Goal: Download file/media: Obtain a digital file from the website

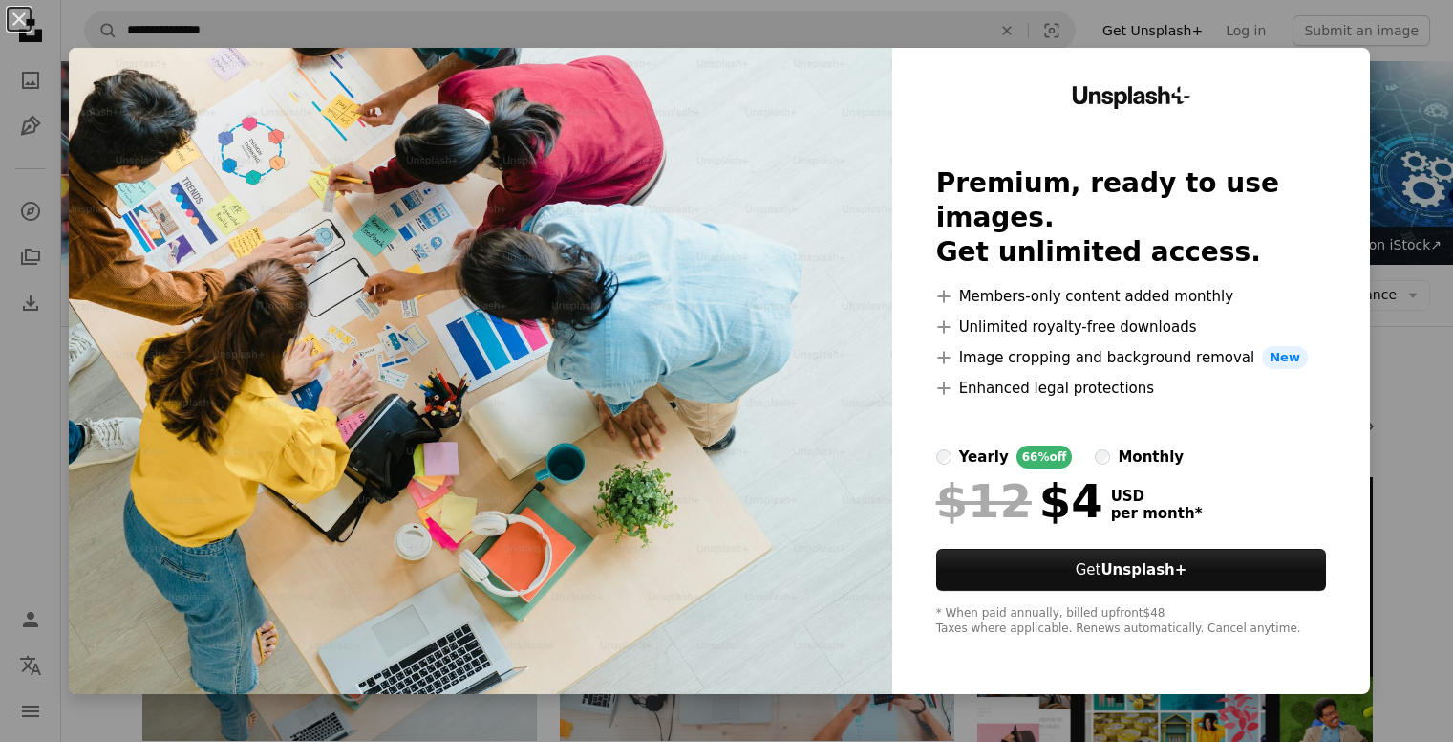
scroll to position [266, 0]
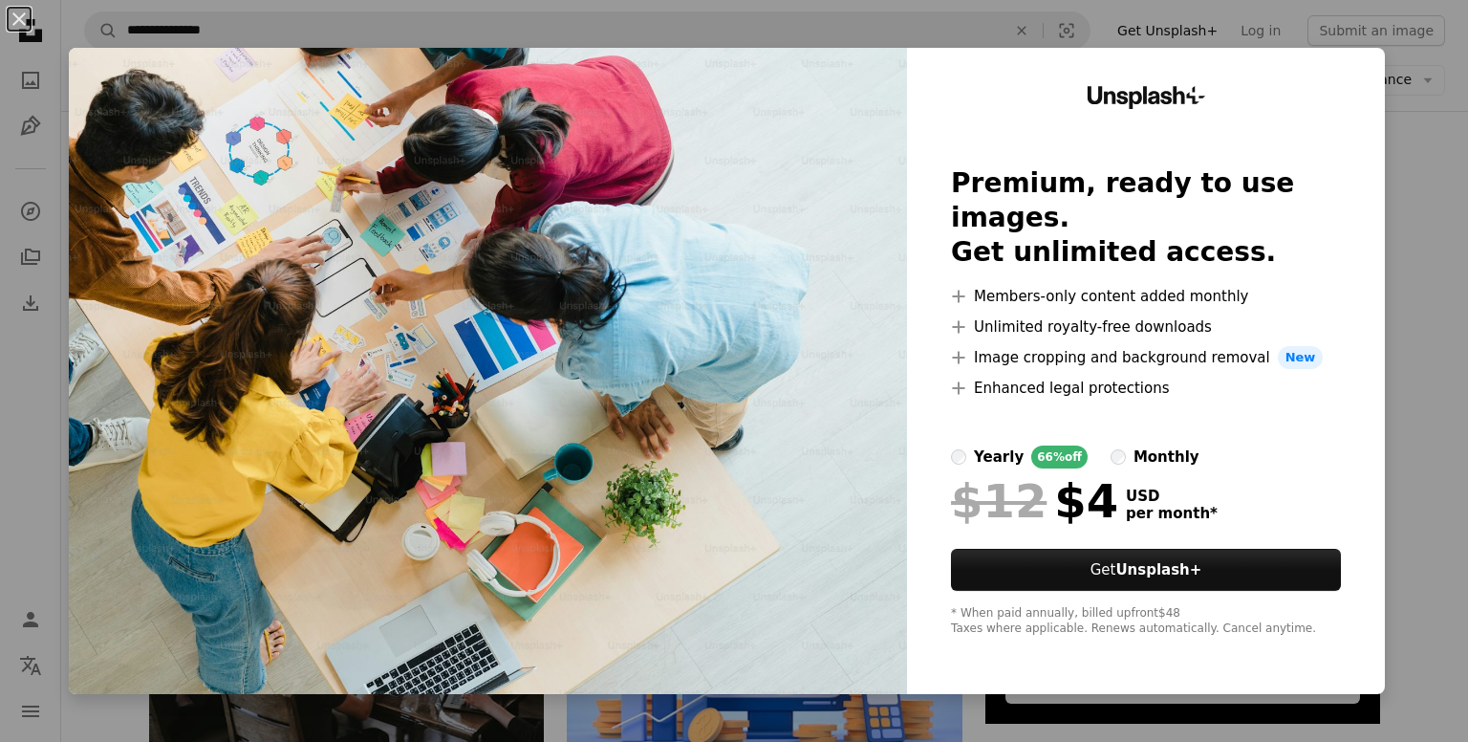
click at [1411, 237] on div "An X shape Unsplash+ Premium, ready to use images. Get unlimited access. A plus…" at bounding box center [734, 371] width 1468 height 742
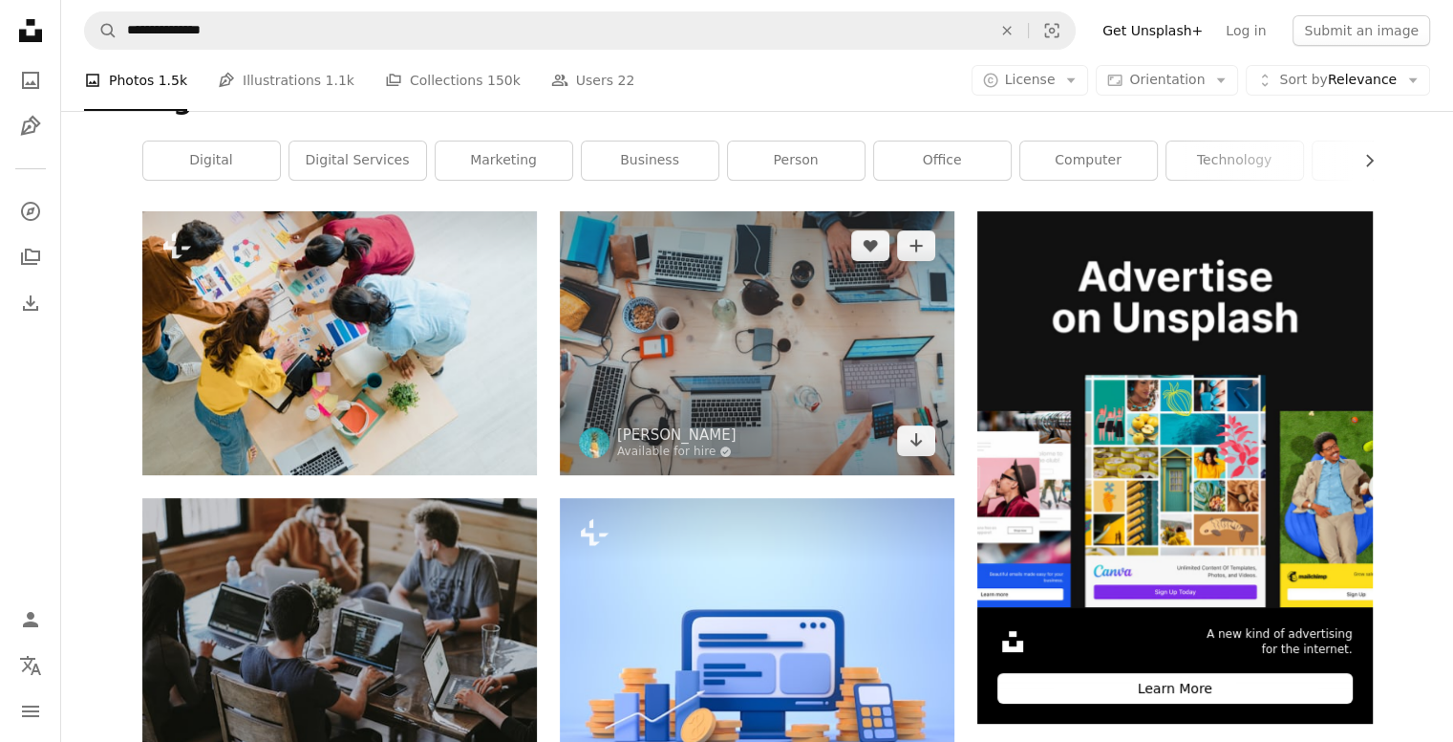
click at [716, 306] on img at bounding box center [757, 342] width 395 height 263
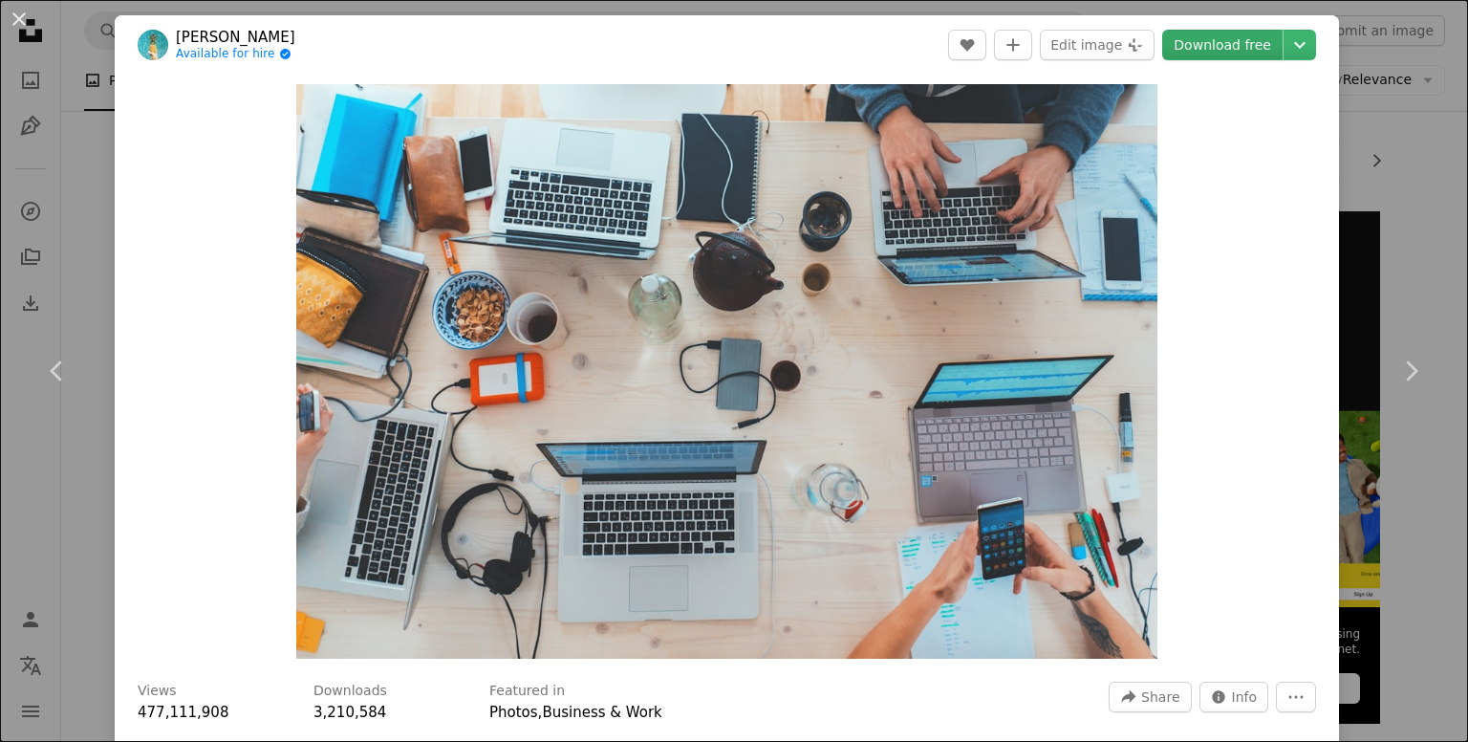
click at [1199, 40] on link "Download free" at bounding box center [1222, 45] width 120 height 31
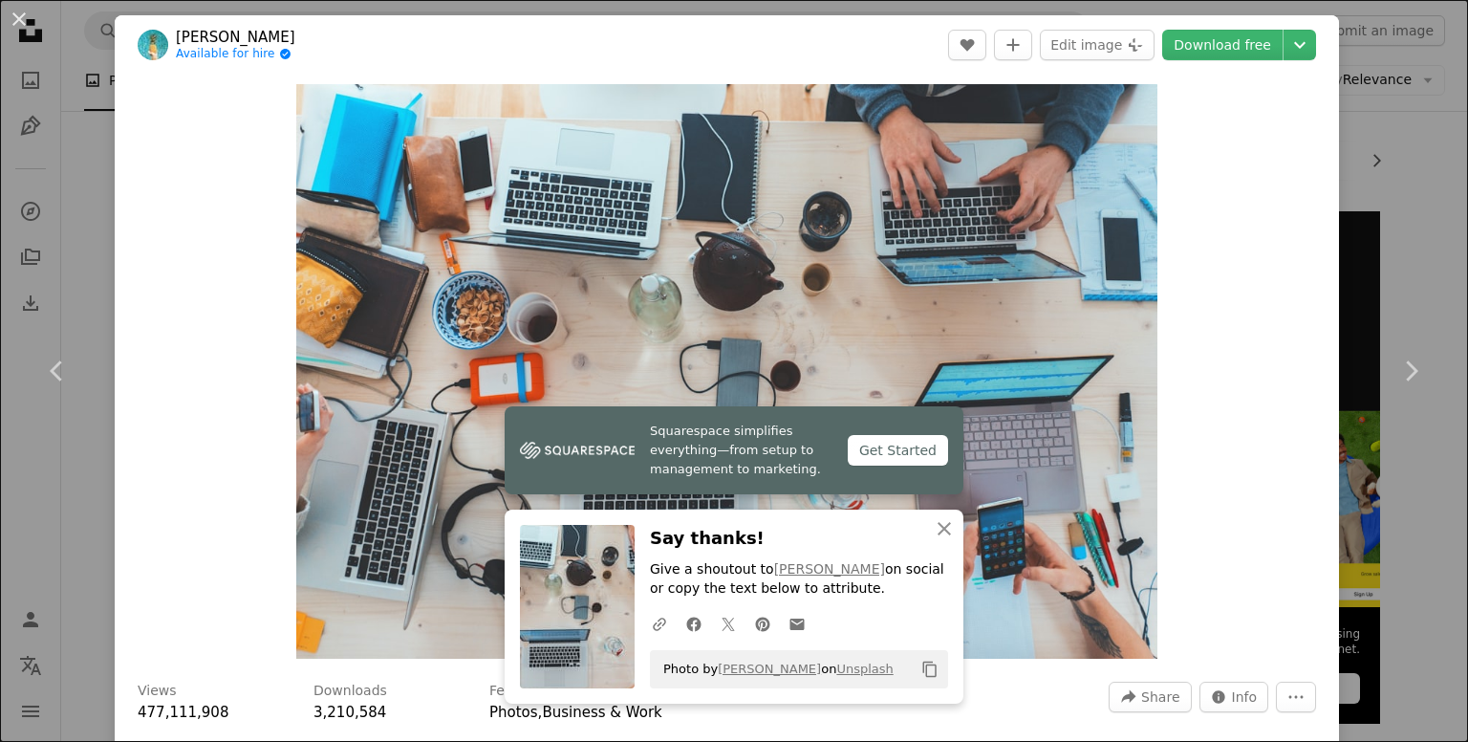
click at [240, 252] on div "Zoom in" at bounding box center [727, 371] width 1224 height 593
click at [19, 23] on button "An X shape" at bounding box center [19, 19] width 23 height 23
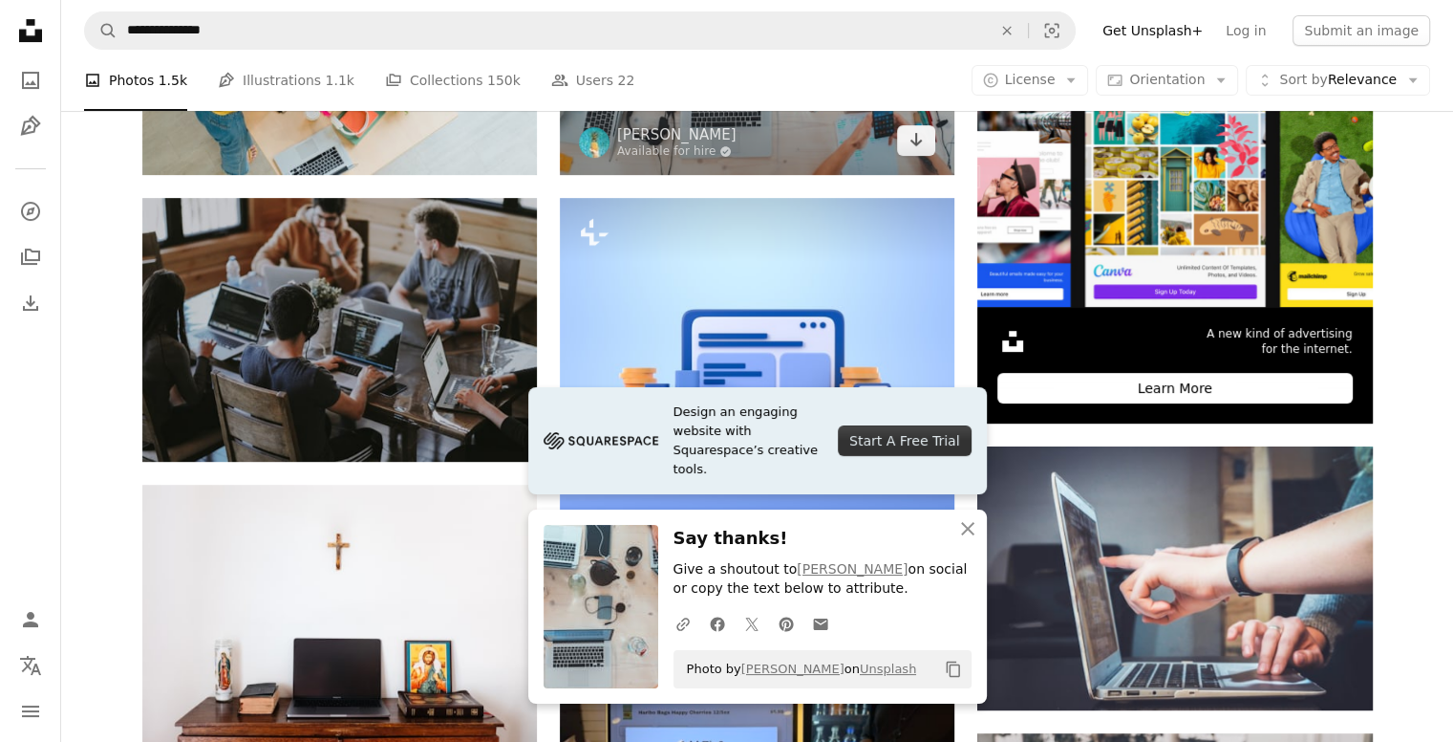
scroll to position [571, 0]
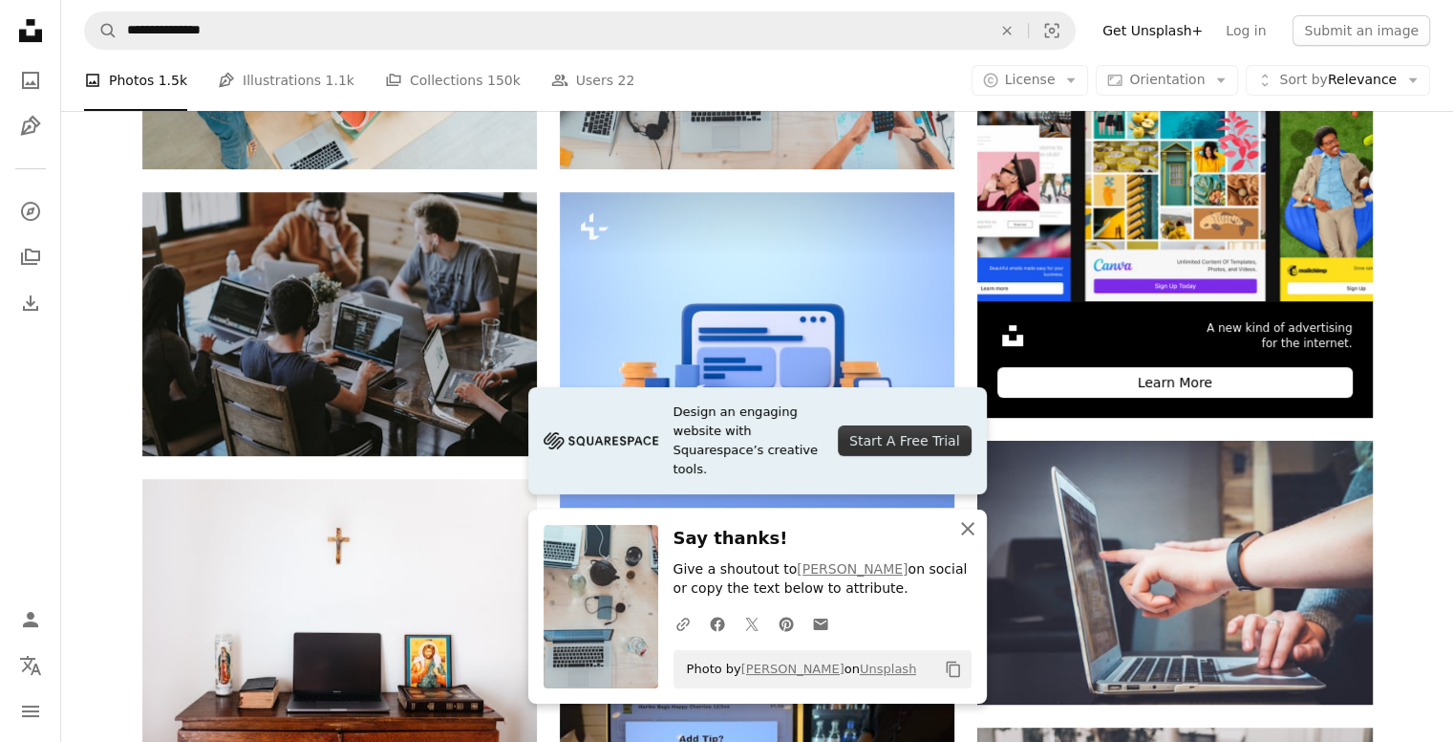
click at [971, 532] on icon "button" at bounding box center [967, 528] width 13 height 13
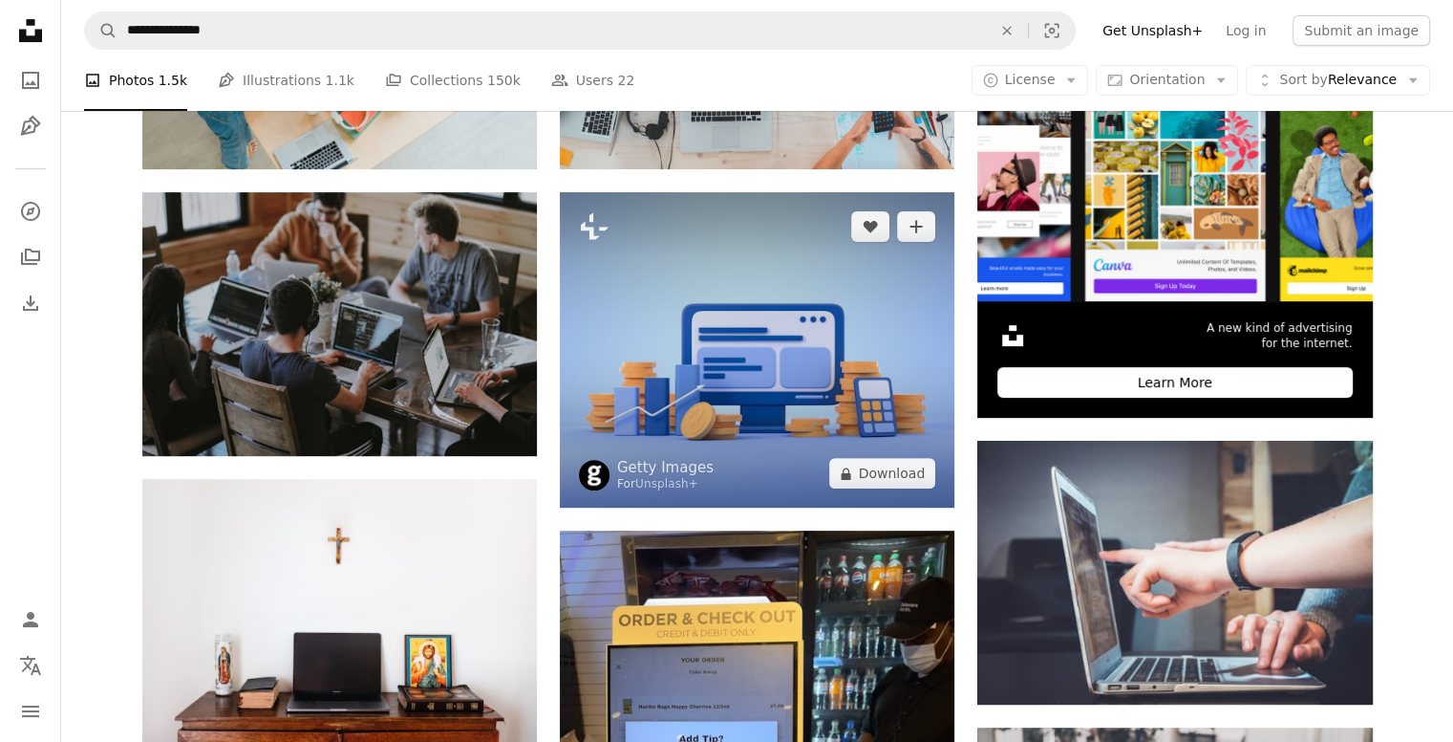
click at [708, 353] on img at bounding box center [757, 350] width 395 height 316
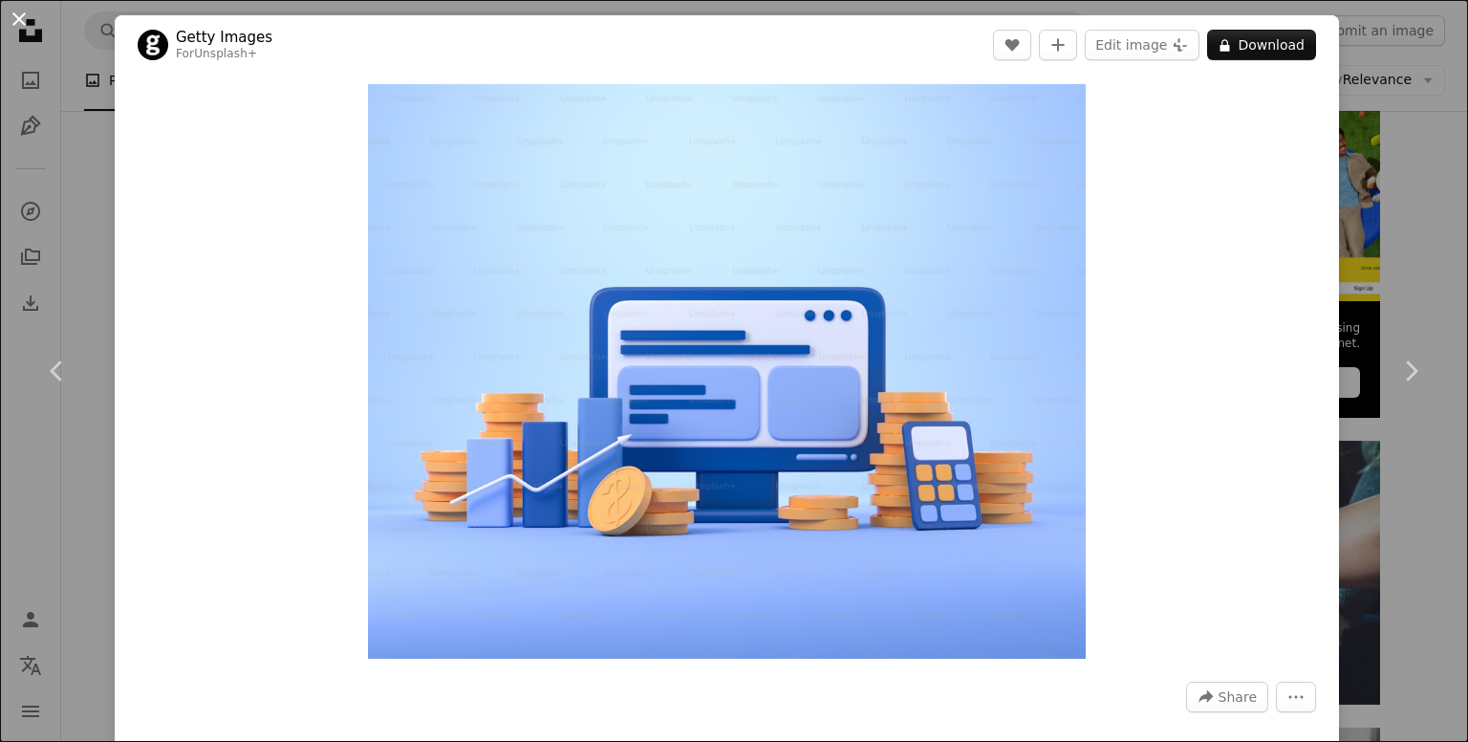
click at [19, 18] on button "An X shape" at bounding box center [19, 19] width 23 height 23
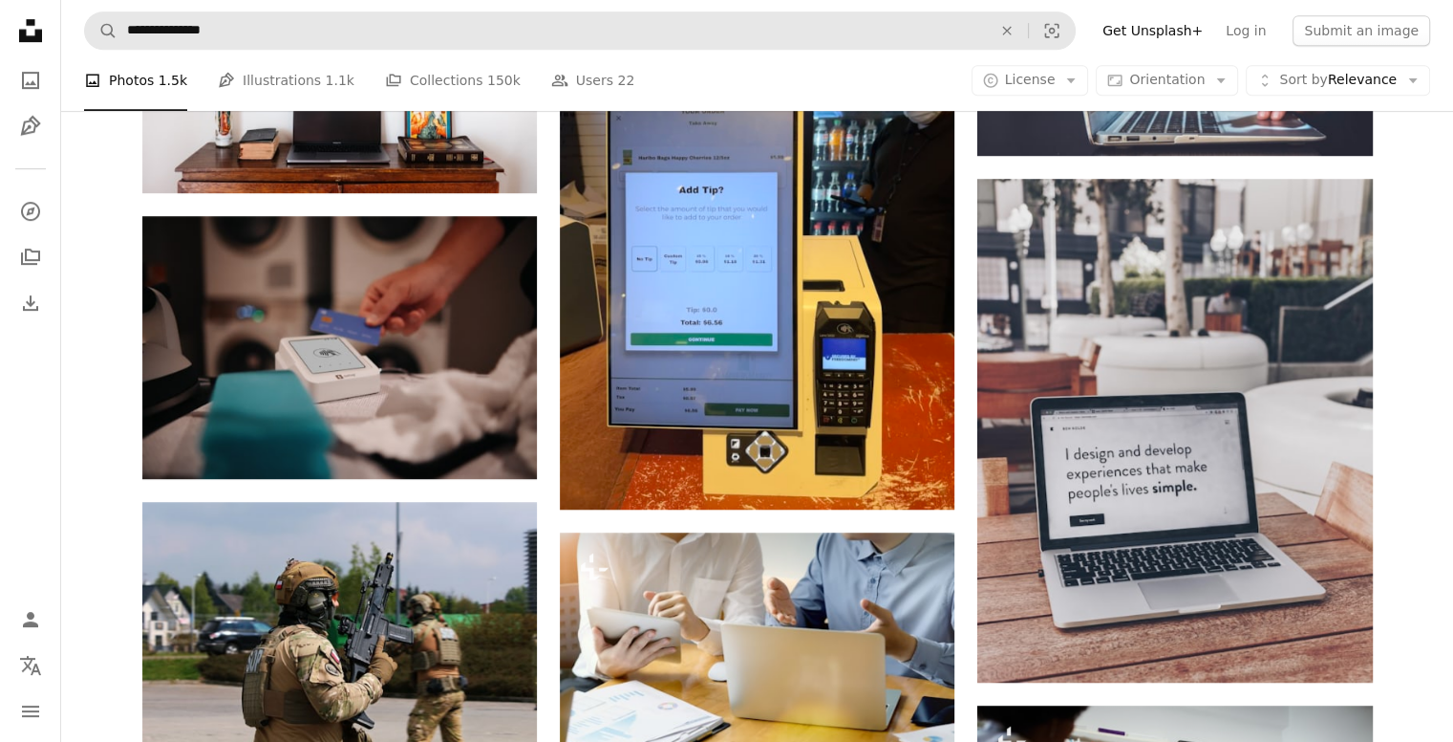
scroll to position [1092, 0]
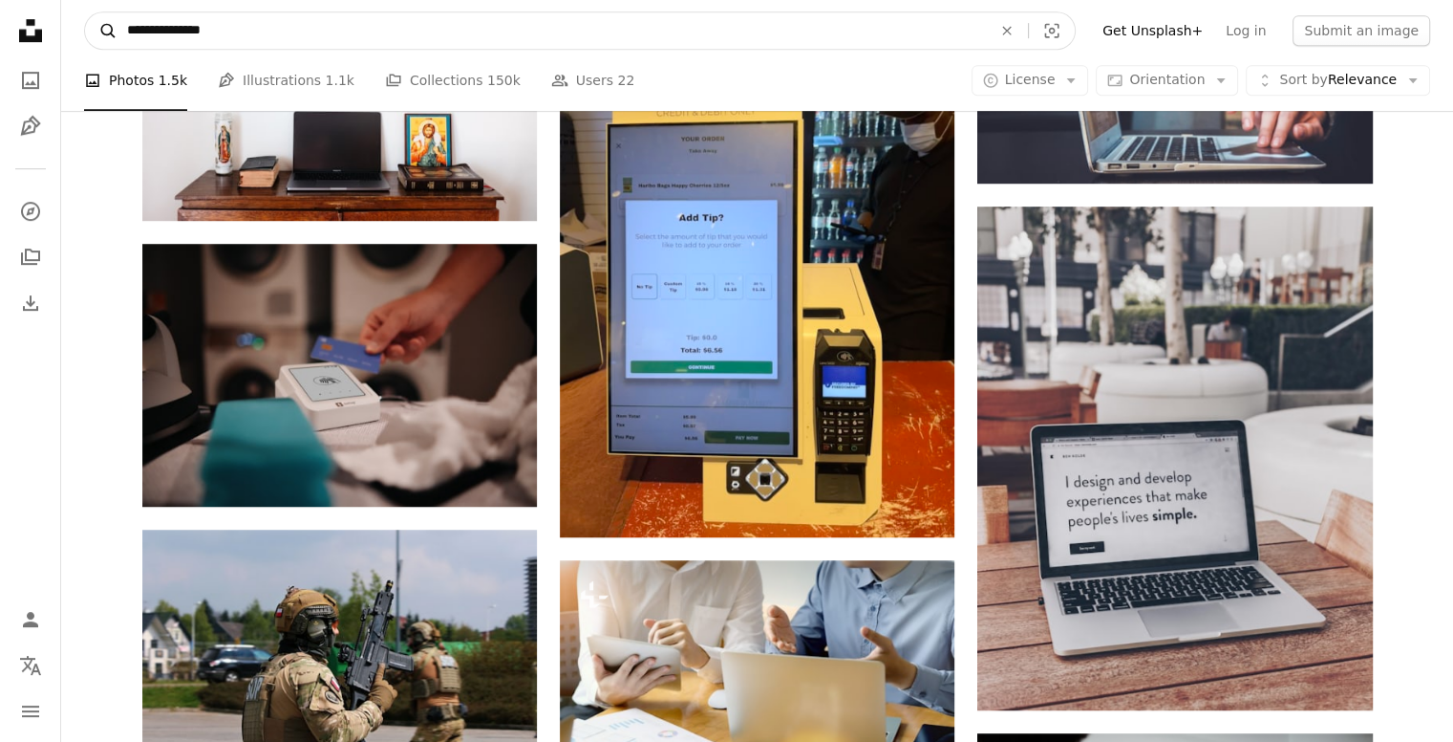
drag, startPoint x: 236, startPoint y: 33, endPoint x: 96, endPoint y: 31, distance: 140.5
click at [96, 31] on form "**********" at bounding box center [580, 30] width 992 height 38
type input "**********"
click at [85, 12] on button "A magnifying glass" at bounding box center [101, 30] width 32 height 36
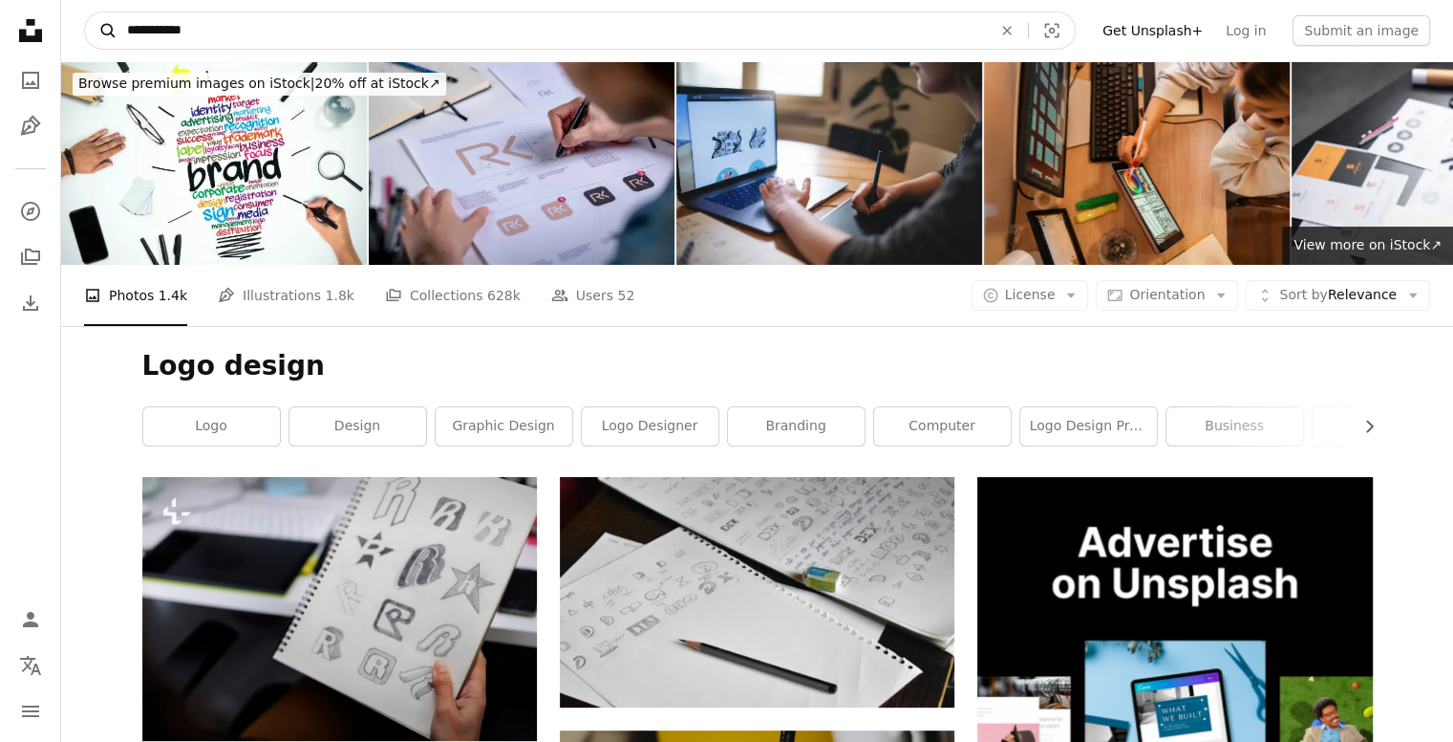
drag, startPoint x: 213, startPoint y: 30, endPoint x: 90, endPoint y: 24, distance: 123.4
click at [90, 24] on form "**********" at bounding box center [580, 30] width 992 height 38
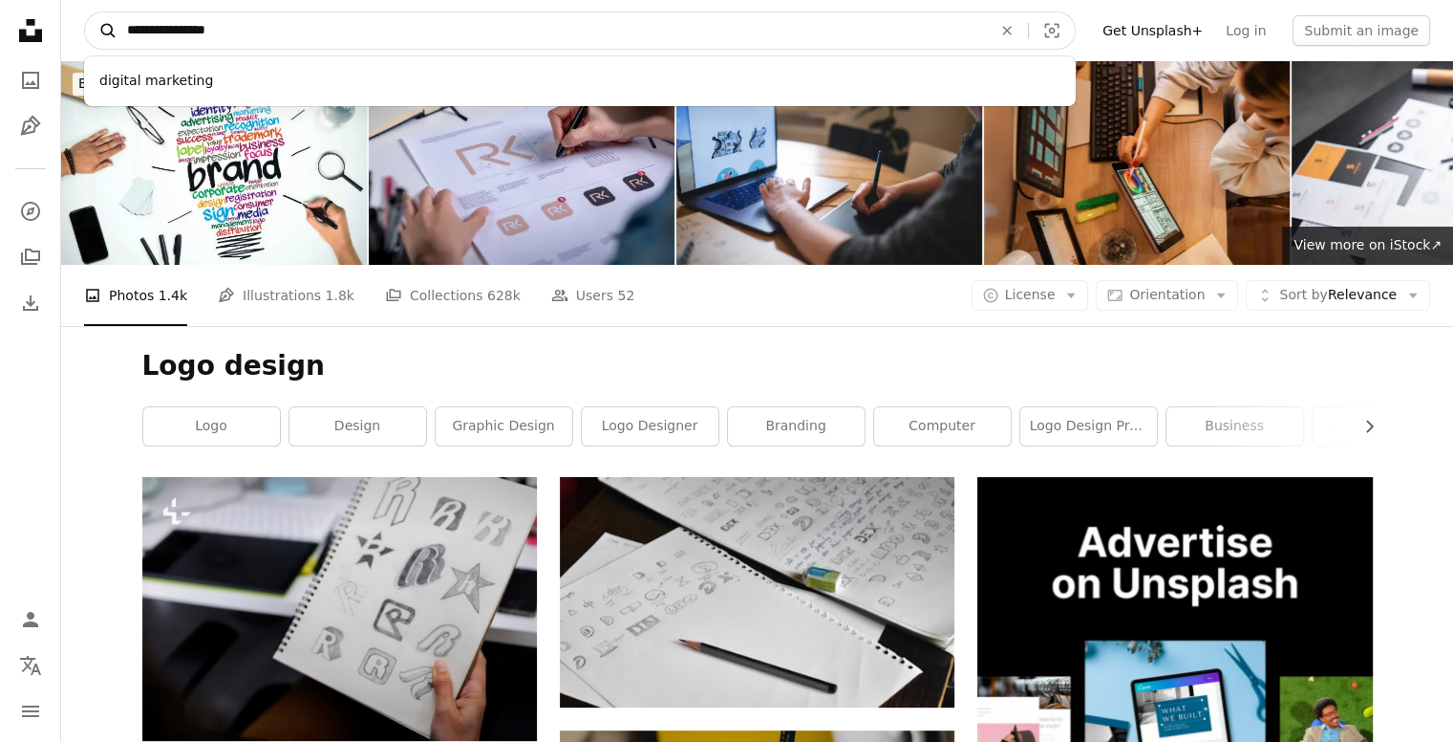
type input "**********"
click button "A magnifying glass" at bounding box center [101, 30] width 32 height 36
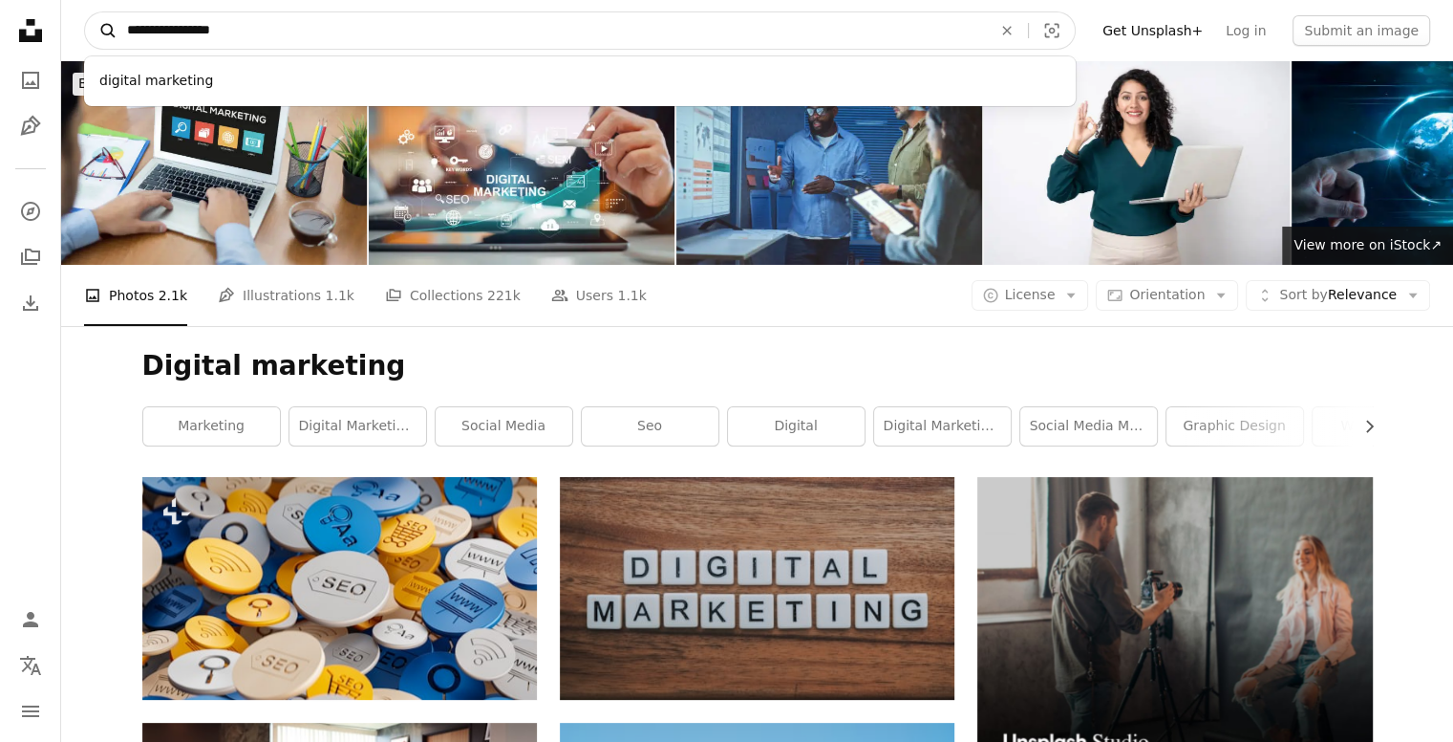
drag, startPoint x: 284, startPoint y: 41, endPoint x: 108, endPoint y: 27, distance: 176.4
click at [108, 27] on form "**********" at bounding box center [580, 30] width 992 height 38
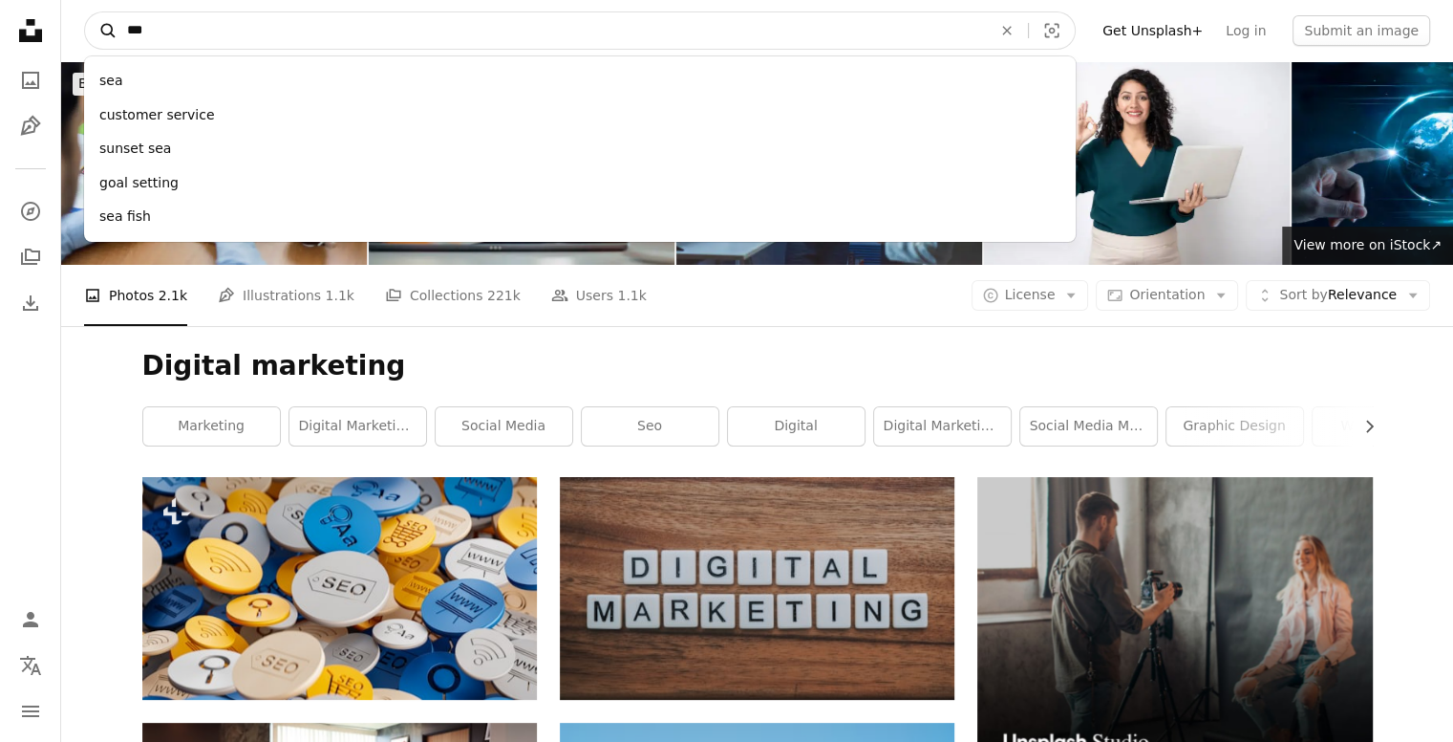
type input "***"
click at [85, 12] on button "A magnifying glass" at bounding box center [101, 30] width 32 height 36
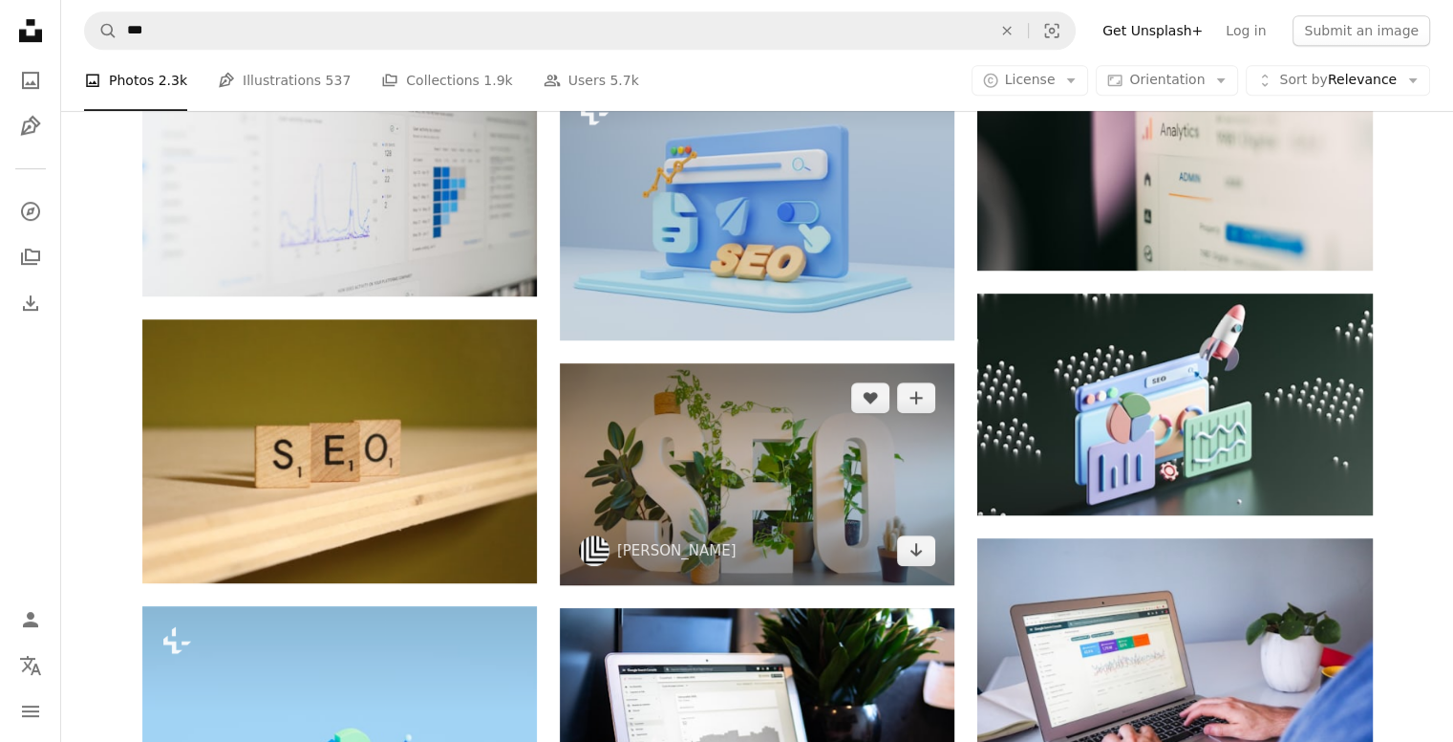
scroll to position [1051, 0]
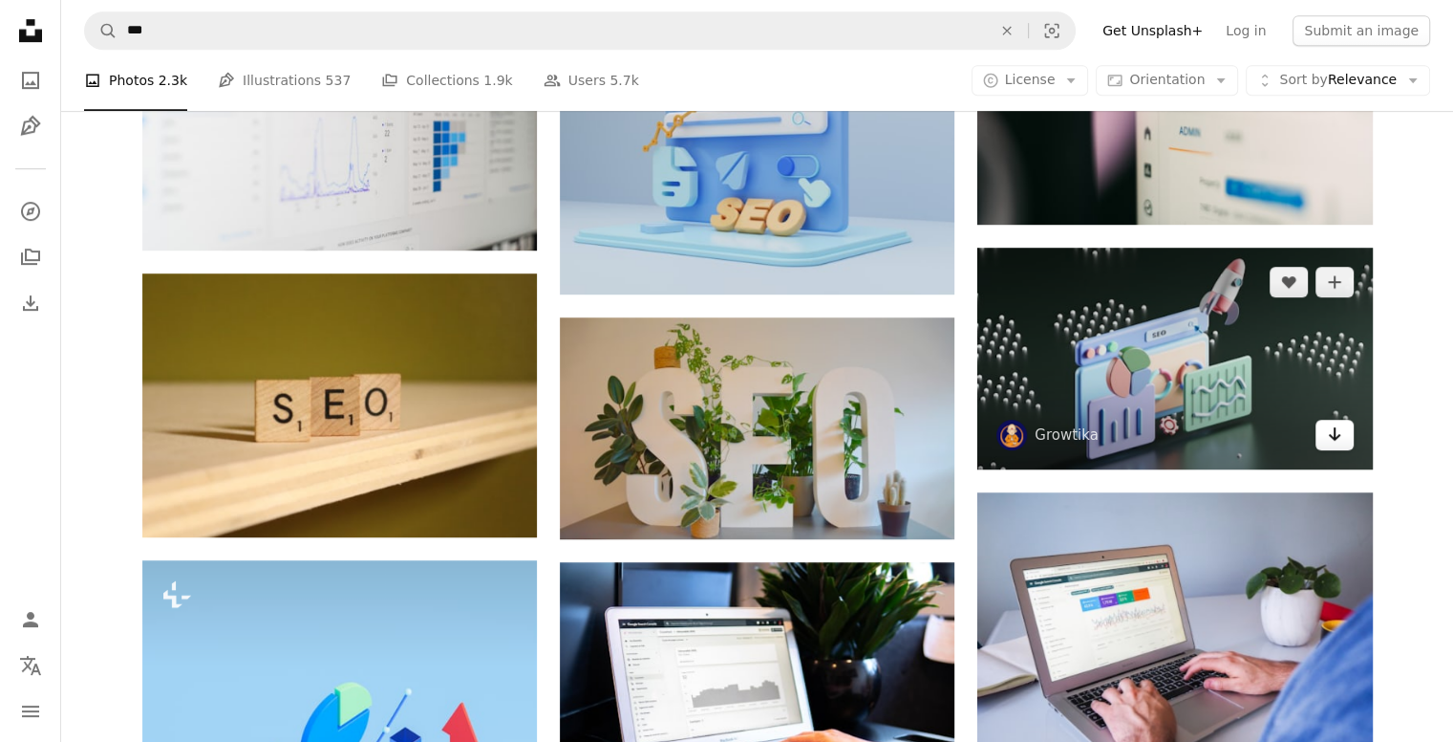
click at [1324, 437] on link "Arrow pointing down" at bounding box center [1335, 435] width 38 height 31
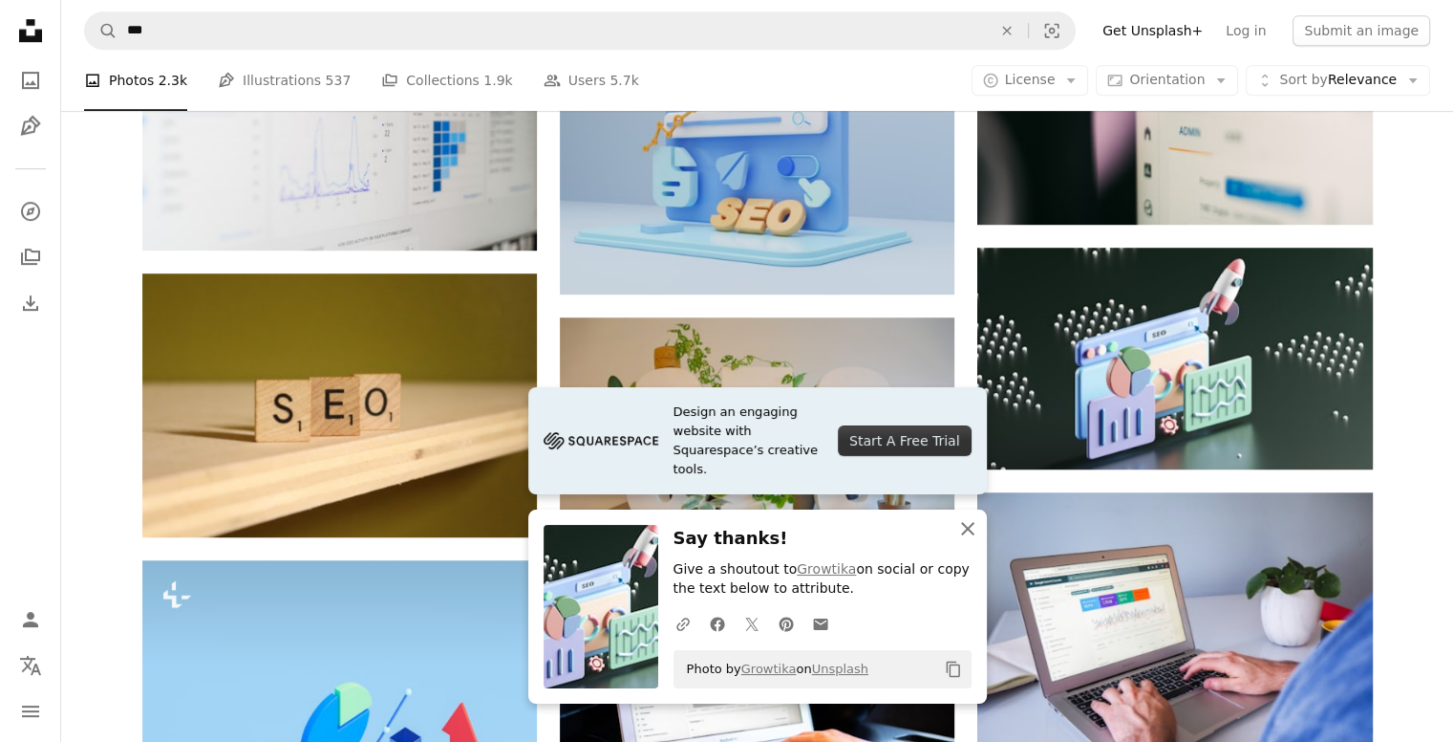
click at [962, 521] on icon "An X shape" at bounding box center [968, 528] width 23 height 23
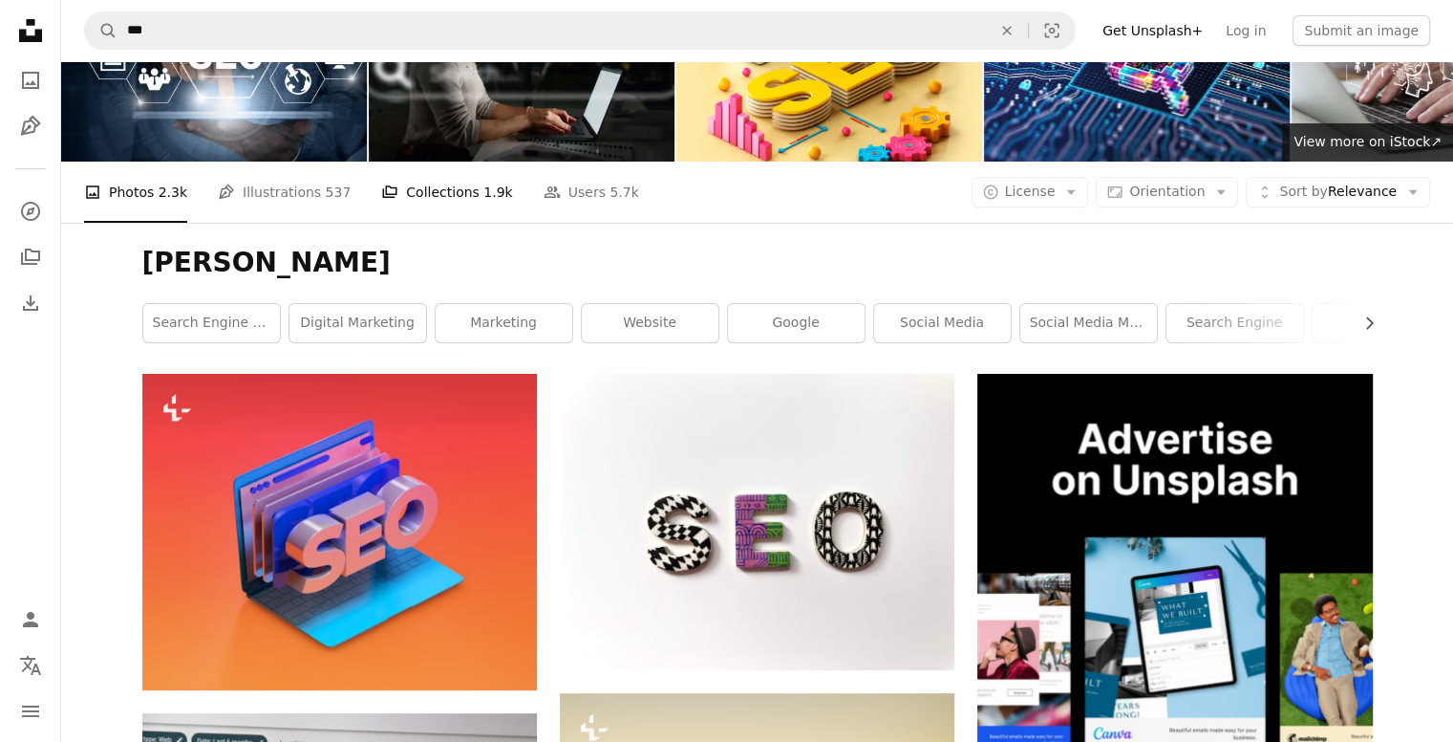
scroll to position [0, 0]
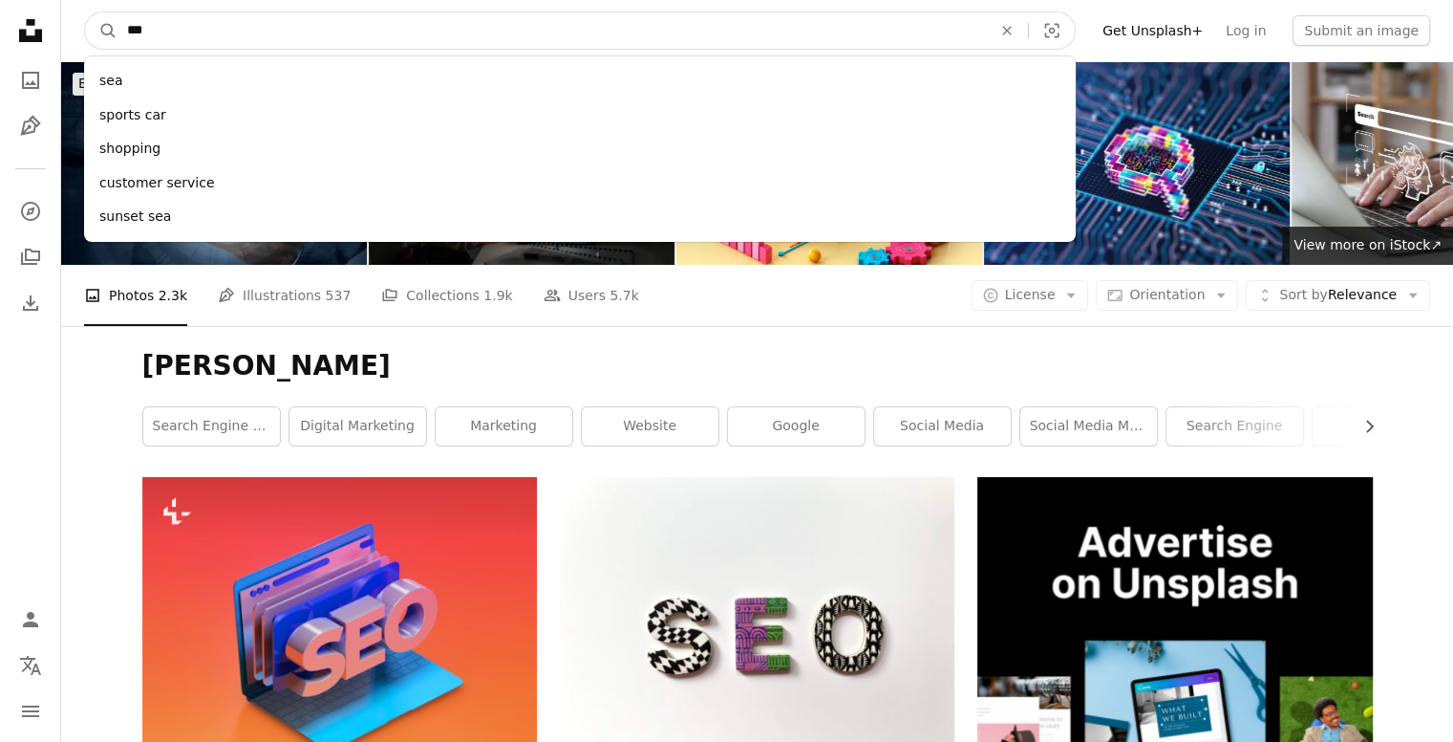
drag, startPoint x: 185, startPoint y: 28, endPoint x: 73, endPoint y: 9, distance: 114.4
click at [73, 9] on nav "A magnifying glass *** sea sports car shopping customer service sunset sea An X…" at bounding box center [757, 30] width 1392 height 61
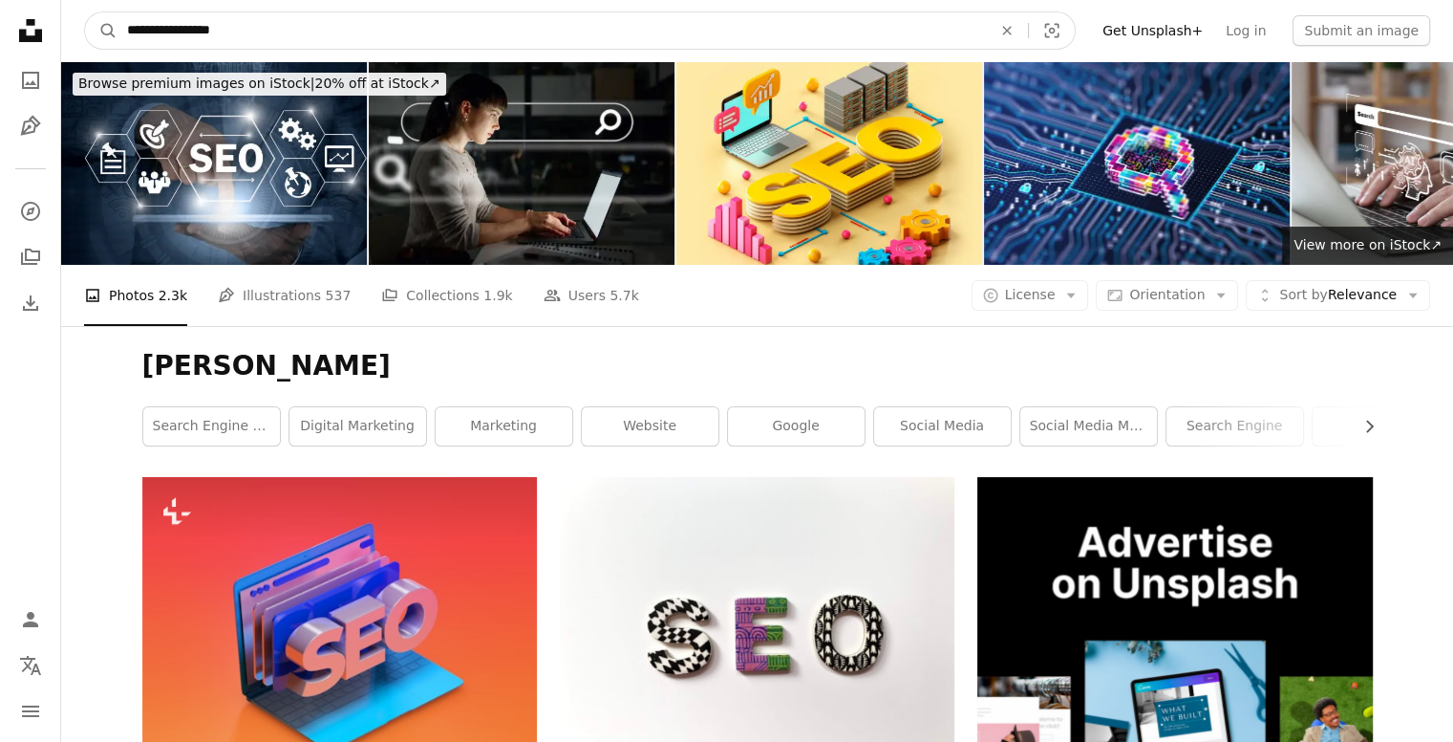
type input "**********"
click at [85, 12] on button "A magnifying glass" at bounding box center [101, 30] width 32 height 36
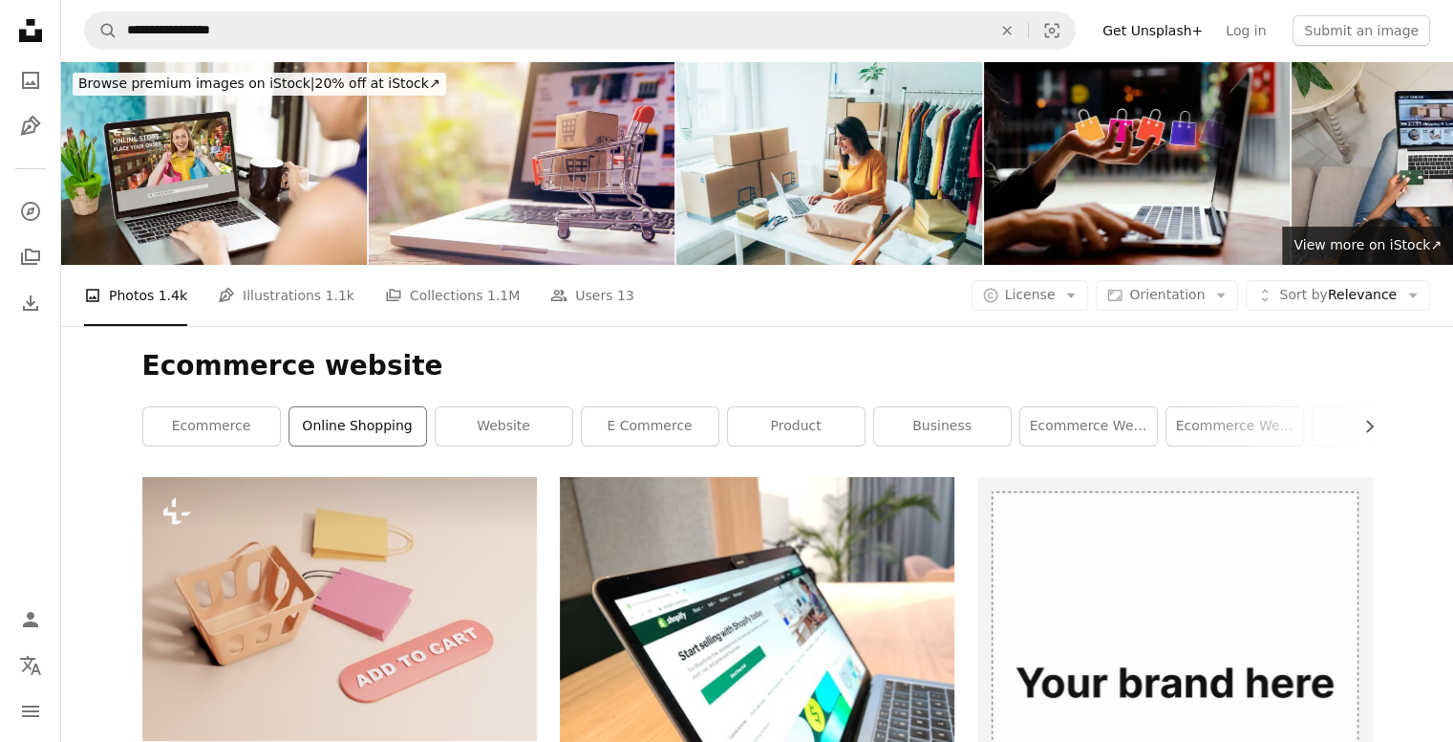
click at [314, 437] on link "online shopping" at bounding box center [358, 426] width 137 height 38
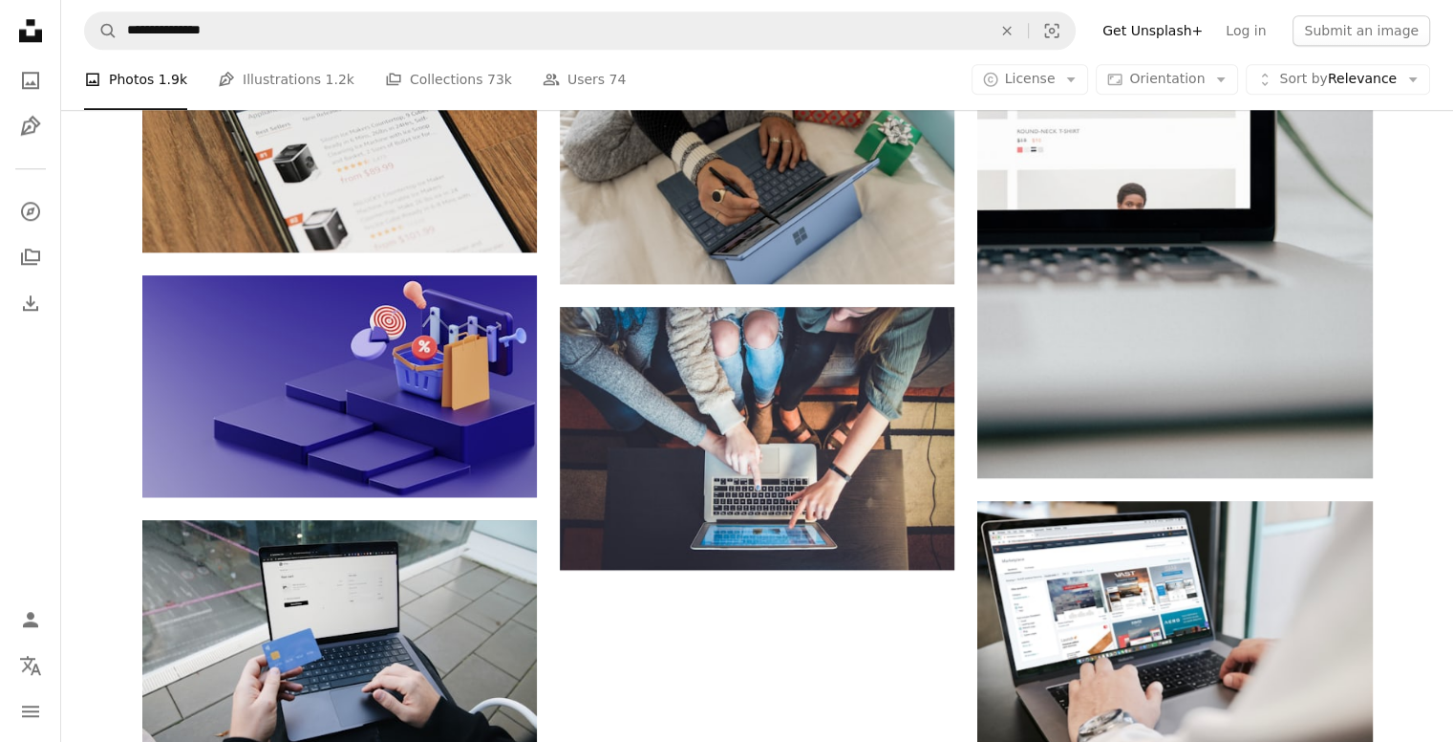
scroll to position [1895, 0]
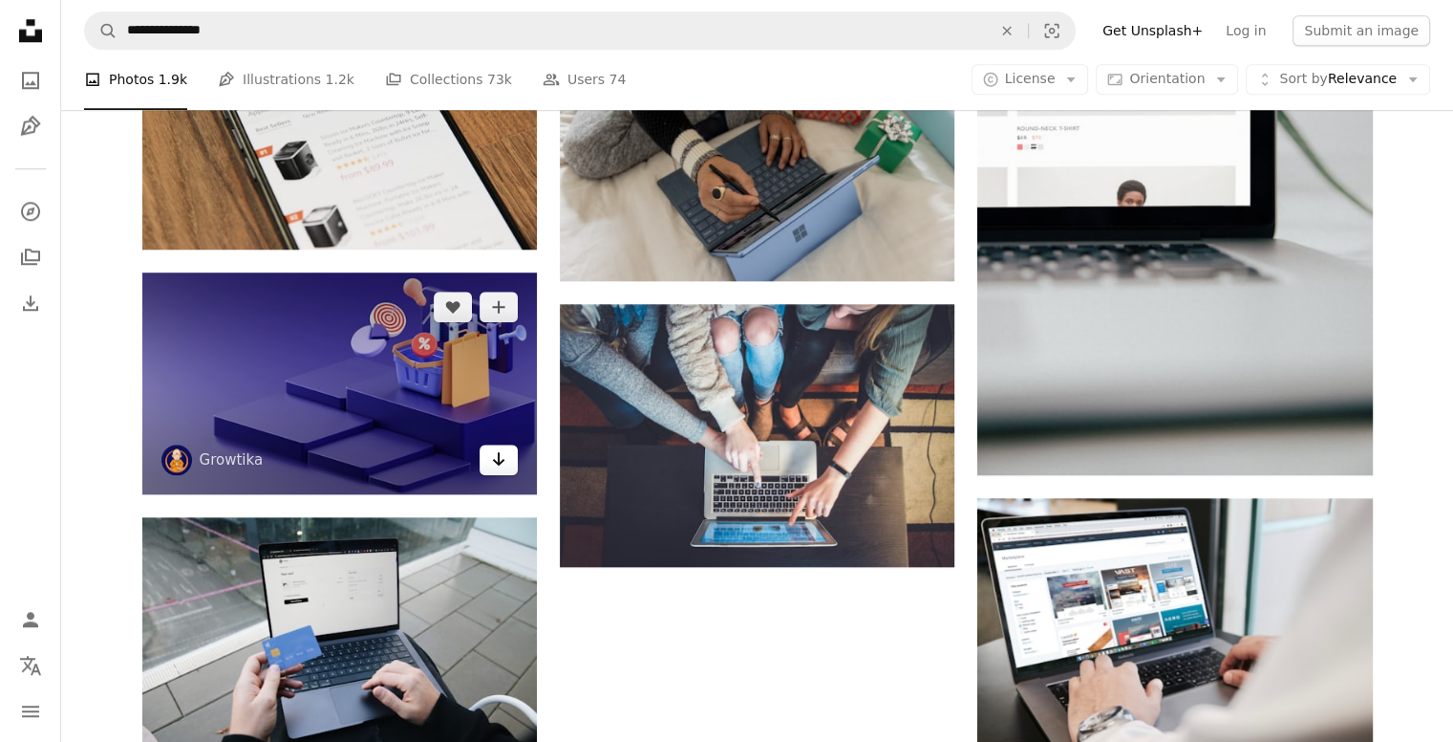
click at [496, 462] on icon "Download" at bounding box center [499, 458] width 12 height 13
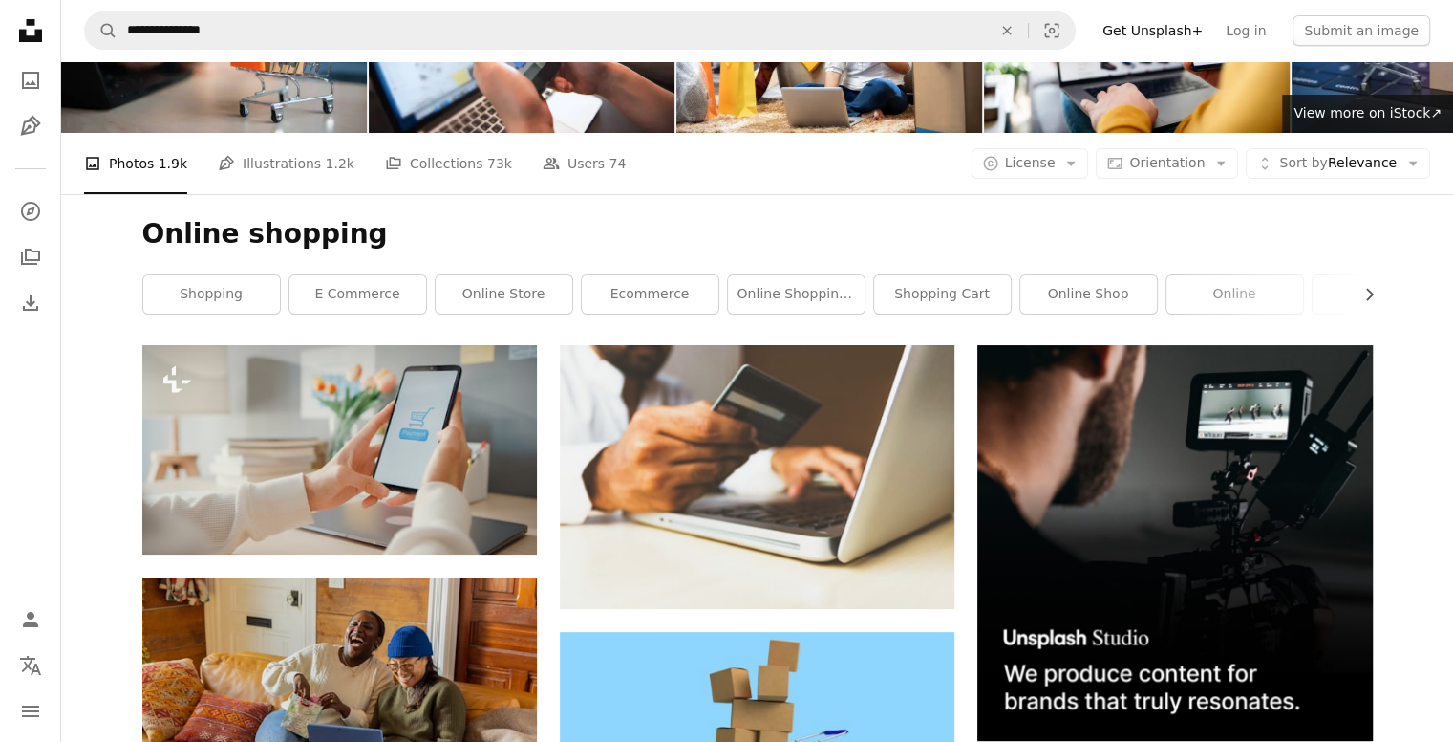
scroll to position [0, 0]
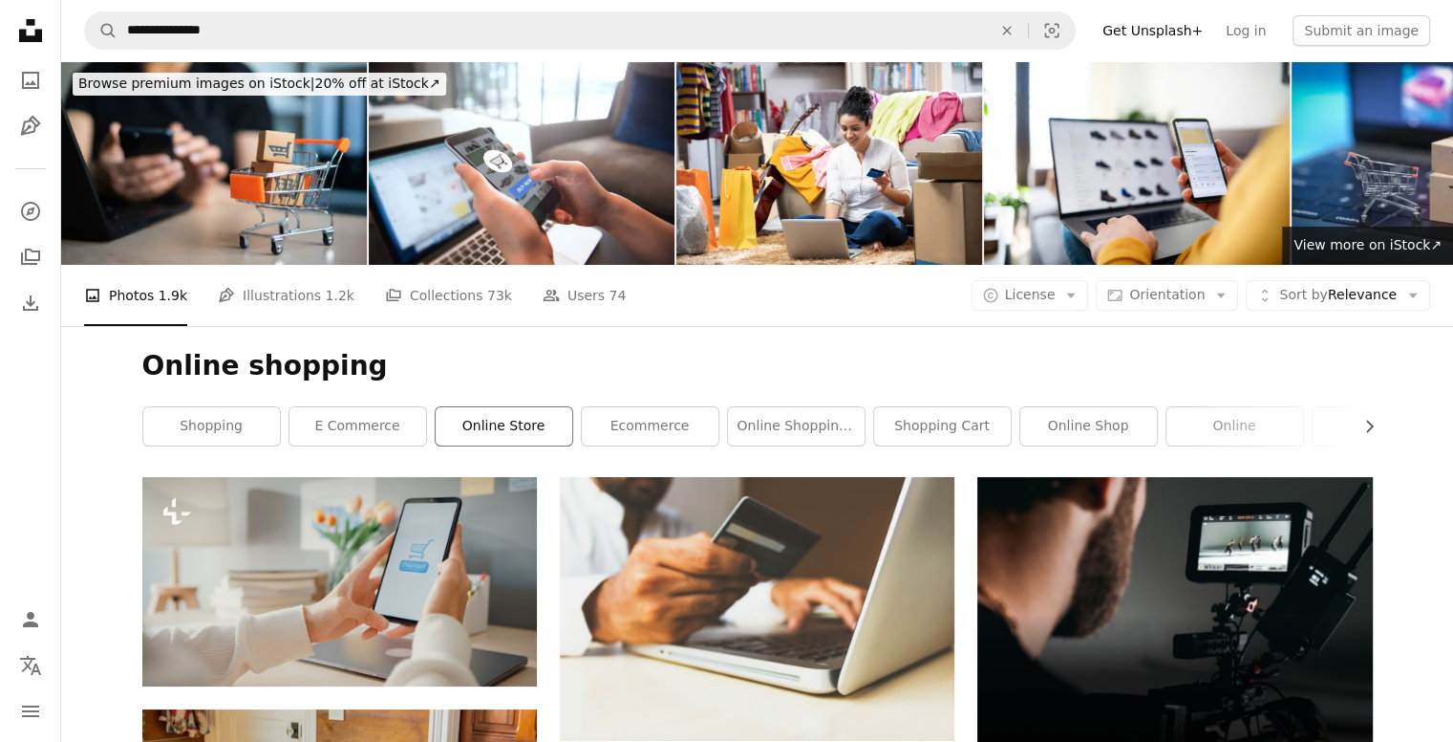
click at [485, 432] on link "online store" at bounding box center [504, 426] width 137 height 38
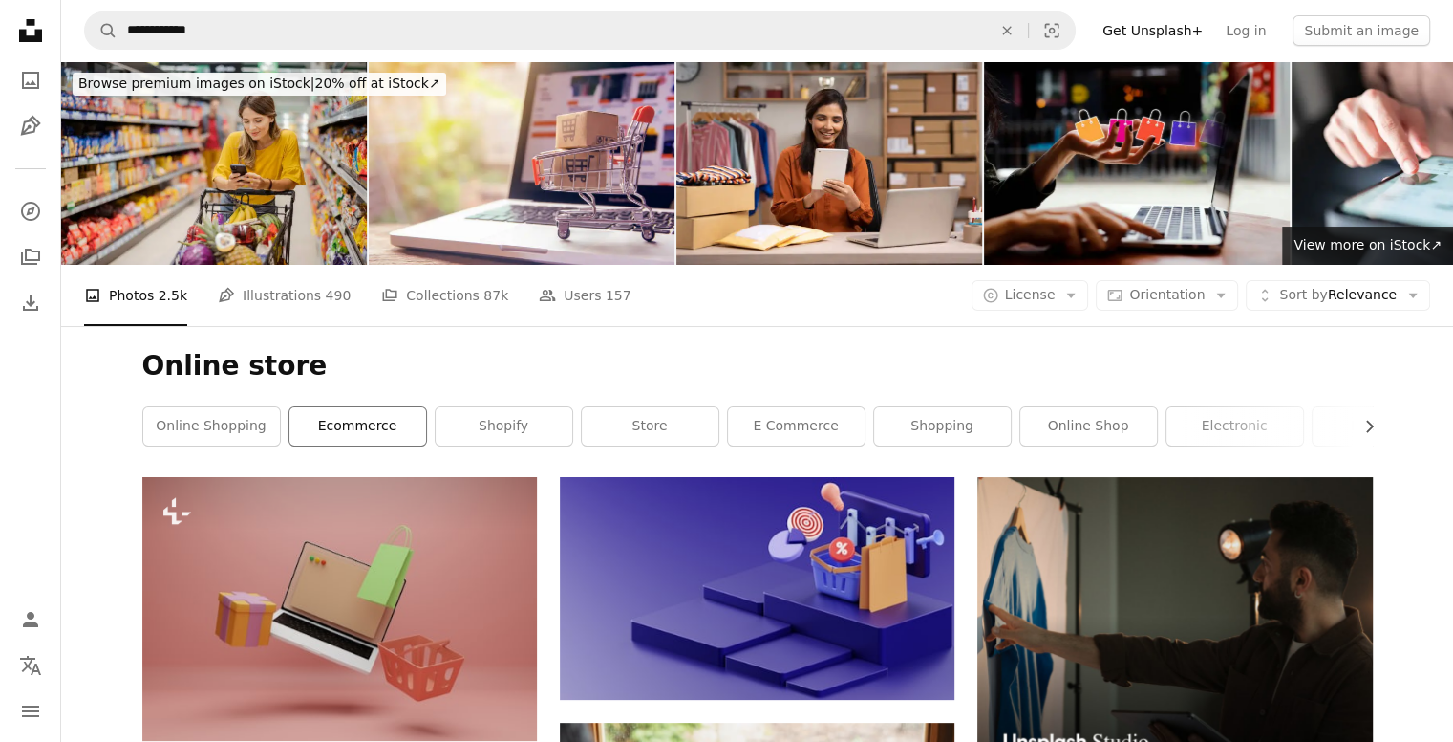
click at [376, 431] on link "ecommerce" at bounding box center [358, 426] width 137 height 38
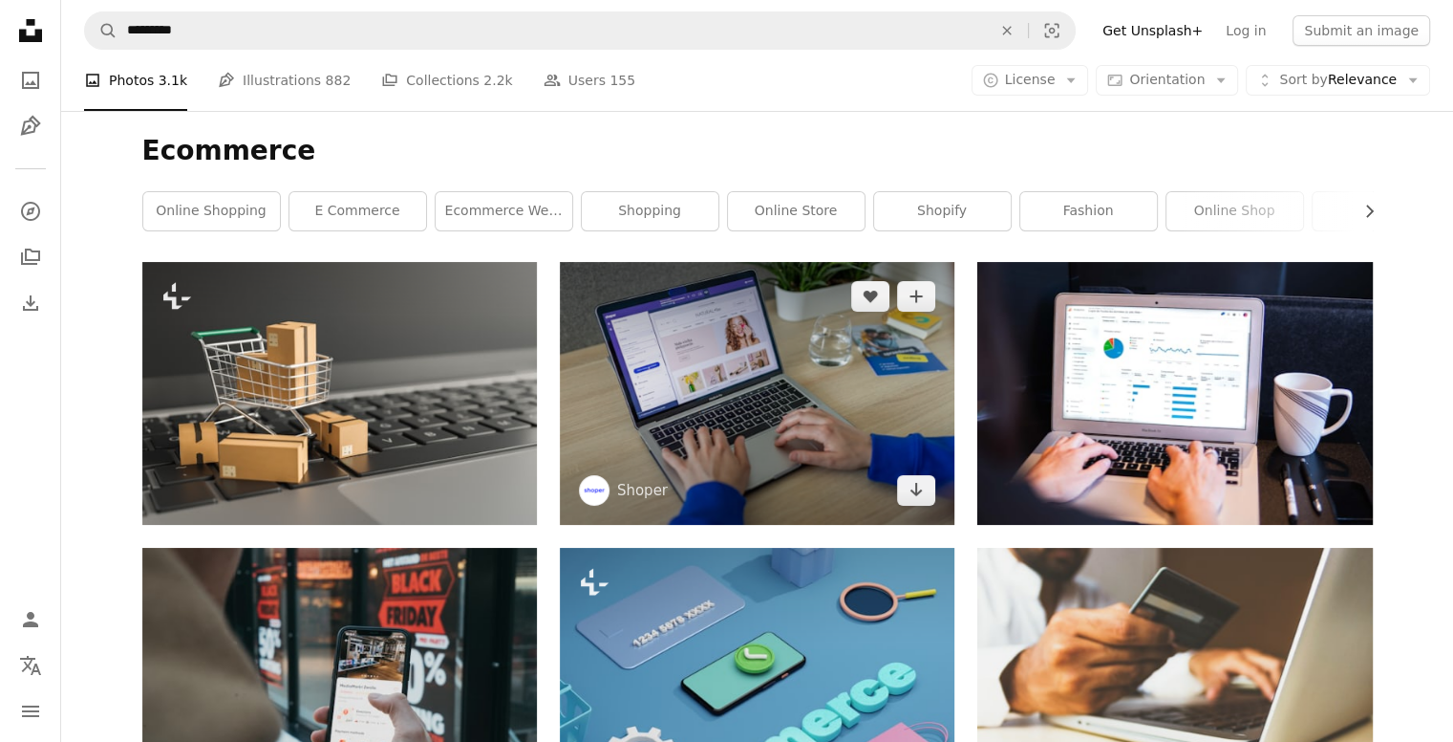
click at [759, 359] on img at bounding box center [757, 393] width 395 height 263
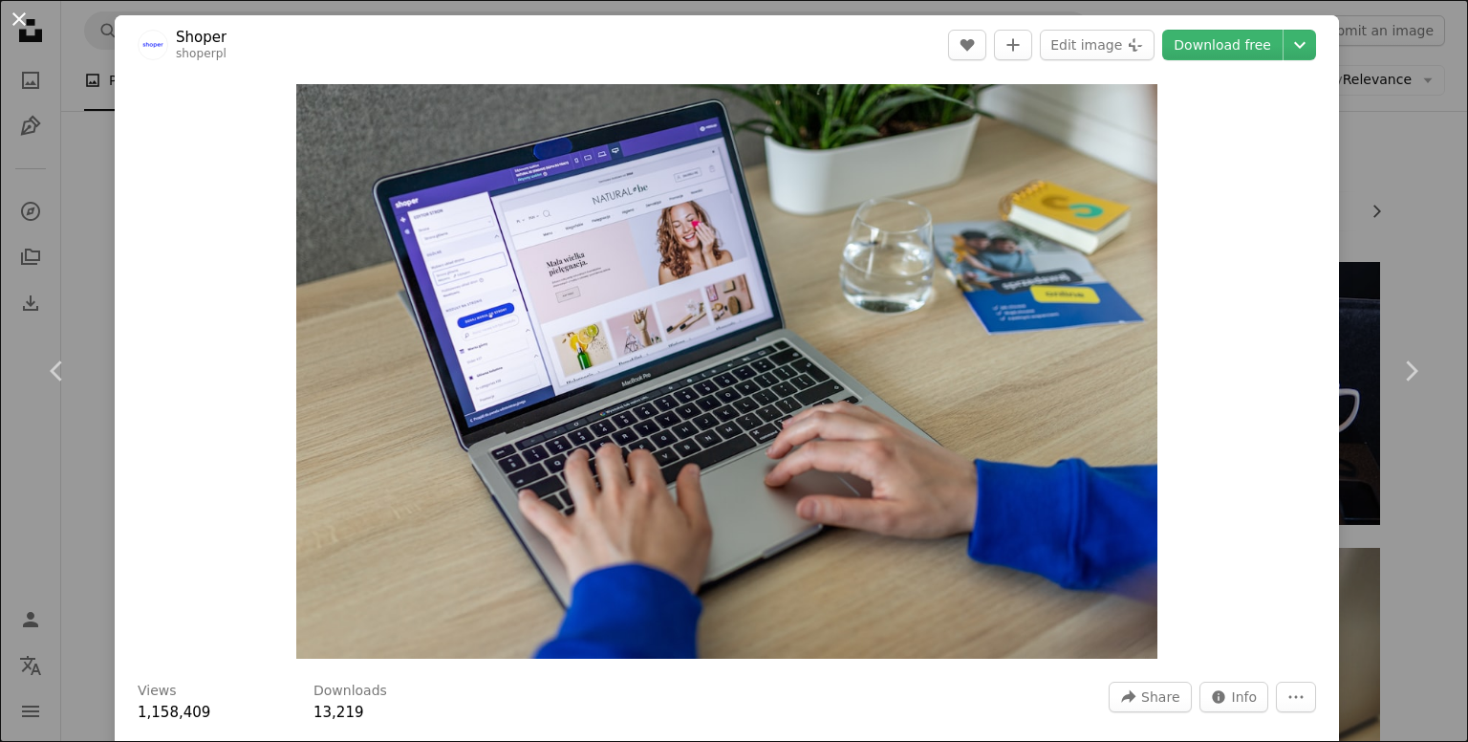
click at [17, 19] on button "An X shape" at bounding box center [19, 19] width 23 height 23
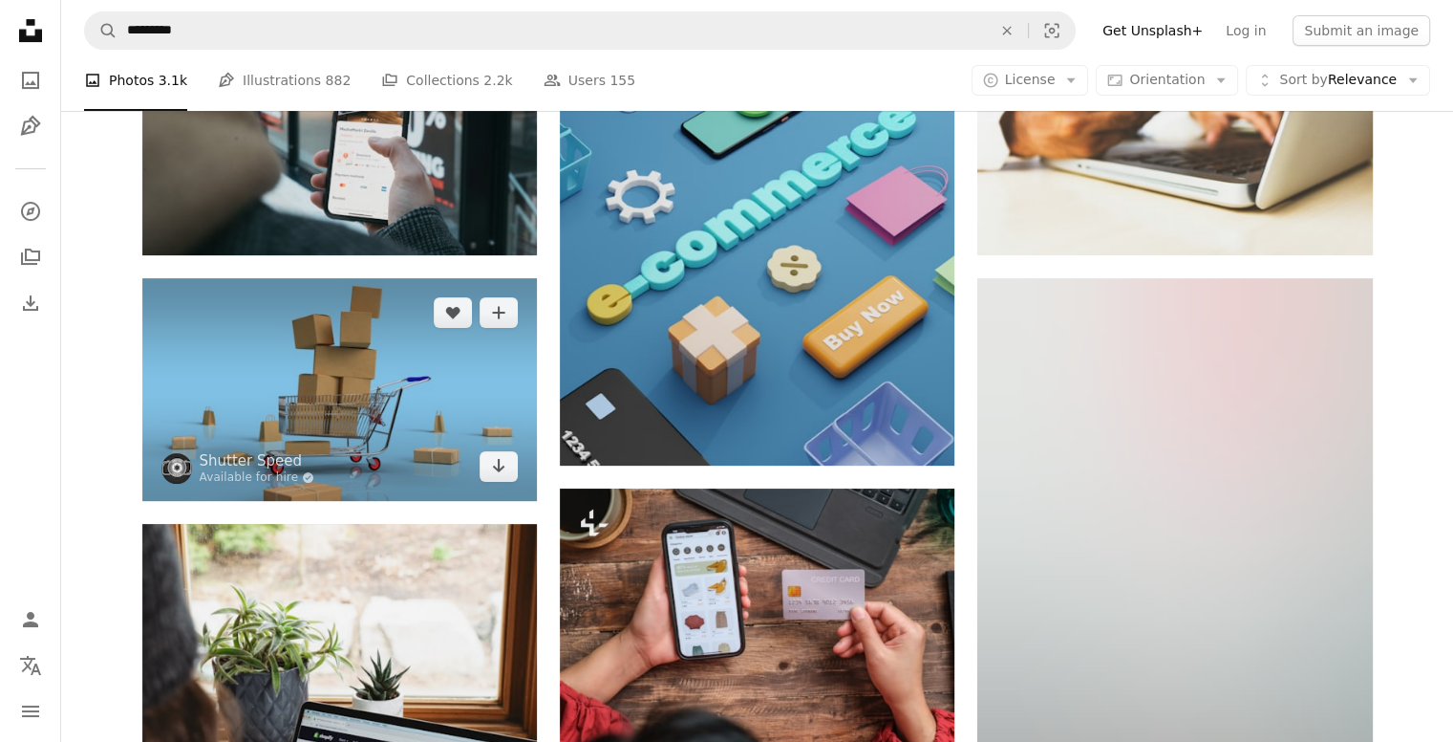
scroll to position [575, 0]
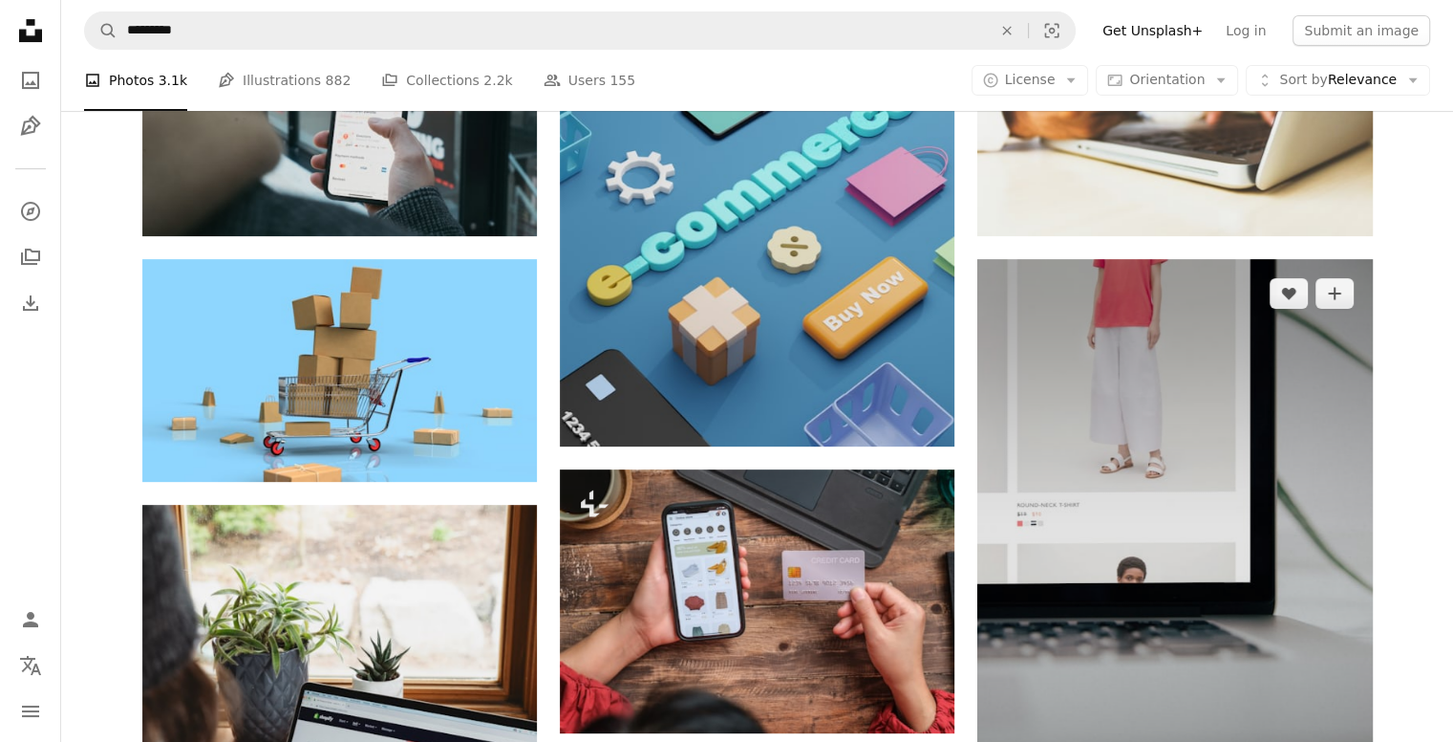
click at [1049, 521] on img at bounding box center [1175, 555] width 395 height 592
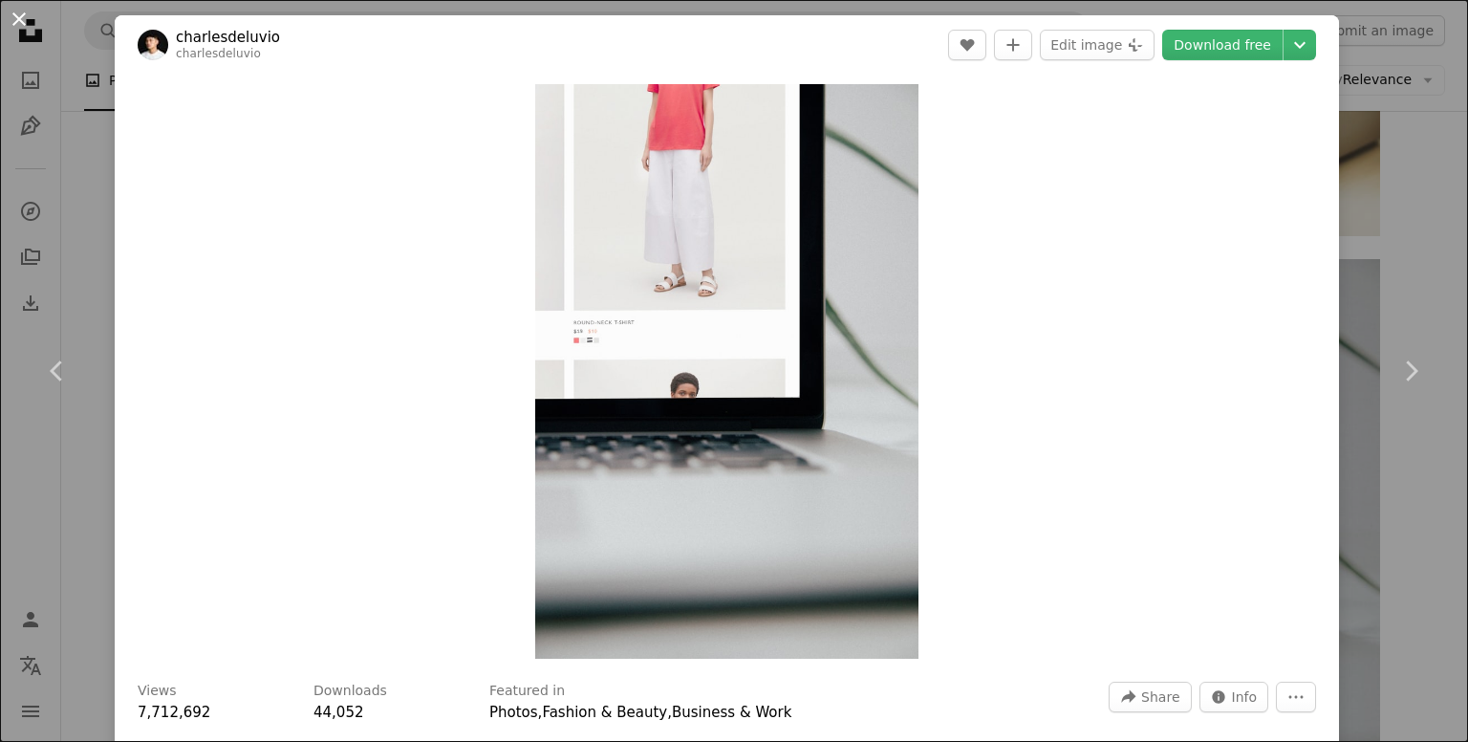
click at [16, 13] on button "An X shape" at bounding box center [19, 19] width 23 height 23
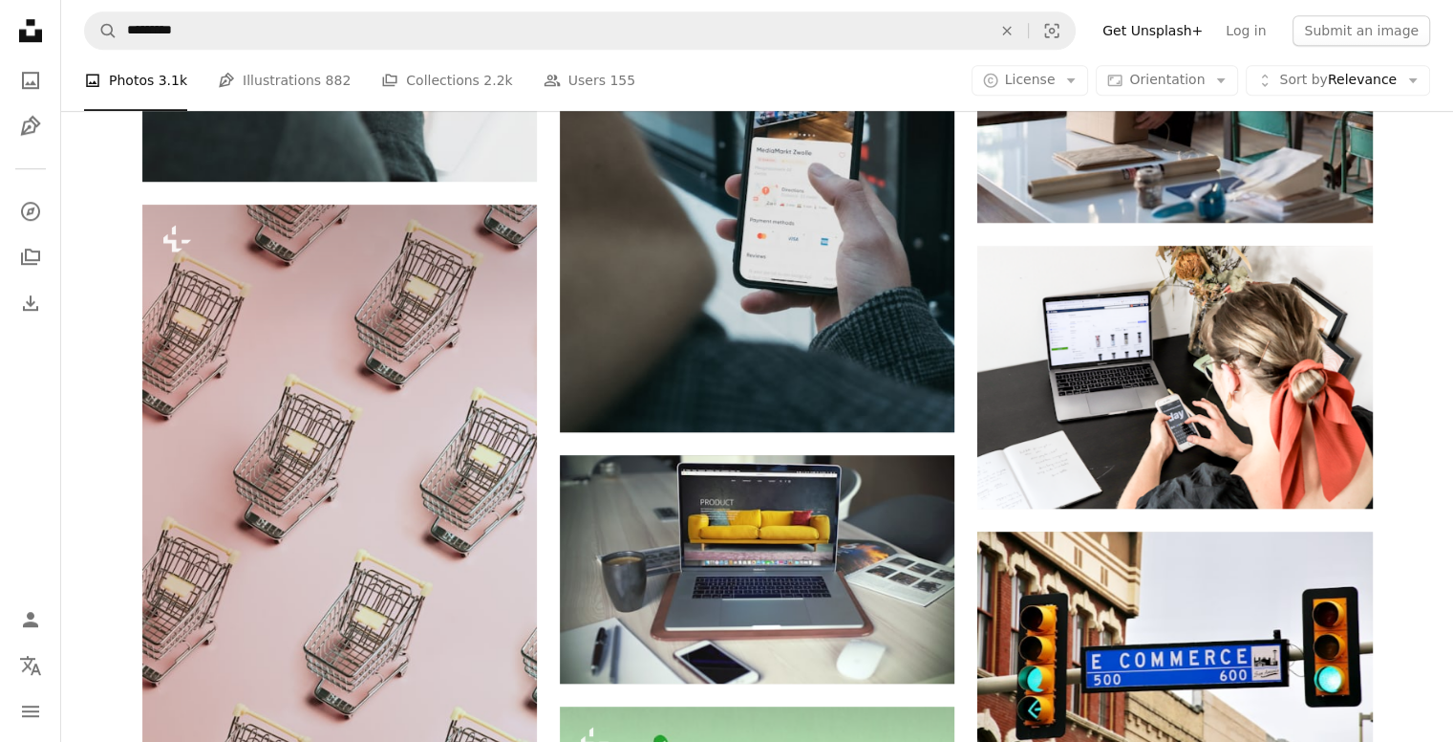
scroll to position [1493, 0]
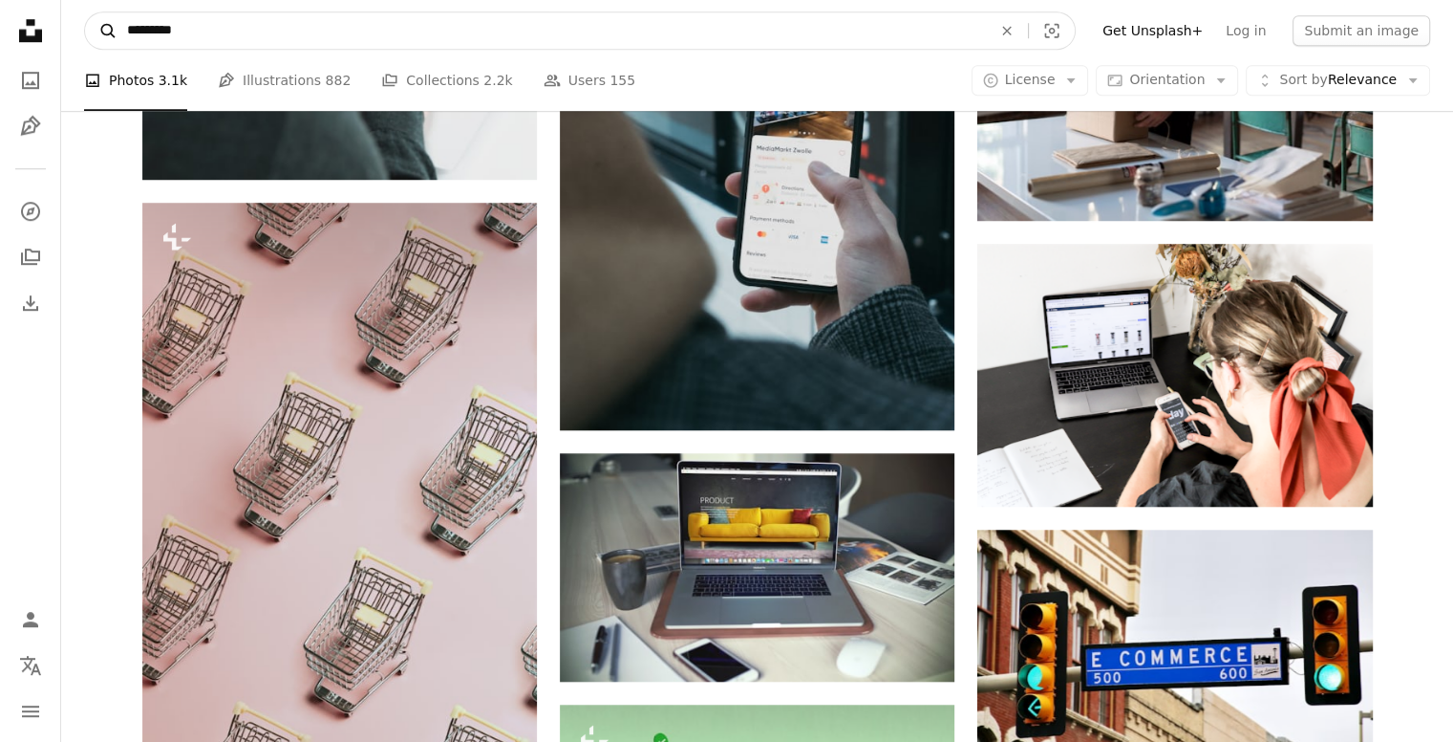
drag, startPoint x: 207, startPoint y: 40, endPoint x: 93, endPoint y: 31, distance: 115.1
click at [93, 31] on form "A magnifying glass ********* An X shape Visual search" at bounding box center [580, 30] width 992 height 38
type input "**********"
click at [85, 12] on button "A magnifying glass" at bounding box center [101, 30] width 32 height 36
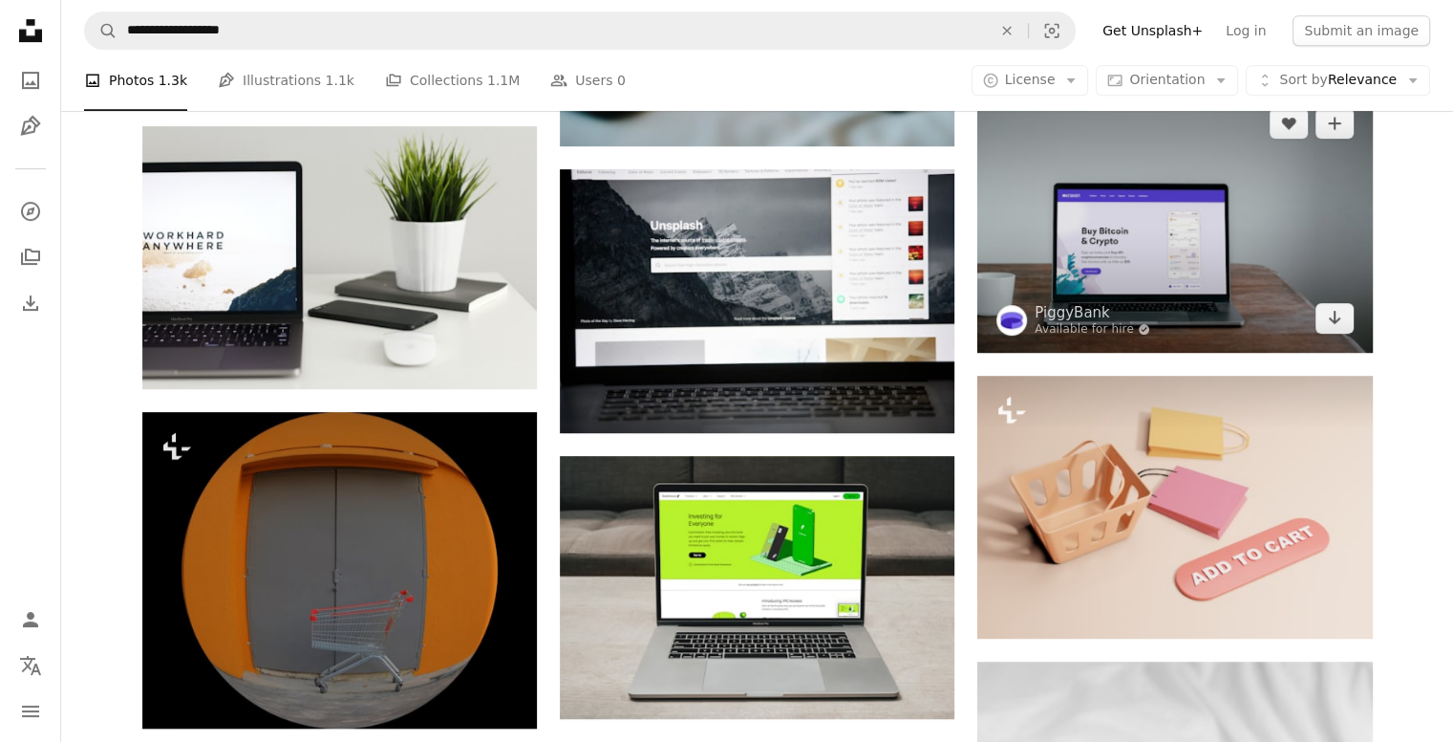
scroll to position [965, 0]
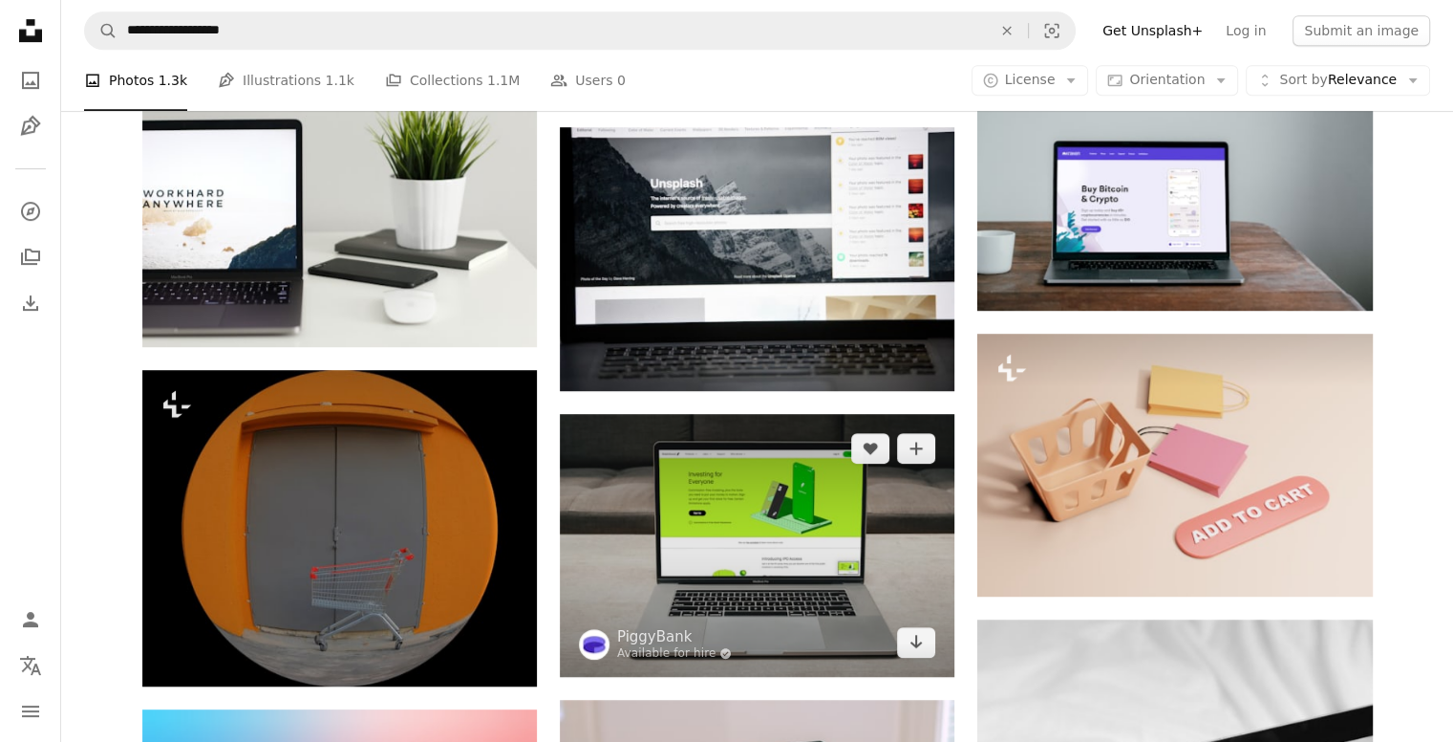
click at [730, 517] on img at bounding box center [757, 545] width 395 height 263
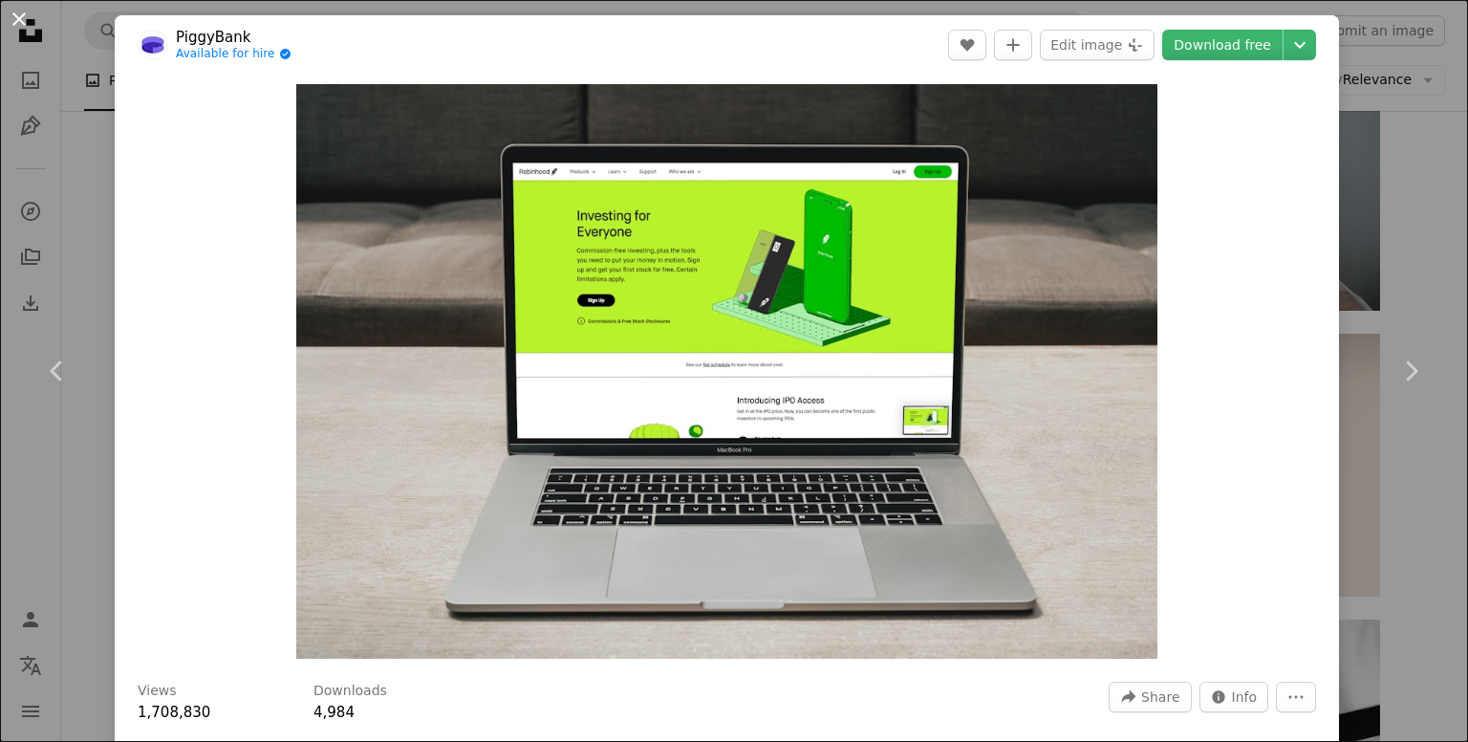
click at [15, 22] on button "An X shape" at bounding box center [19, 19] width 23 height 23
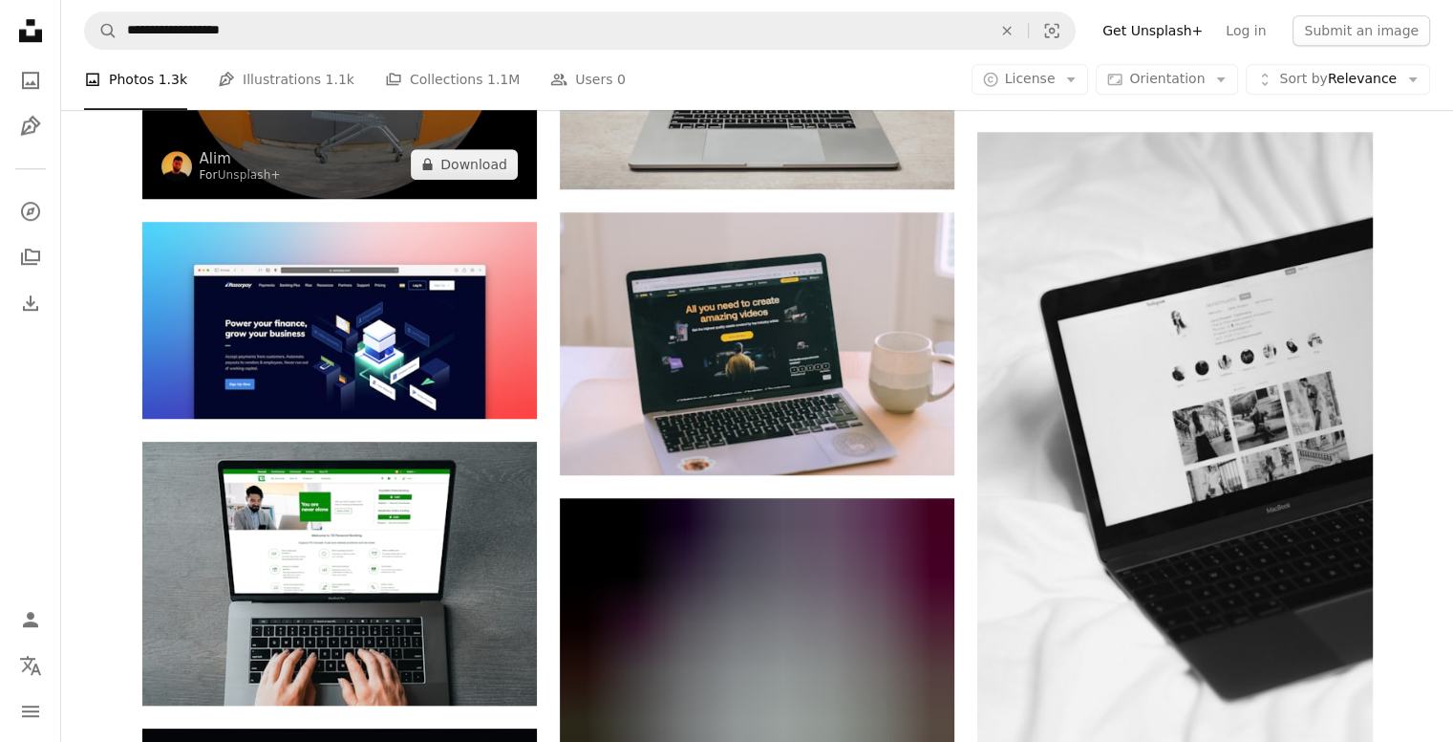
scroll to position [1453, 0]
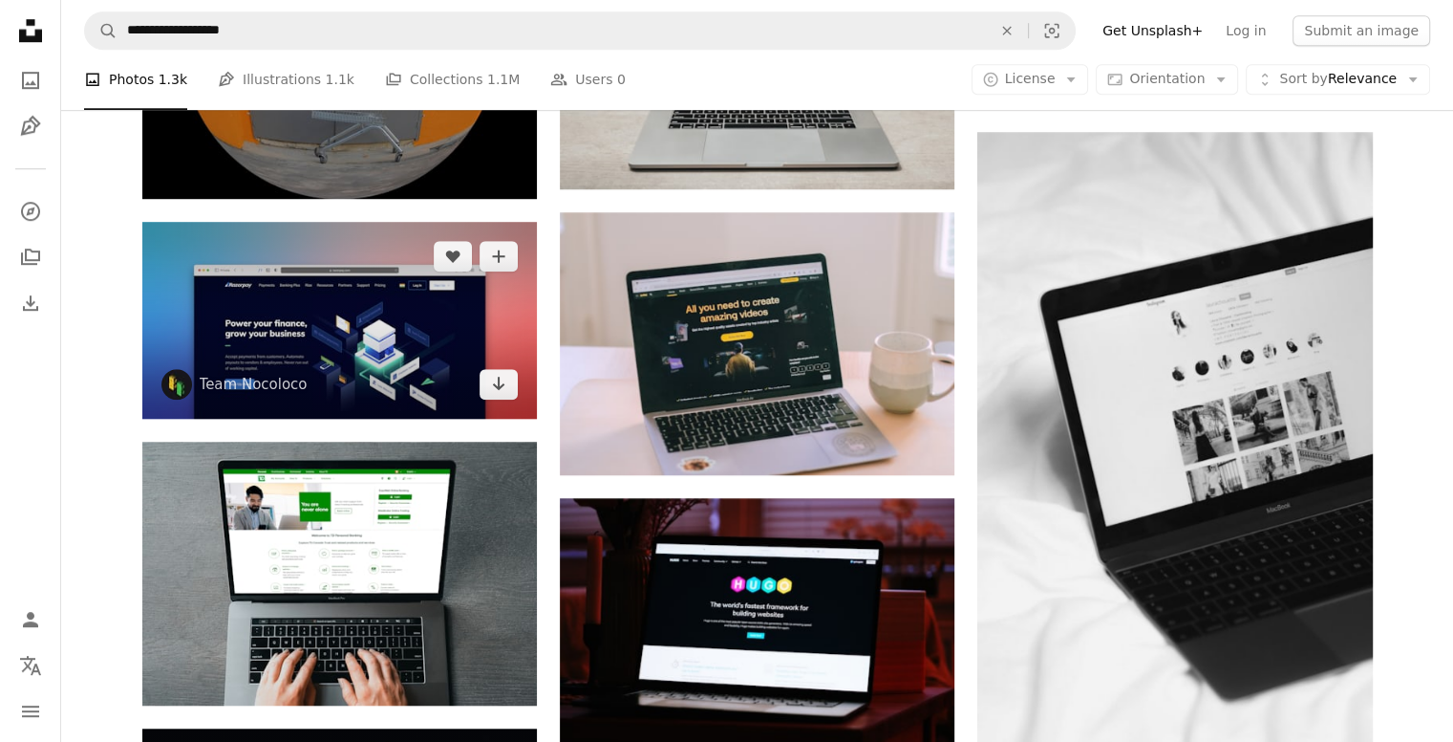
click at [310, 363] on img at bounding box center [339, 321] width 395 height 198
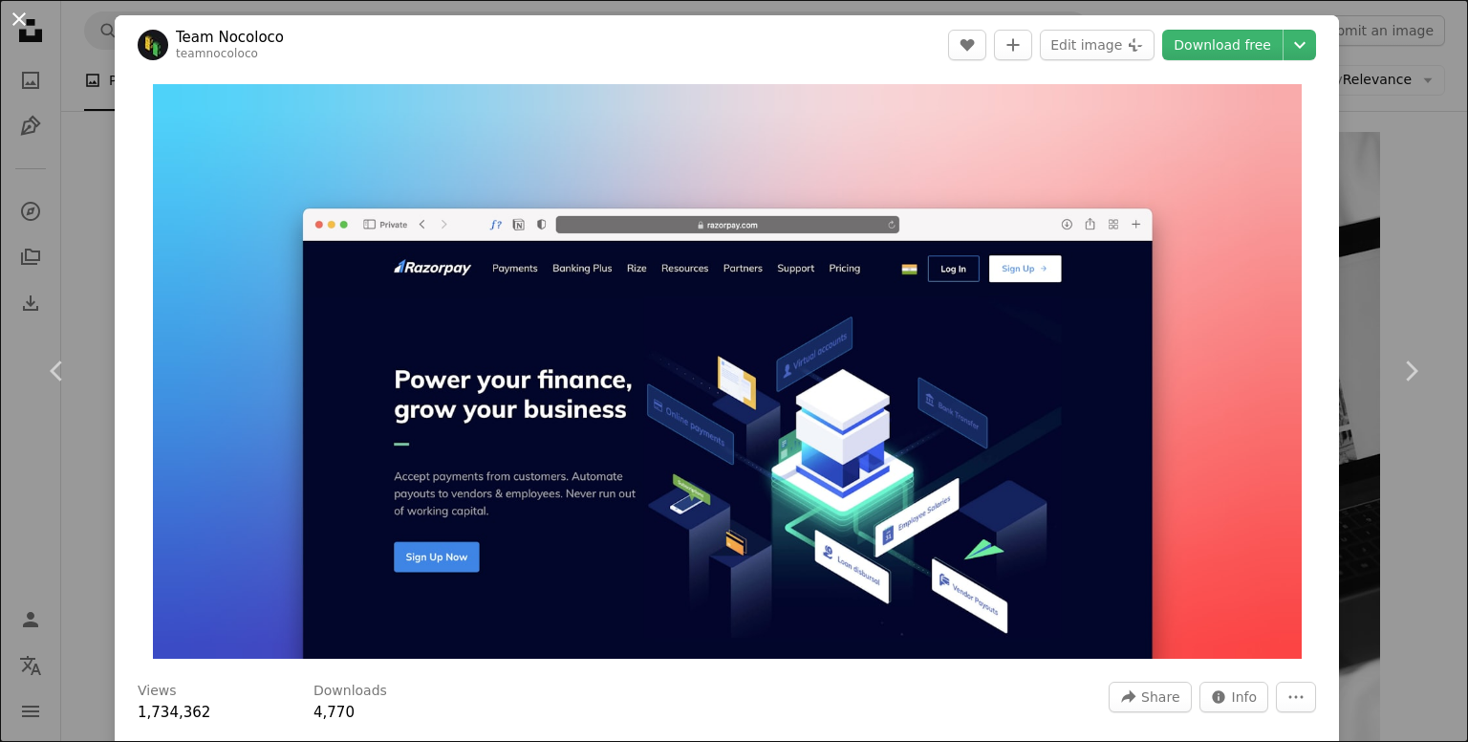
click at [19, 24] on button "An X shape" at bounding box center [19, 19] width 23 height 23
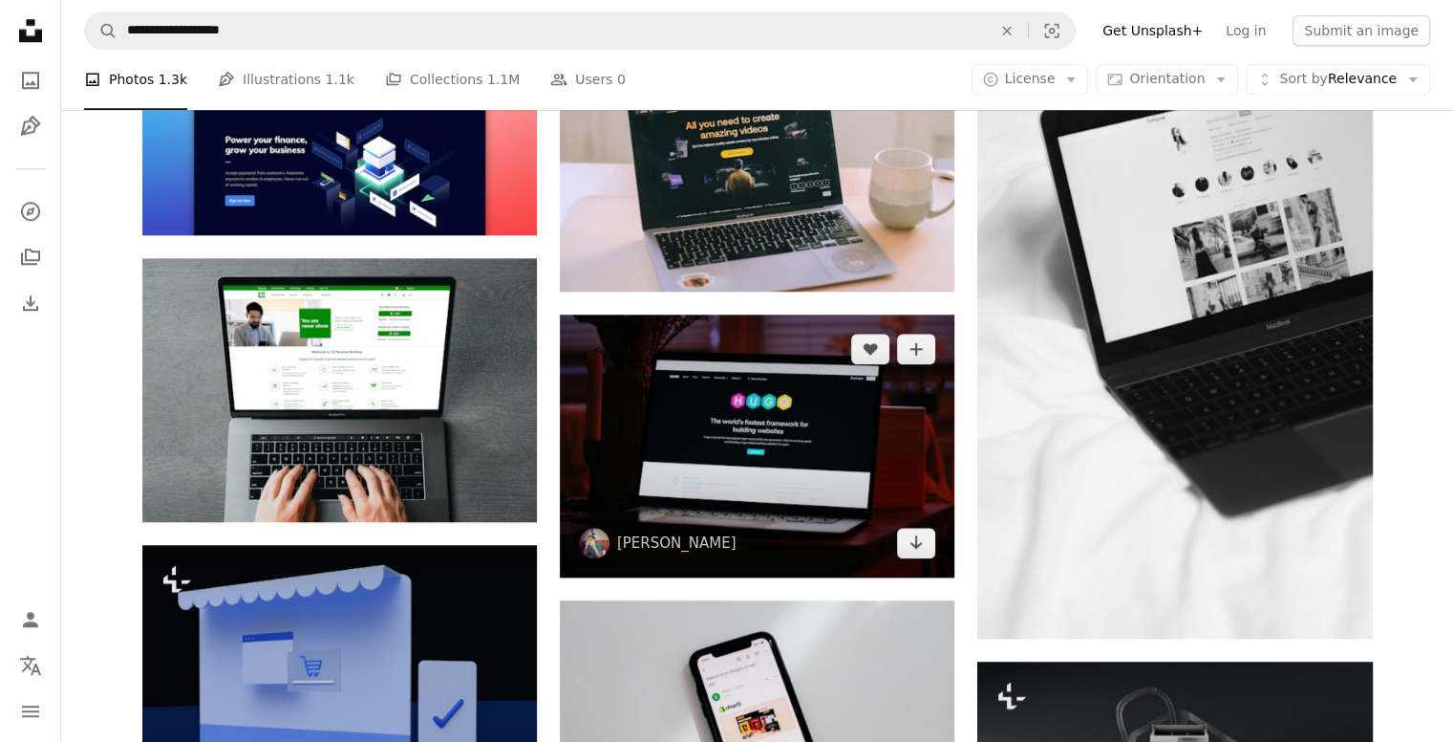
scroll to position [1636, 0]
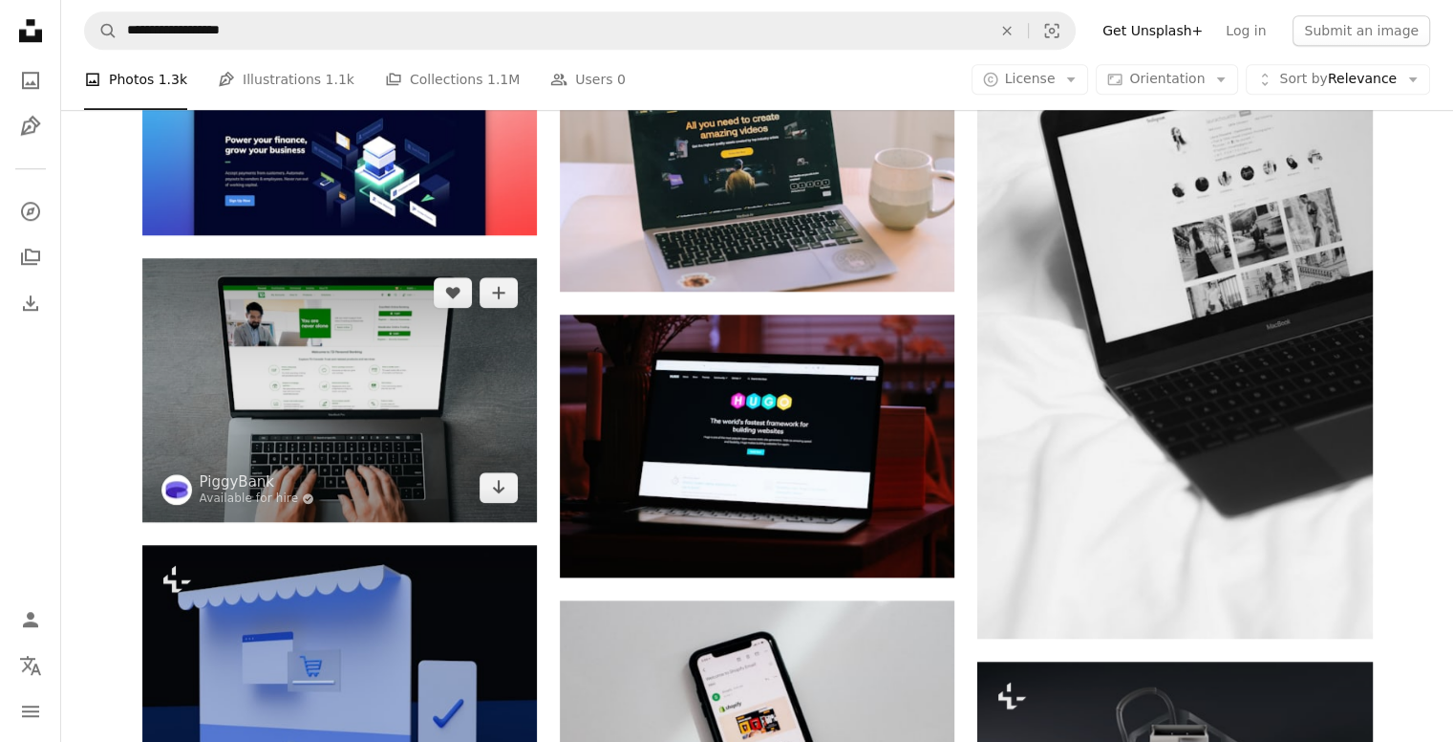
click at [379, 411] on img at bounding box center [339, 389] width 395 height 263
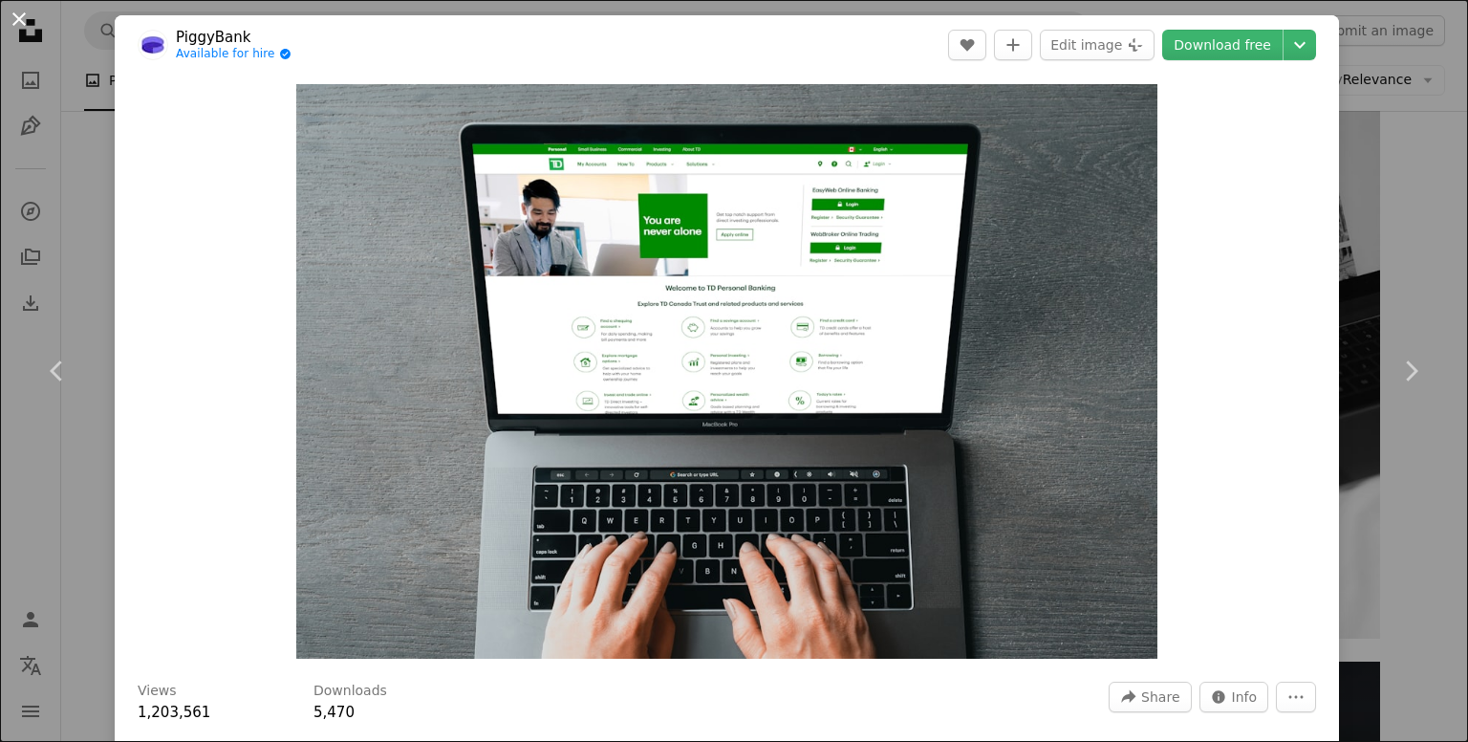
click at [18, 19] on button "An X shape" at bounding box center [19, 19] width 23 height 23
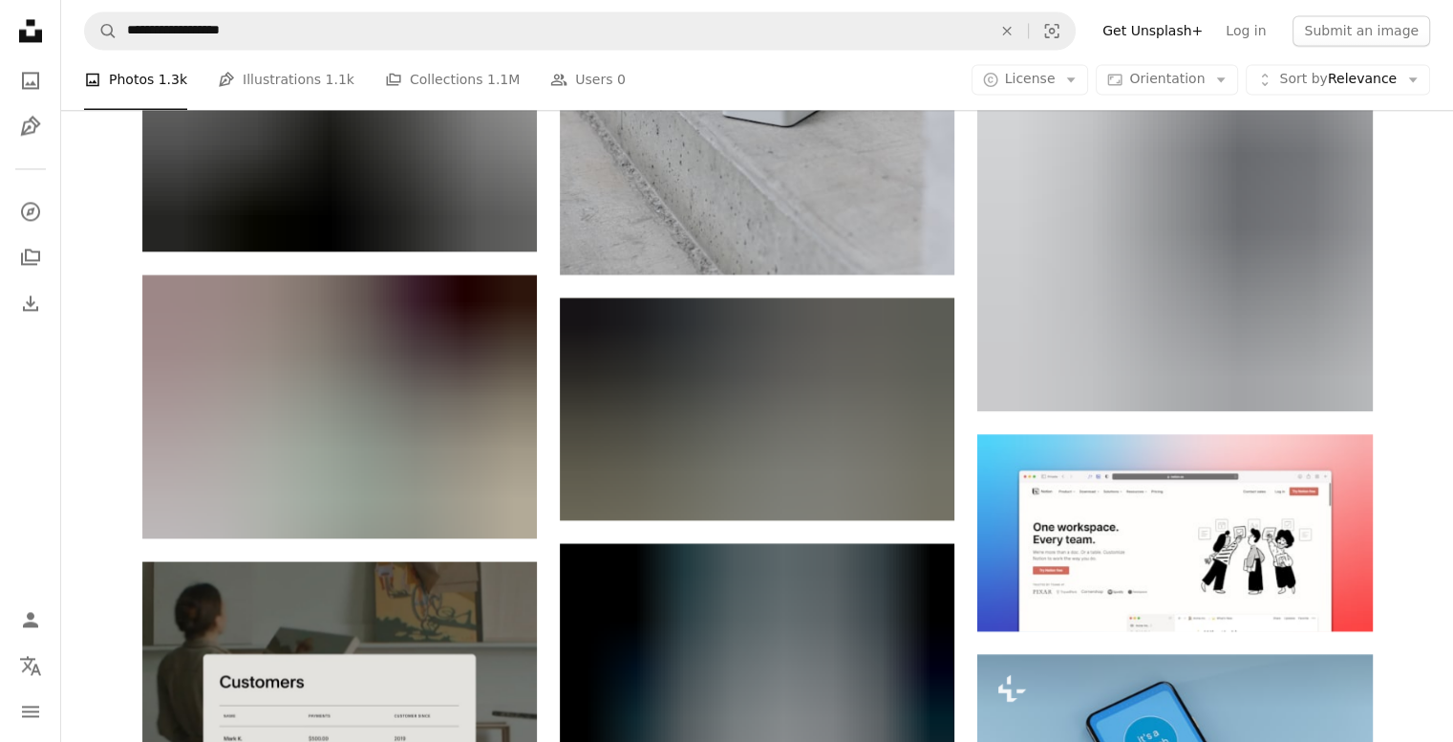
scroll to position [3130, 0]
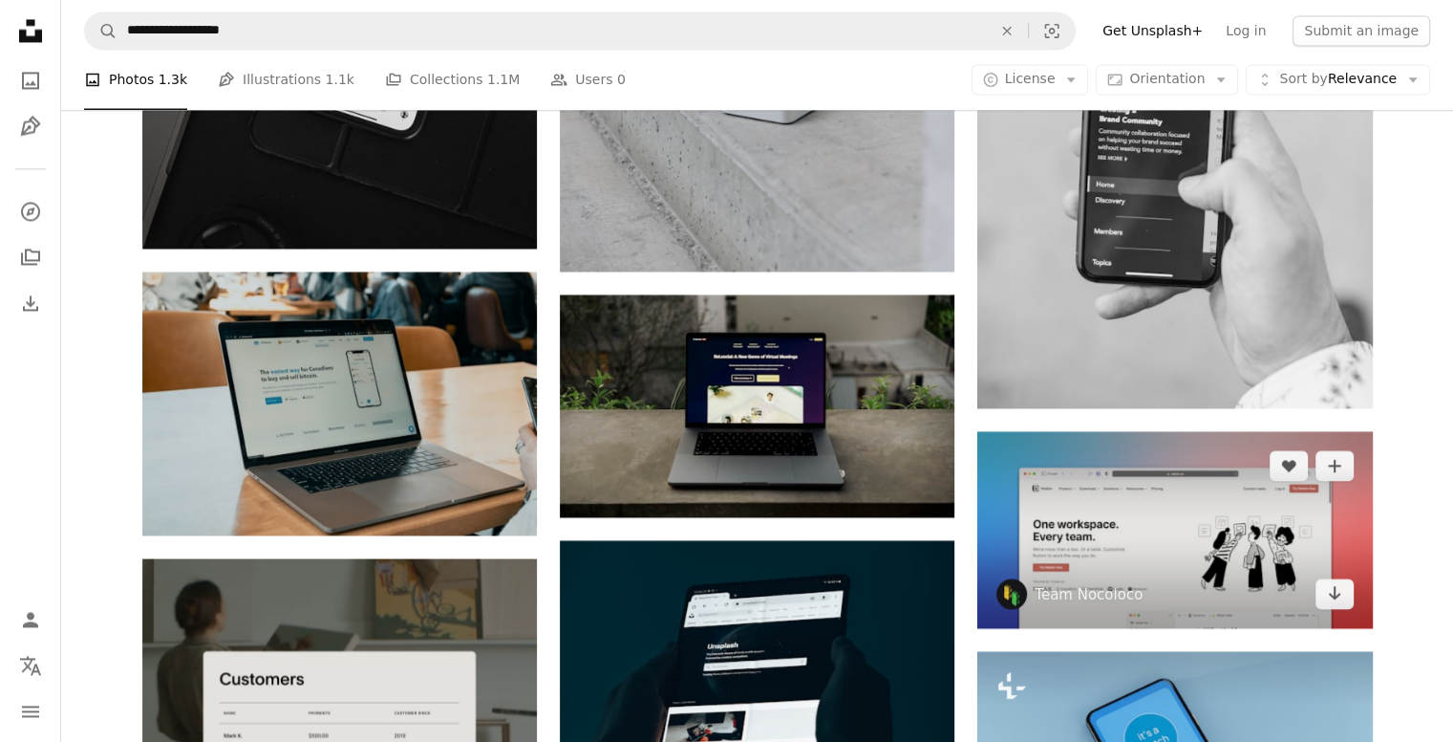
click at [1098, 553] on img at bounding box center [1175, 530] width 395 height 198
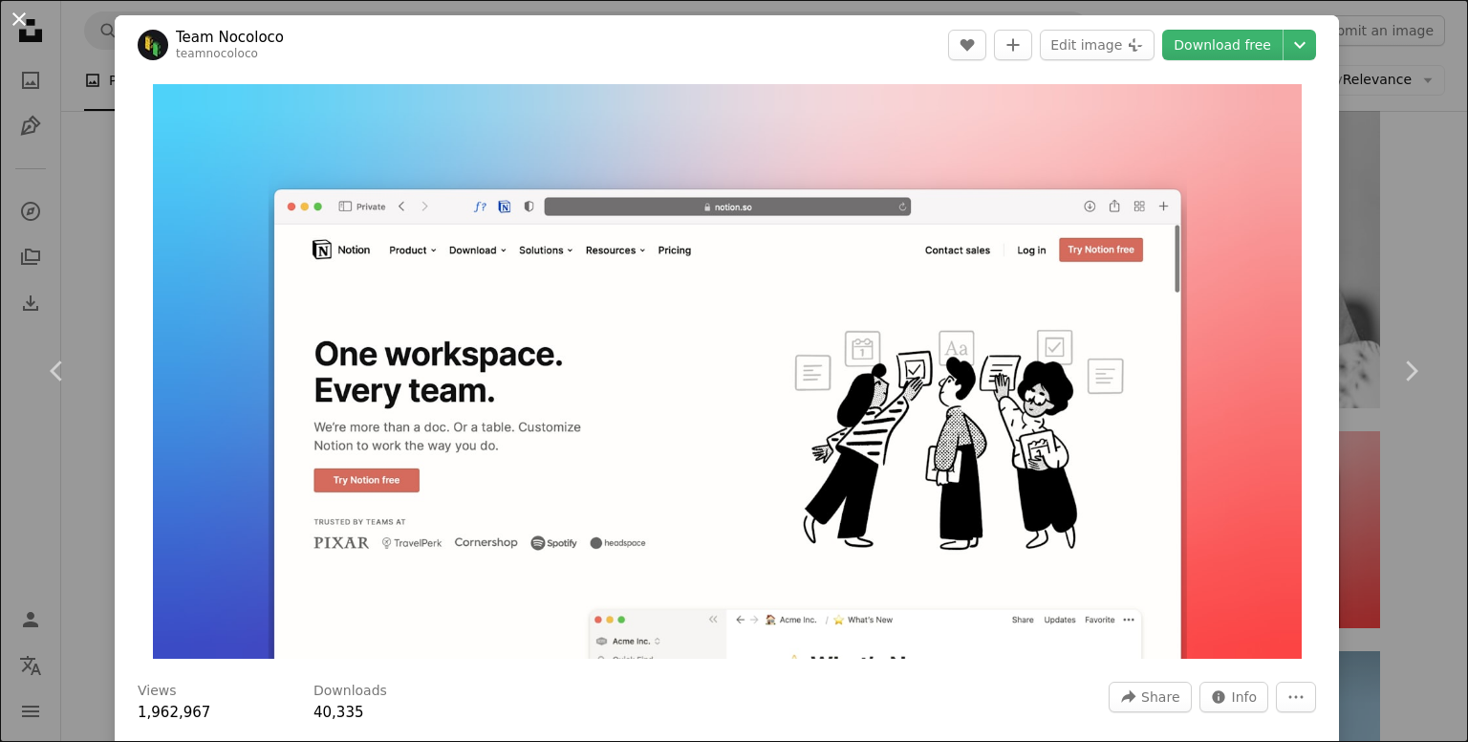
click at [27, 23] on button "An X shape" at bounding box center [19, 19] width 23 height 23
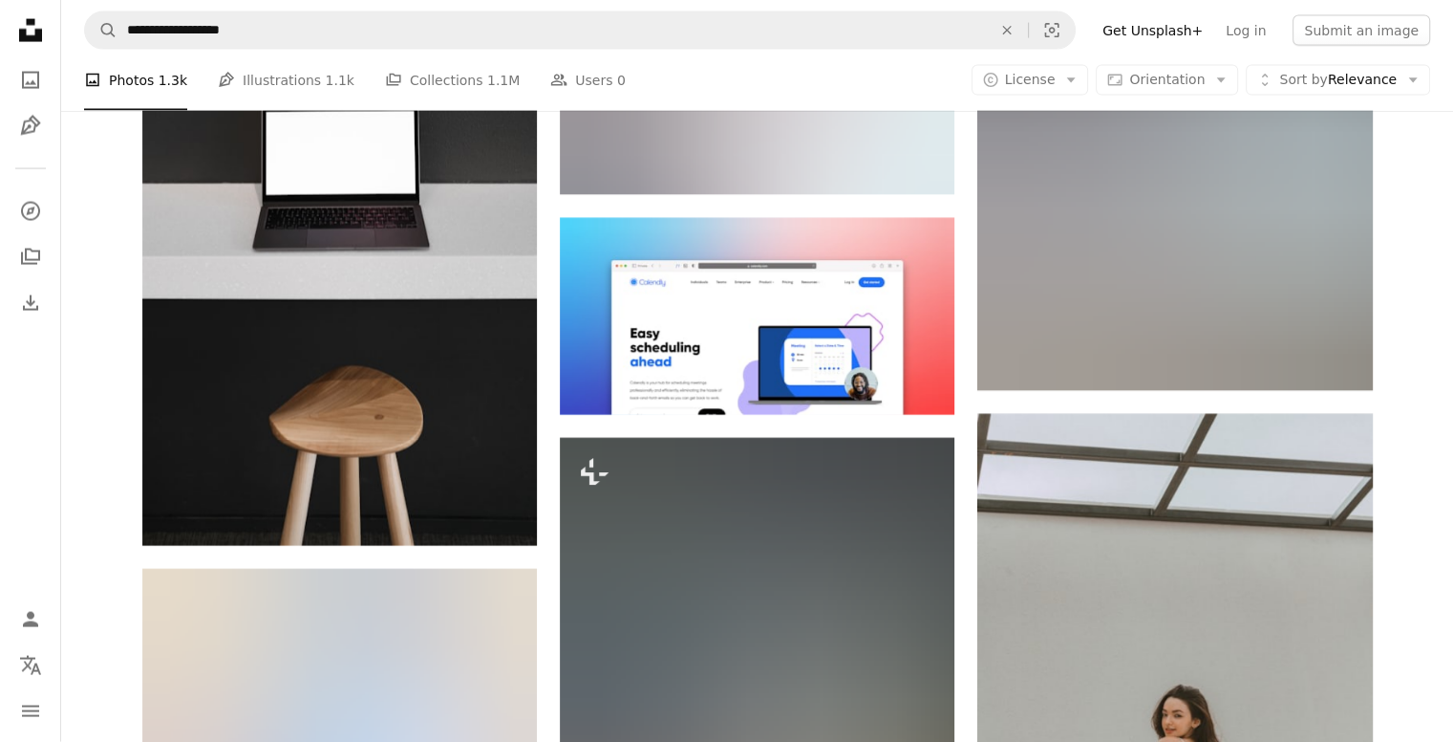
scroll to position [4270, 0]
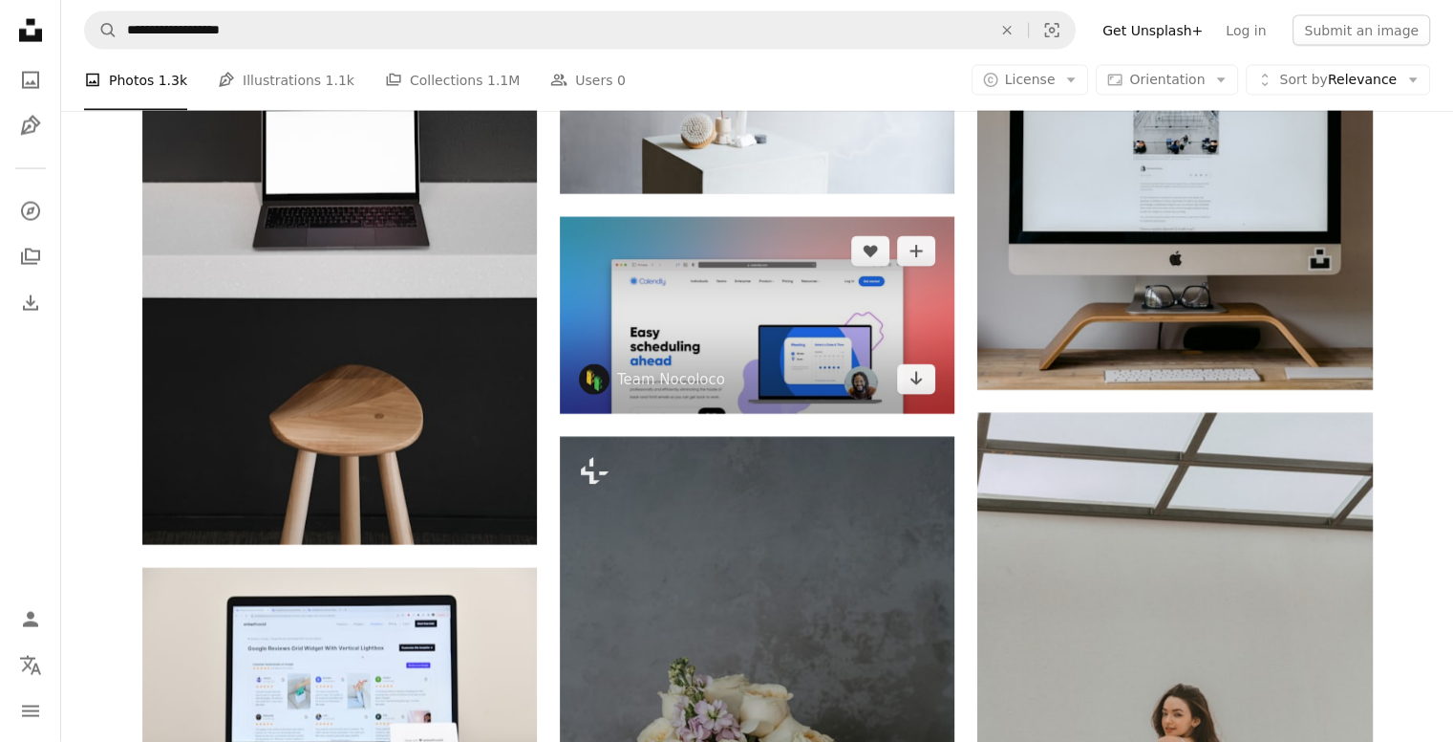
click at [725, 337] on img at bounding box center [757, 316] width 395 height 198
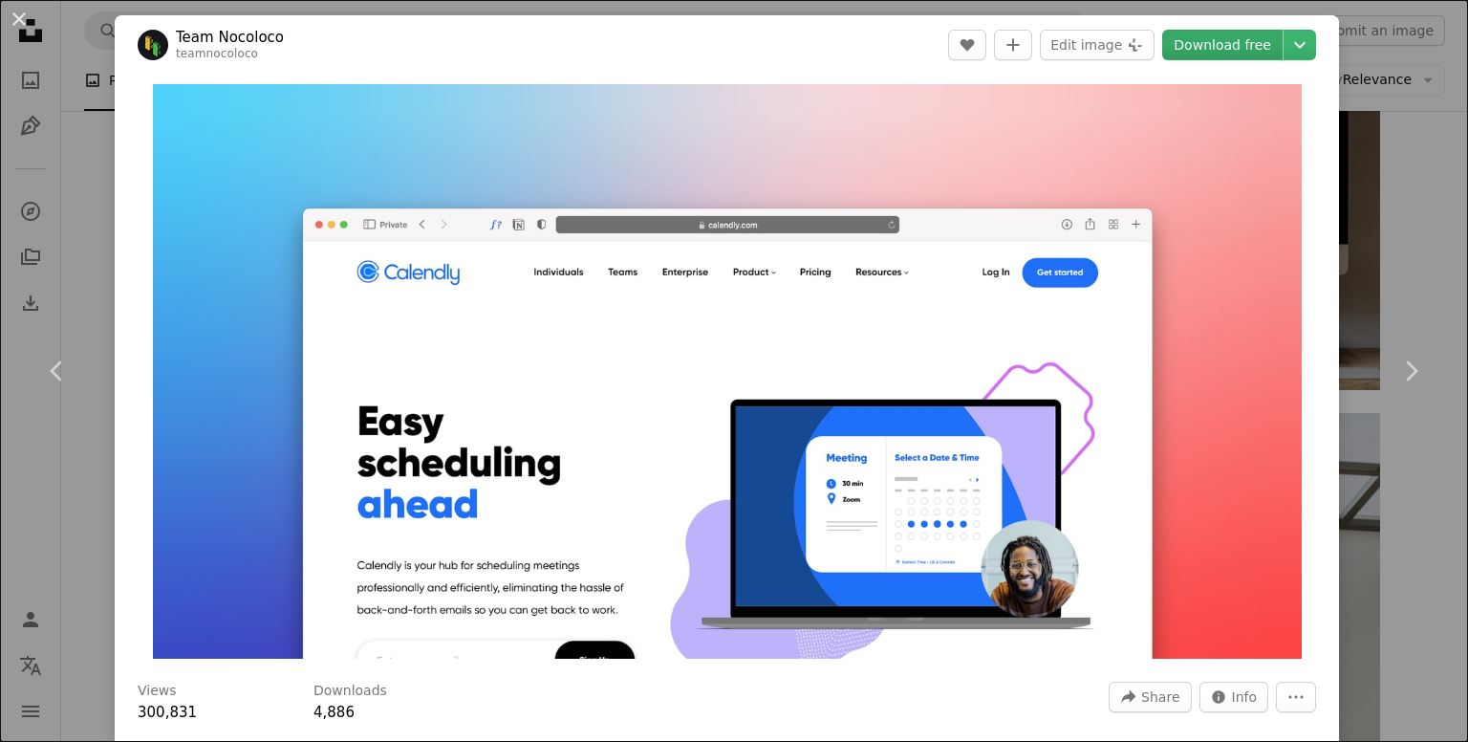
click at [1193, 54] on link "Download free" at bounding box center [1222, 45] width 120 height 31
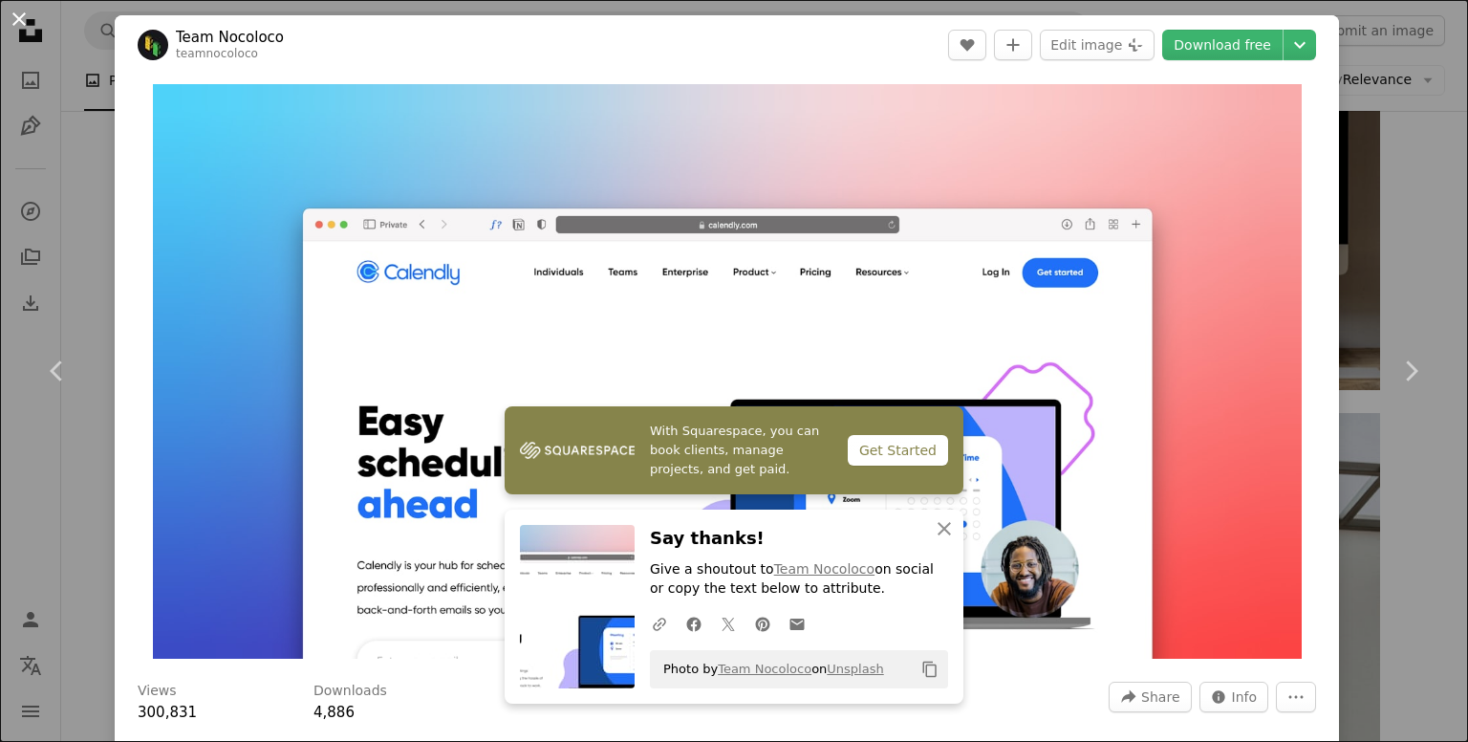
click at [18, 28] on button "An X shape" at bounding box center [19, 19] width 23 height 23
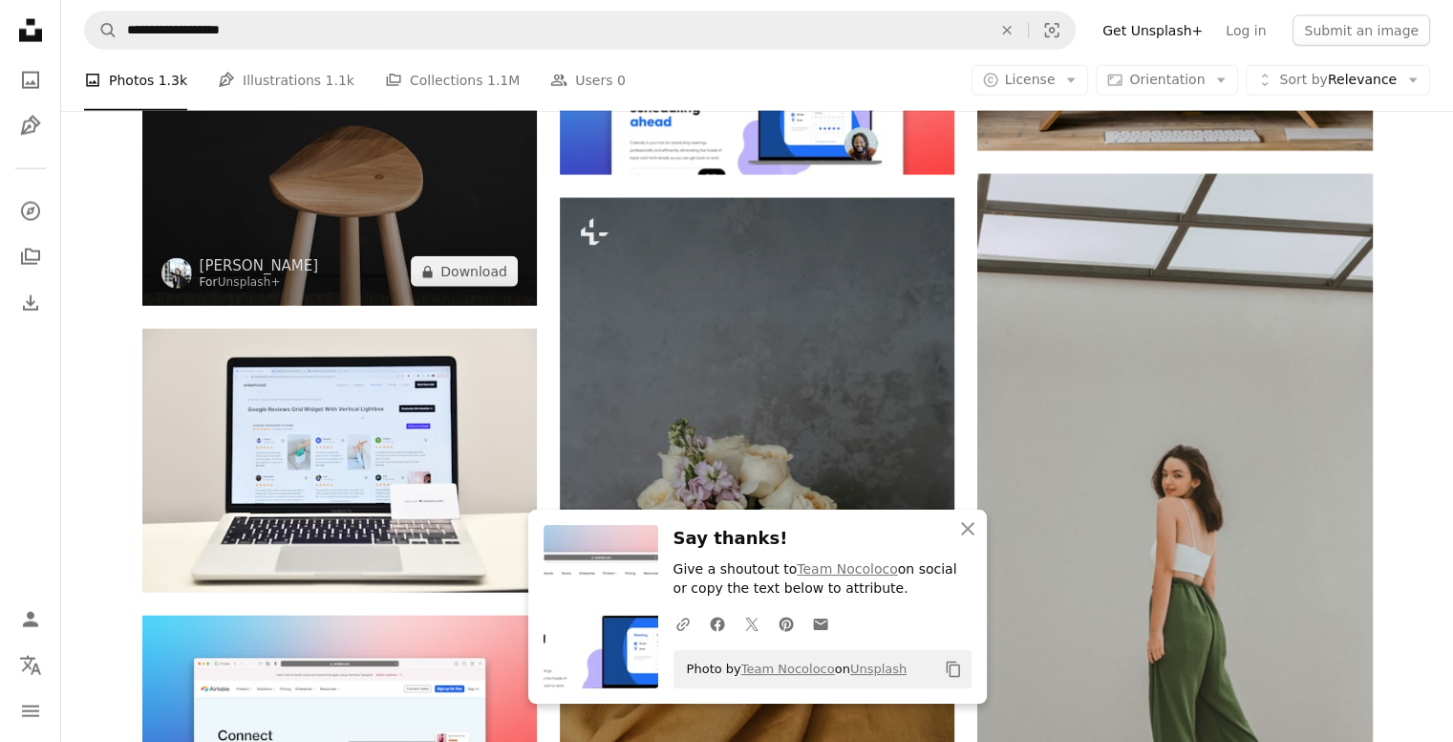
scroll to position [4509, 0]
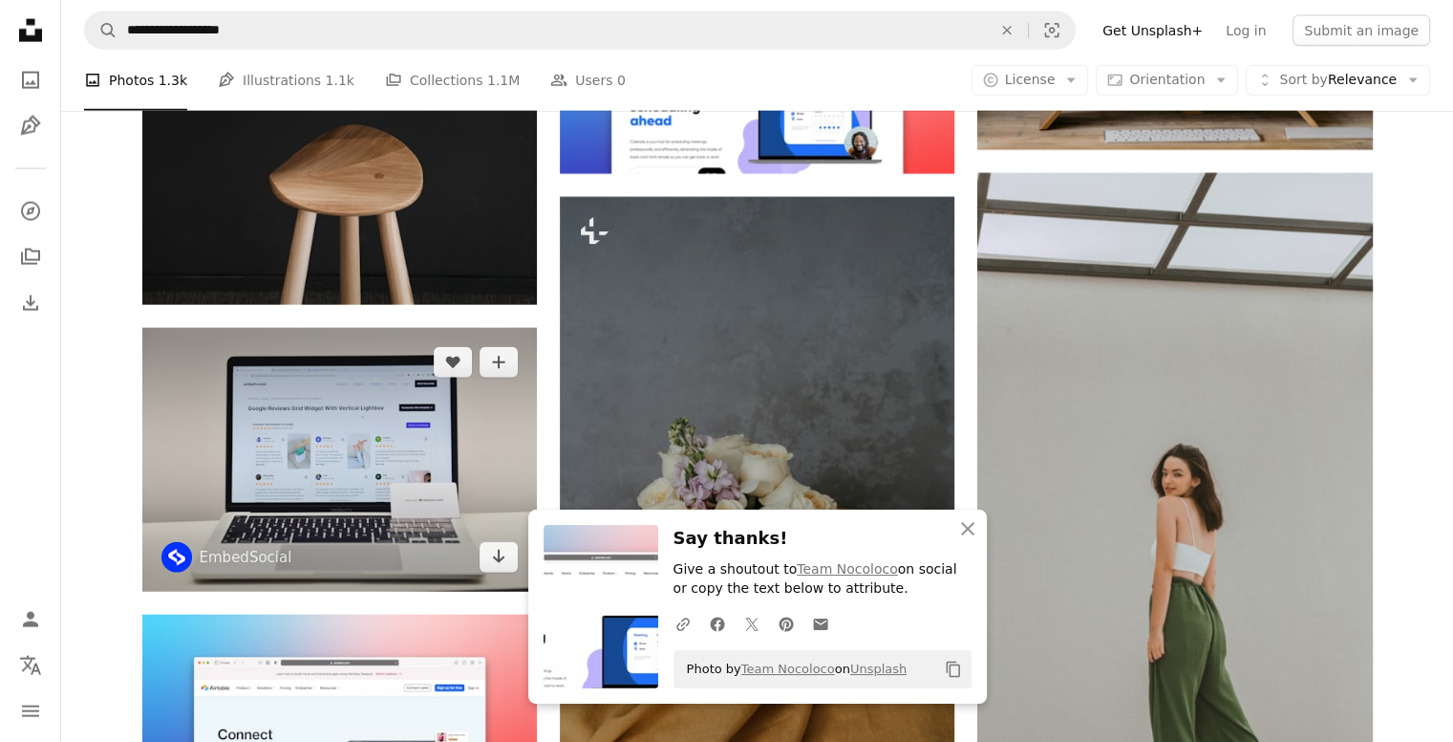
click at [284, 463] on img at bounding box center [339, 459] width 395 height 263
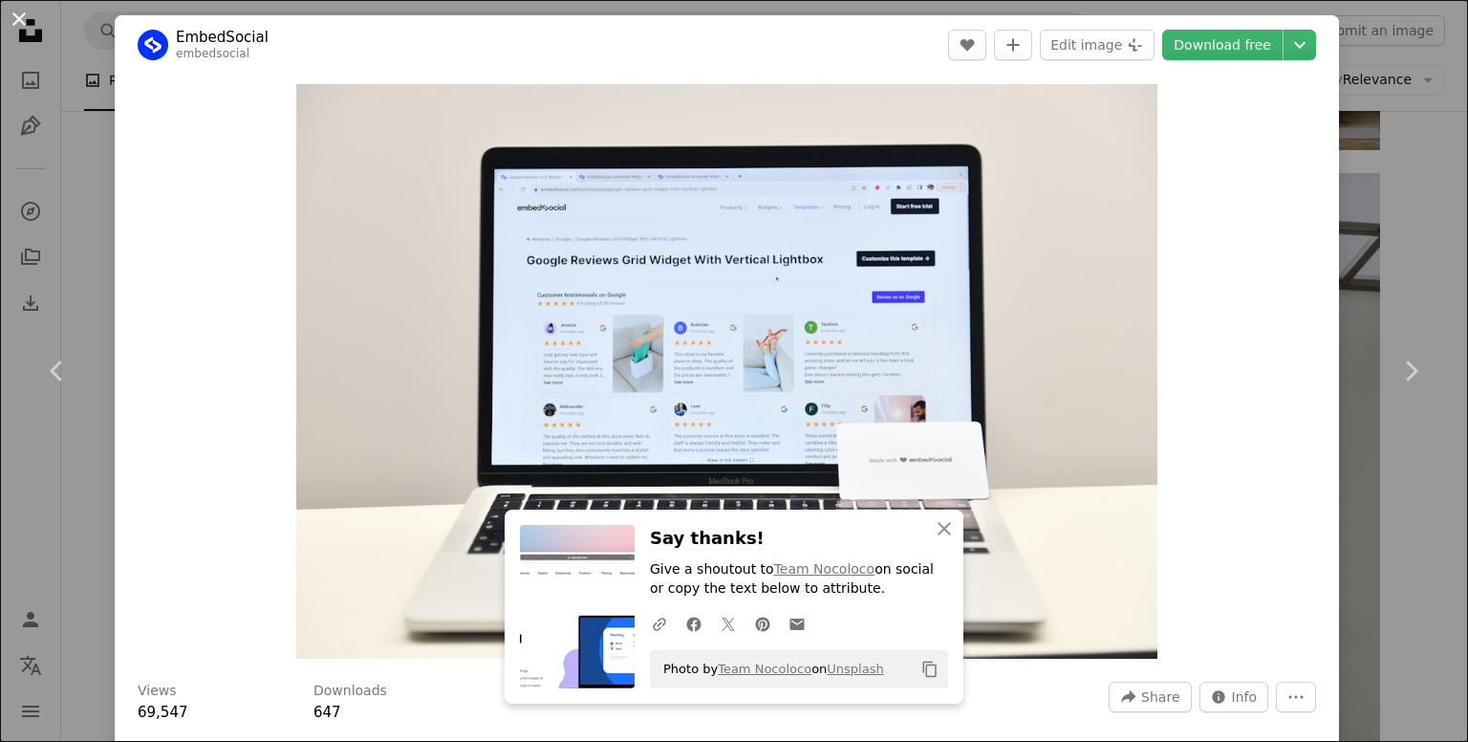
click at [27, 30] on button "An X shape" at bounding box center [19, 19] width 23 height 23
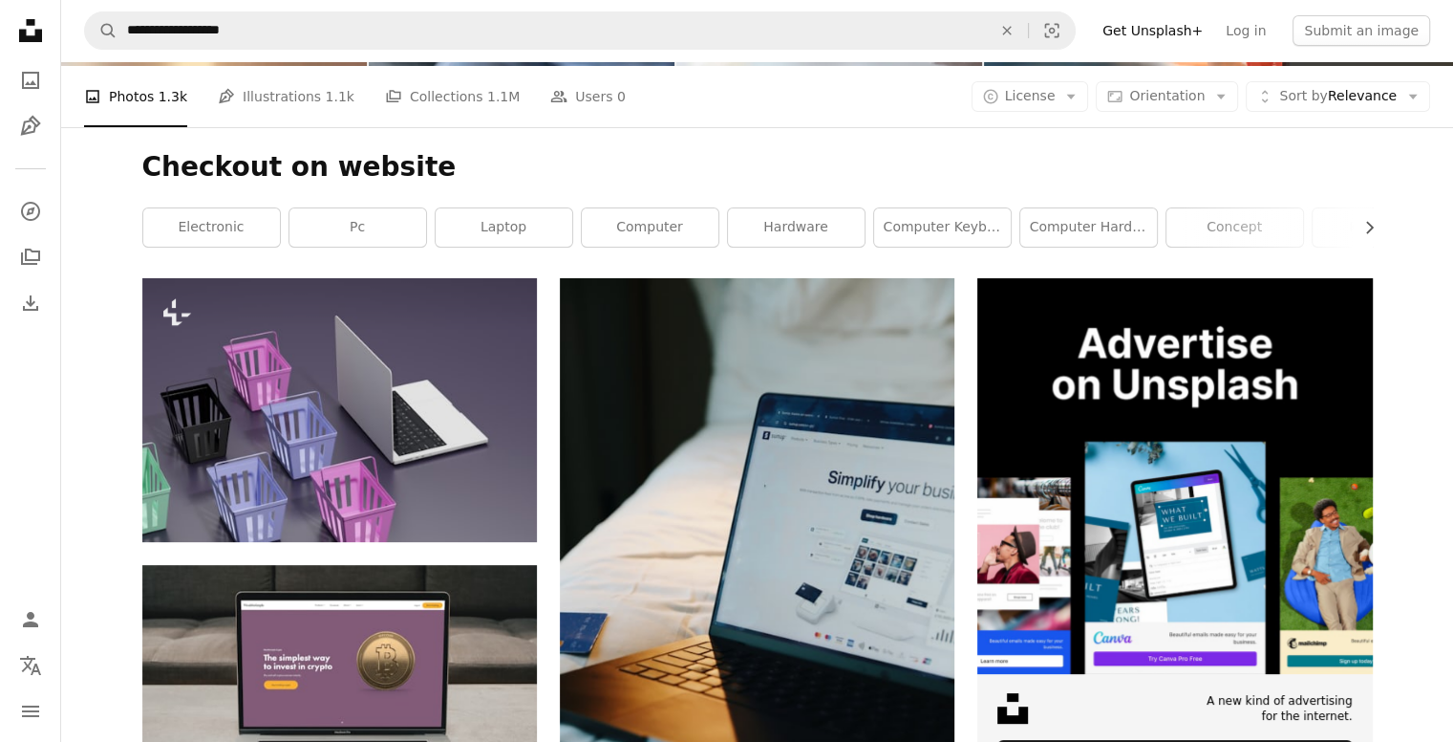
scroll to position [199, 0]
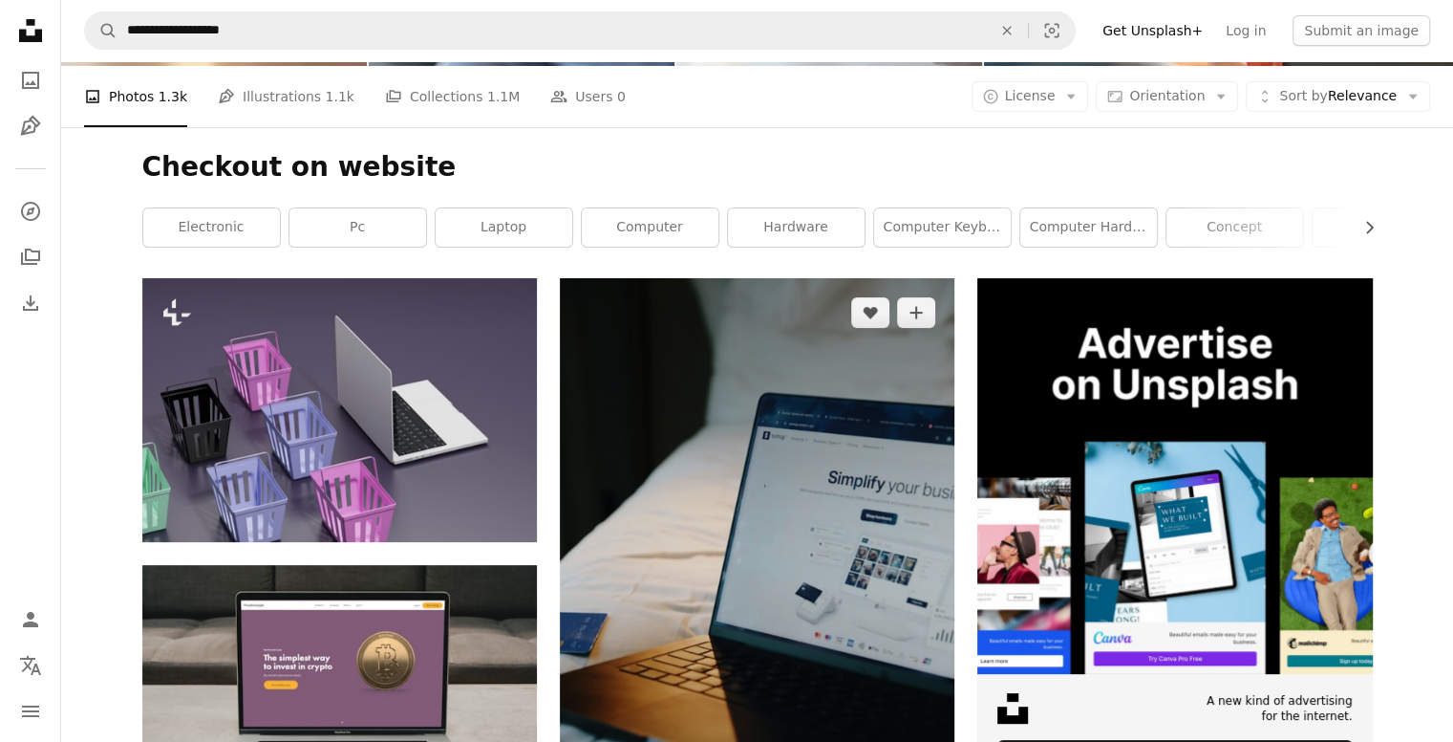
click at [822, 517] on img at bounding box center [757, 574] width 395 height 592
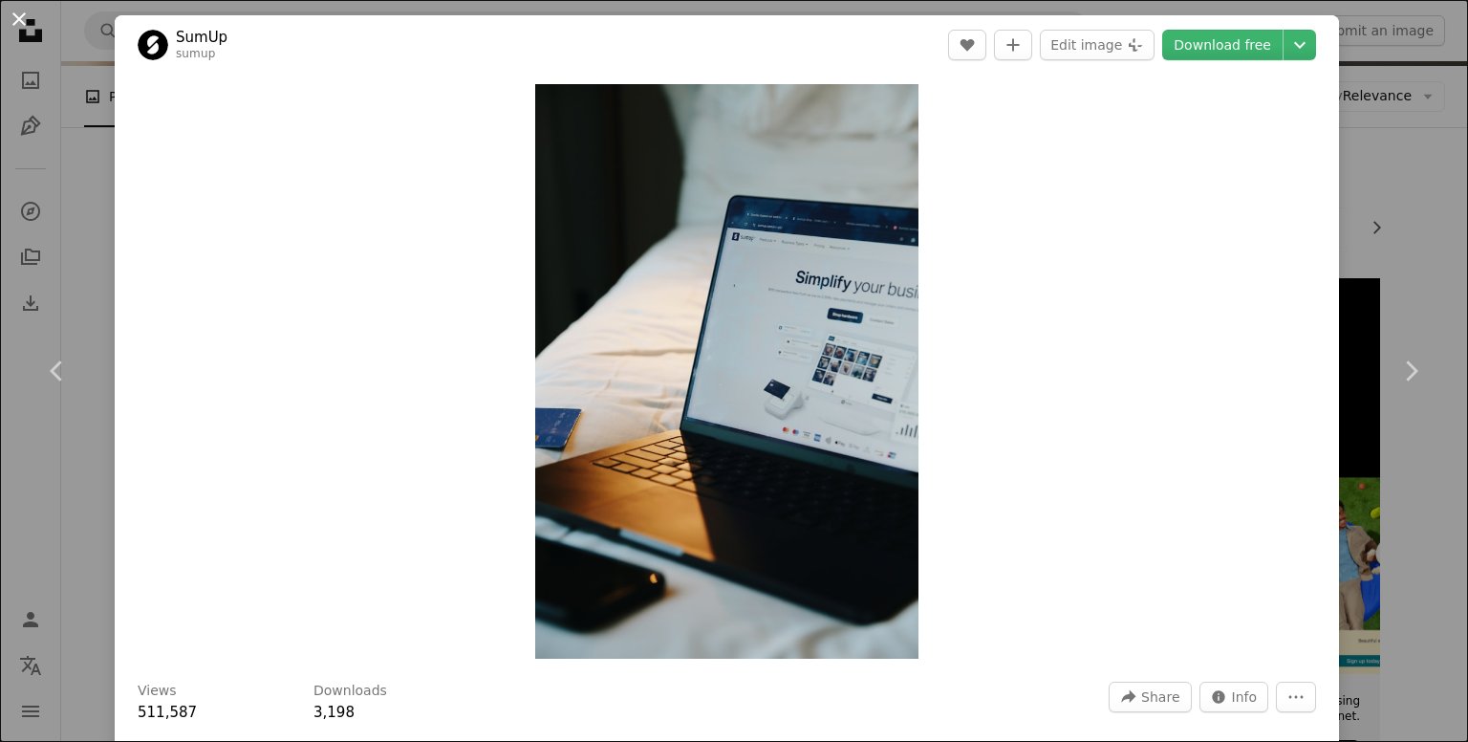
click at [15, 28] on button "An X shape" at bounding box center [19, 19] width 23 height 23
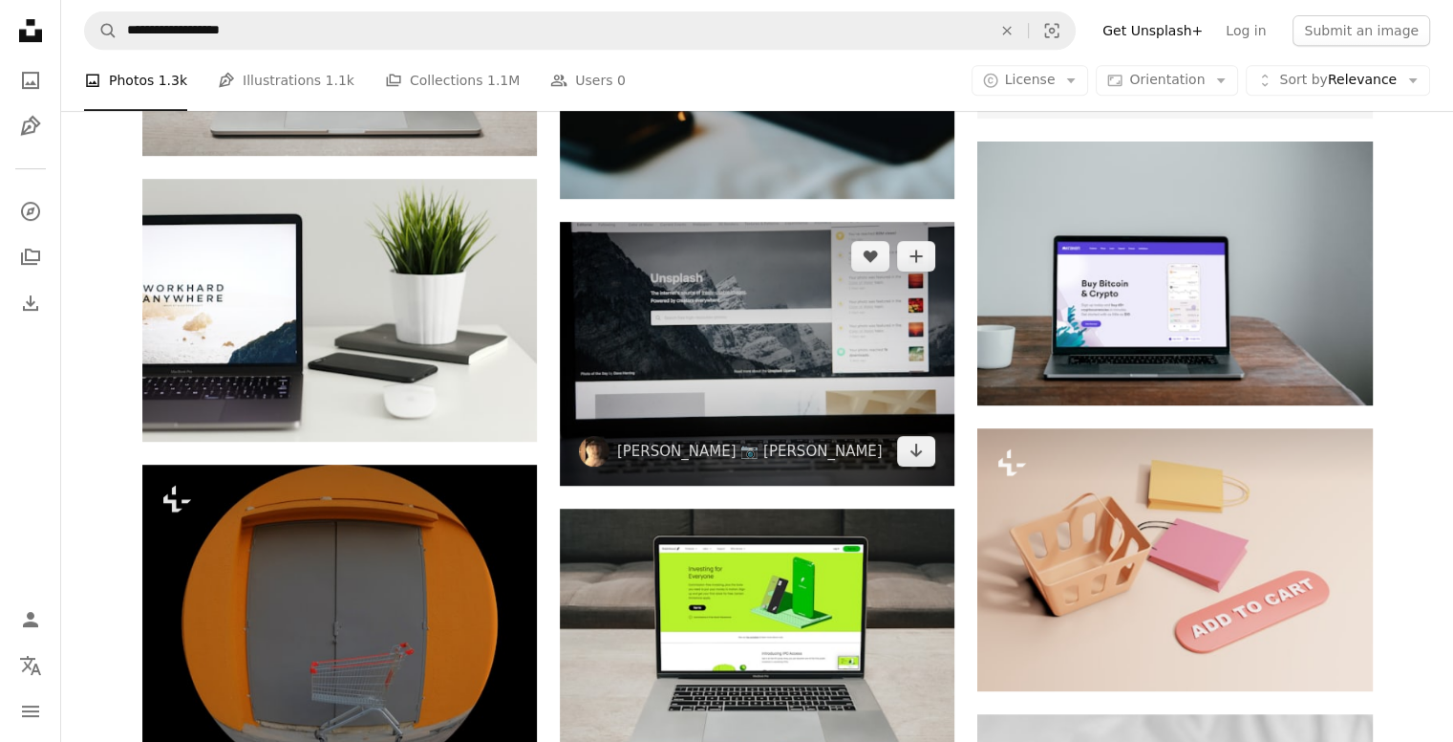
scroll to position [598, 0]
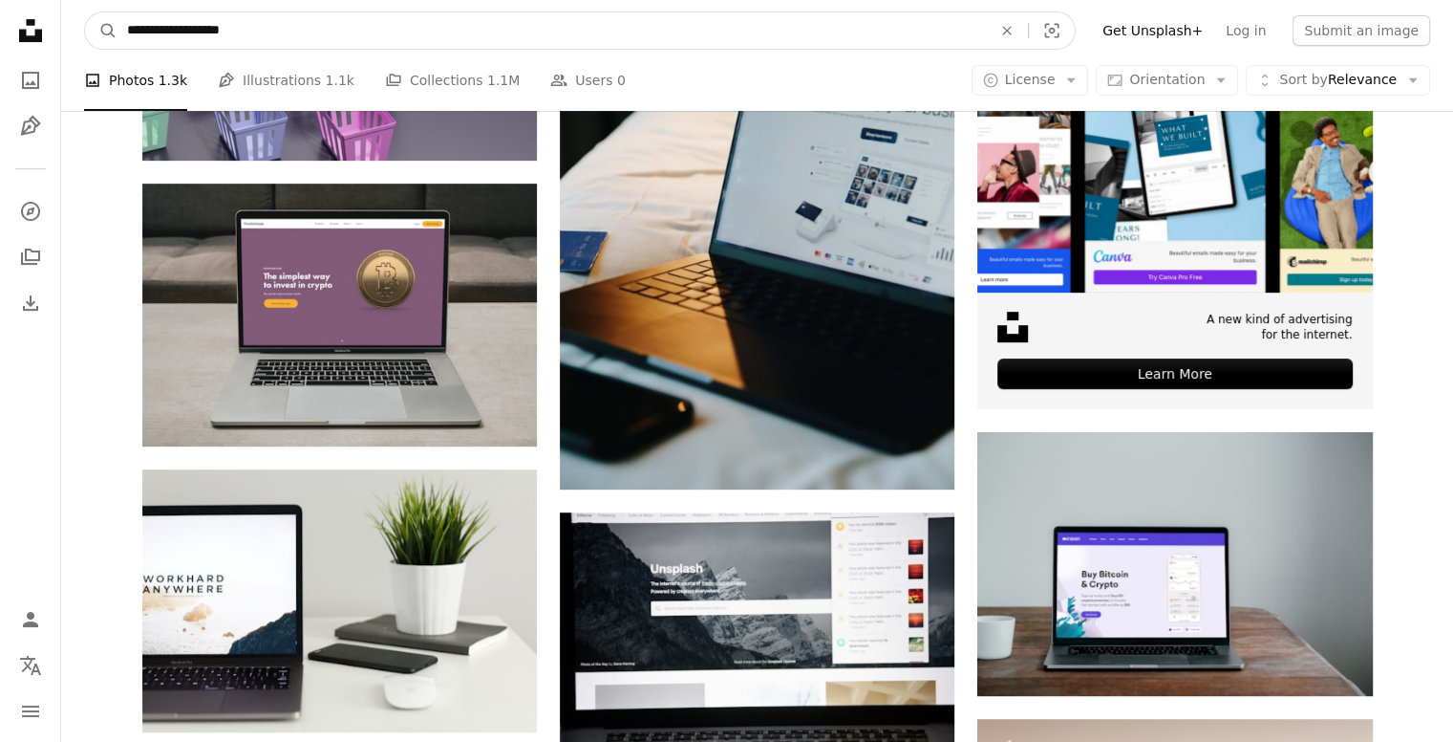
drag, startPoint x: 256, startPoint y: 33, endPoint x: 127, endPoint y: 13, distance: 130.6
click at [127, 13] on input "**********" at bounding box center [552, 30] width 869 height 36
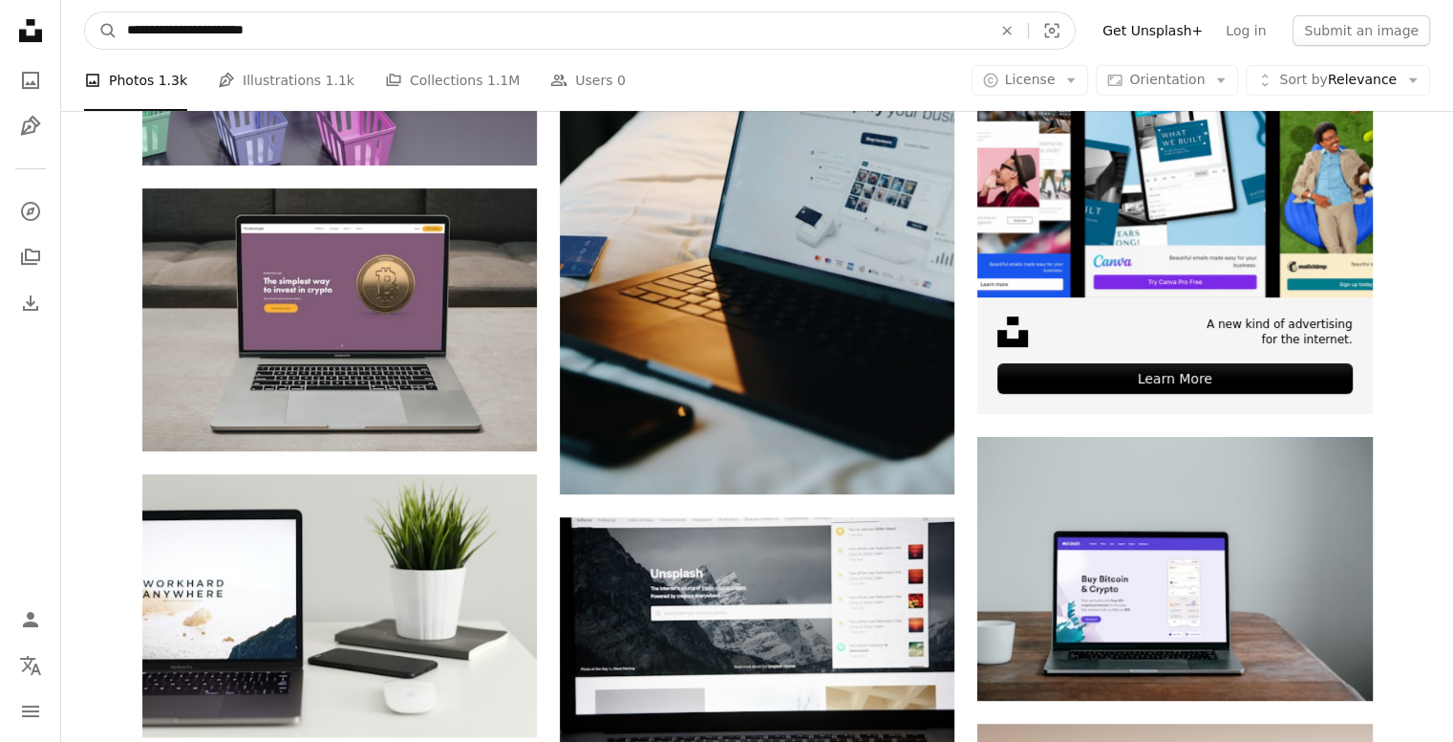
type input "**********"
click at [85, 12] on button "A magnifying glass" at bounding box center [101, 30] width 32 height 36
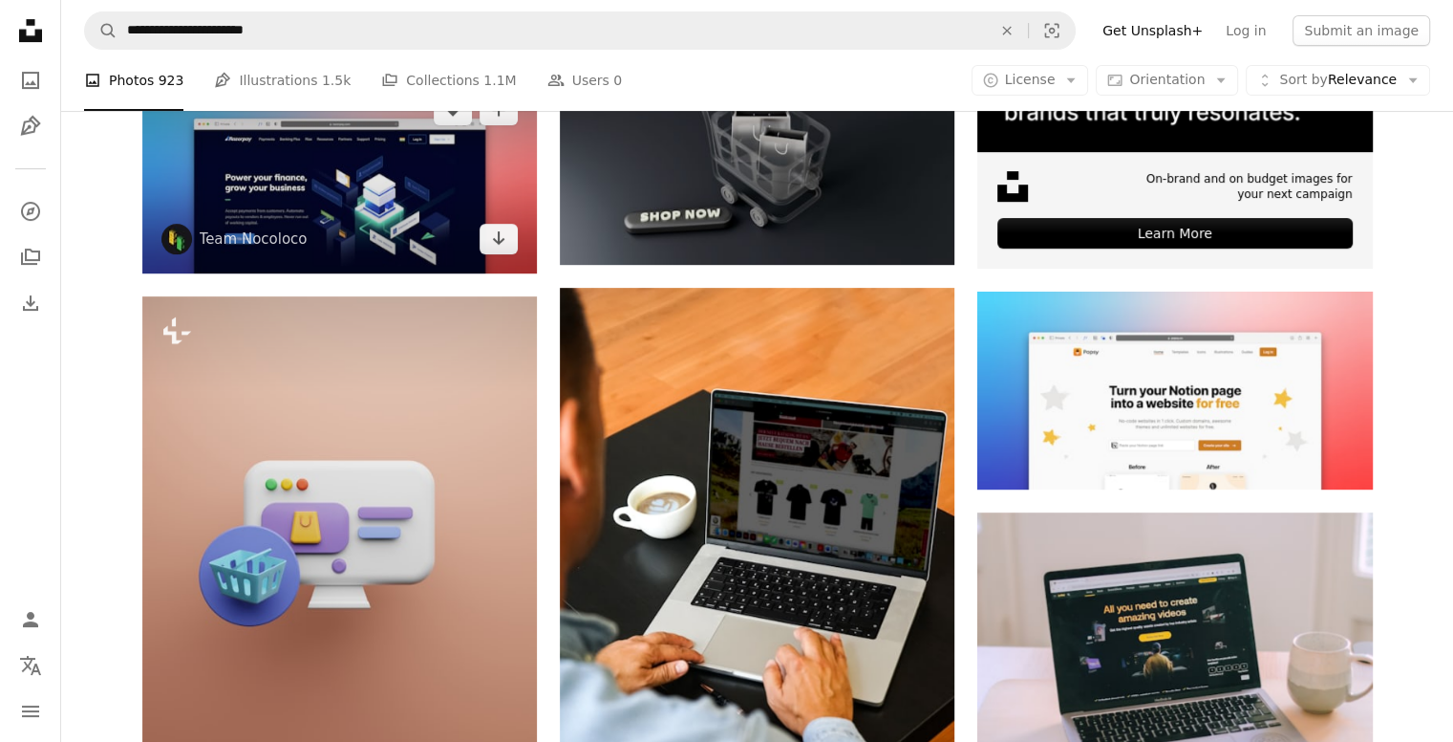
scroll to position [721, 0]
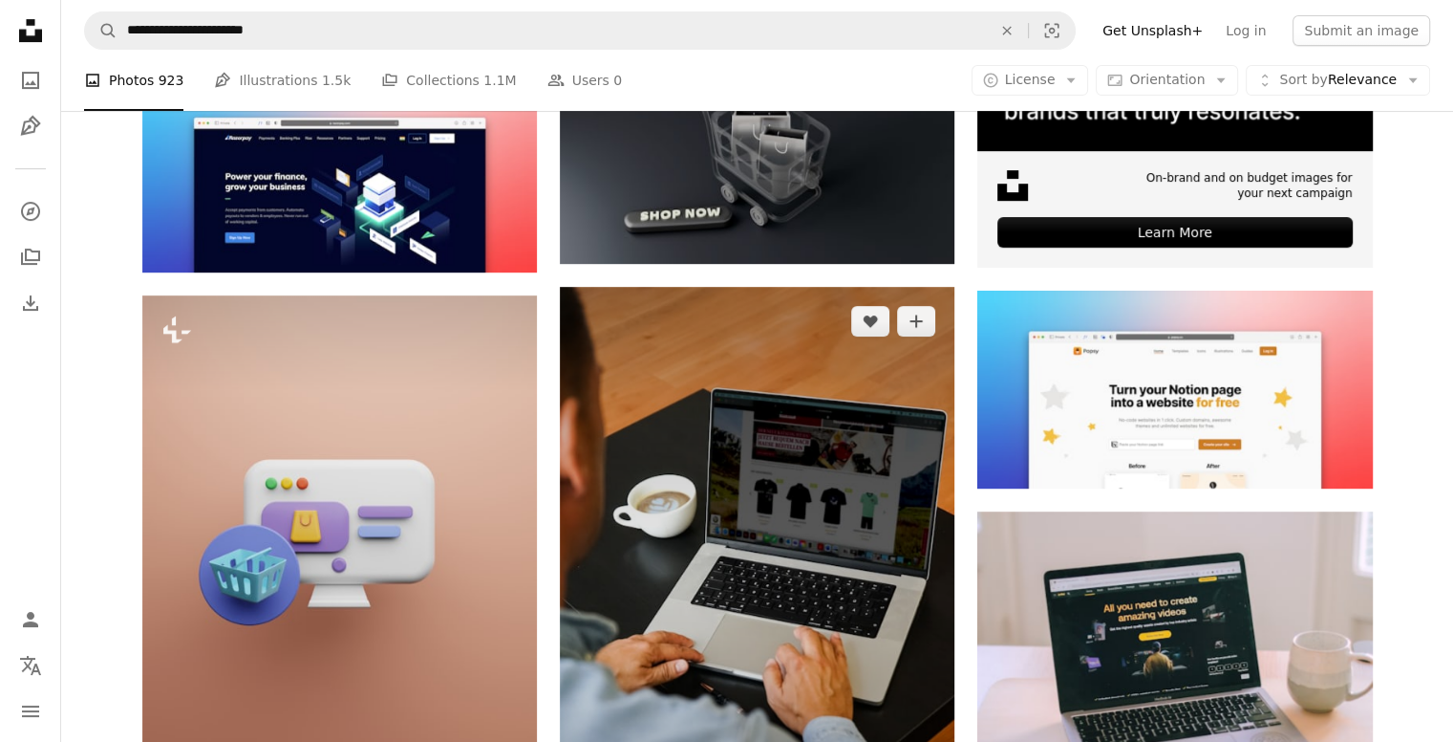
click at [787, 549] on img at bounding box center [757, 583] width 395 height 592
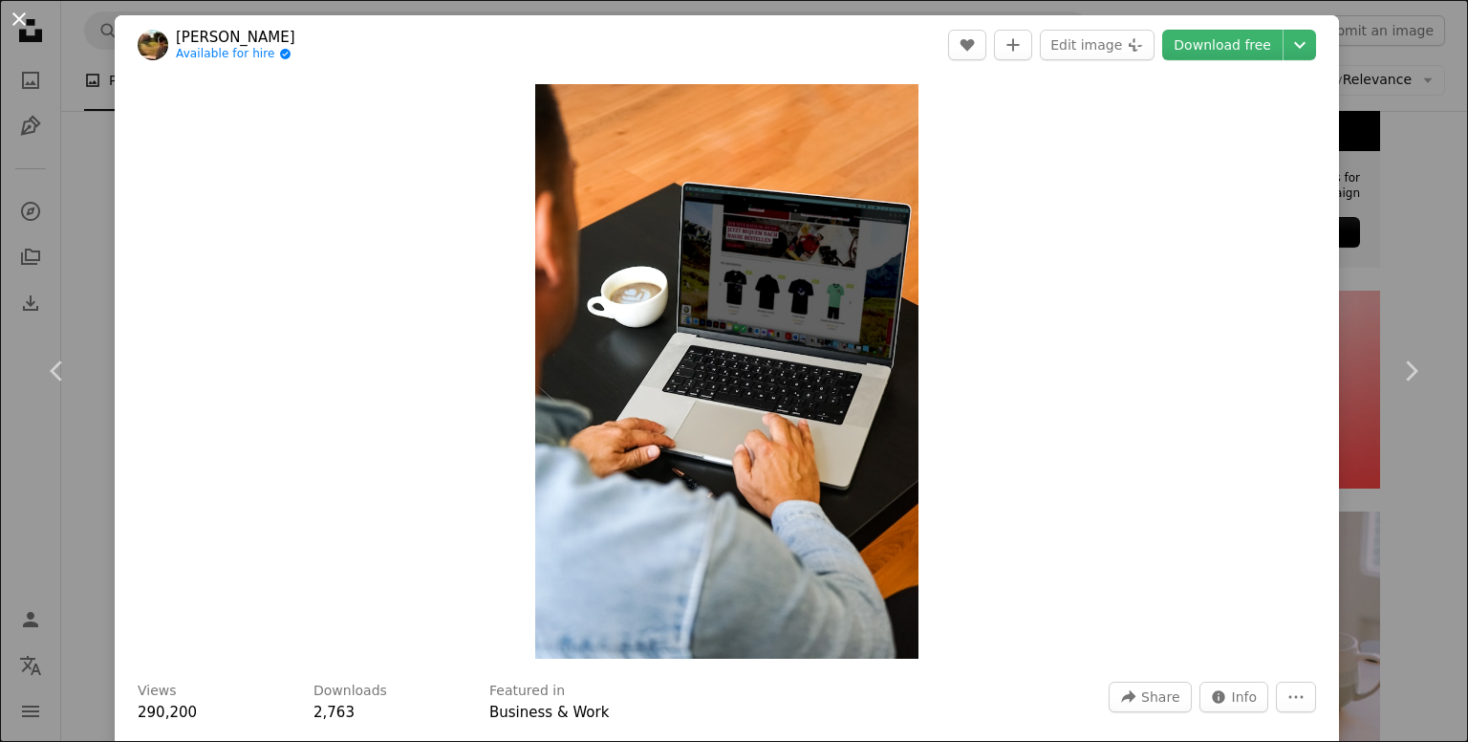
click at [13, 29] on button "An X shape" at bounding box center [19, 19] width 23 height 23
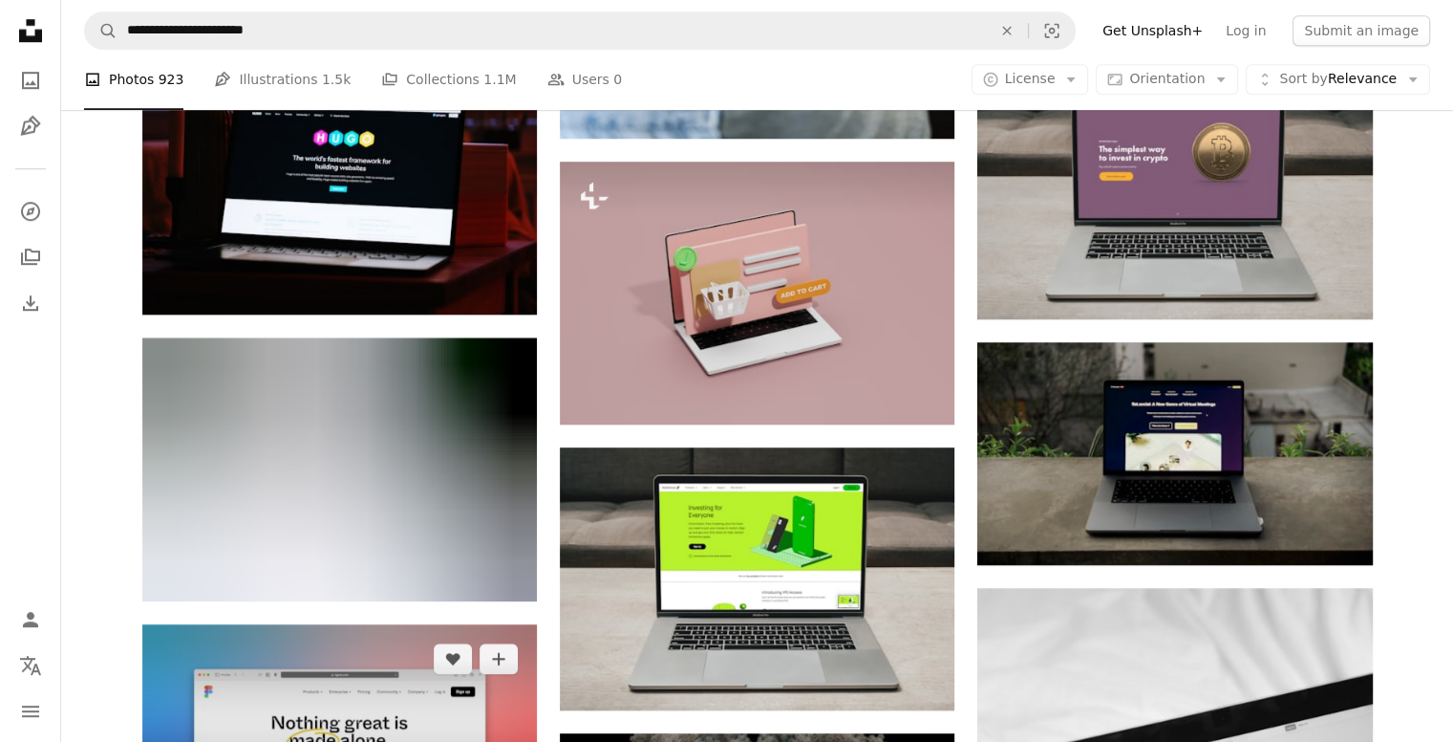
scroll to position [1453, 0]
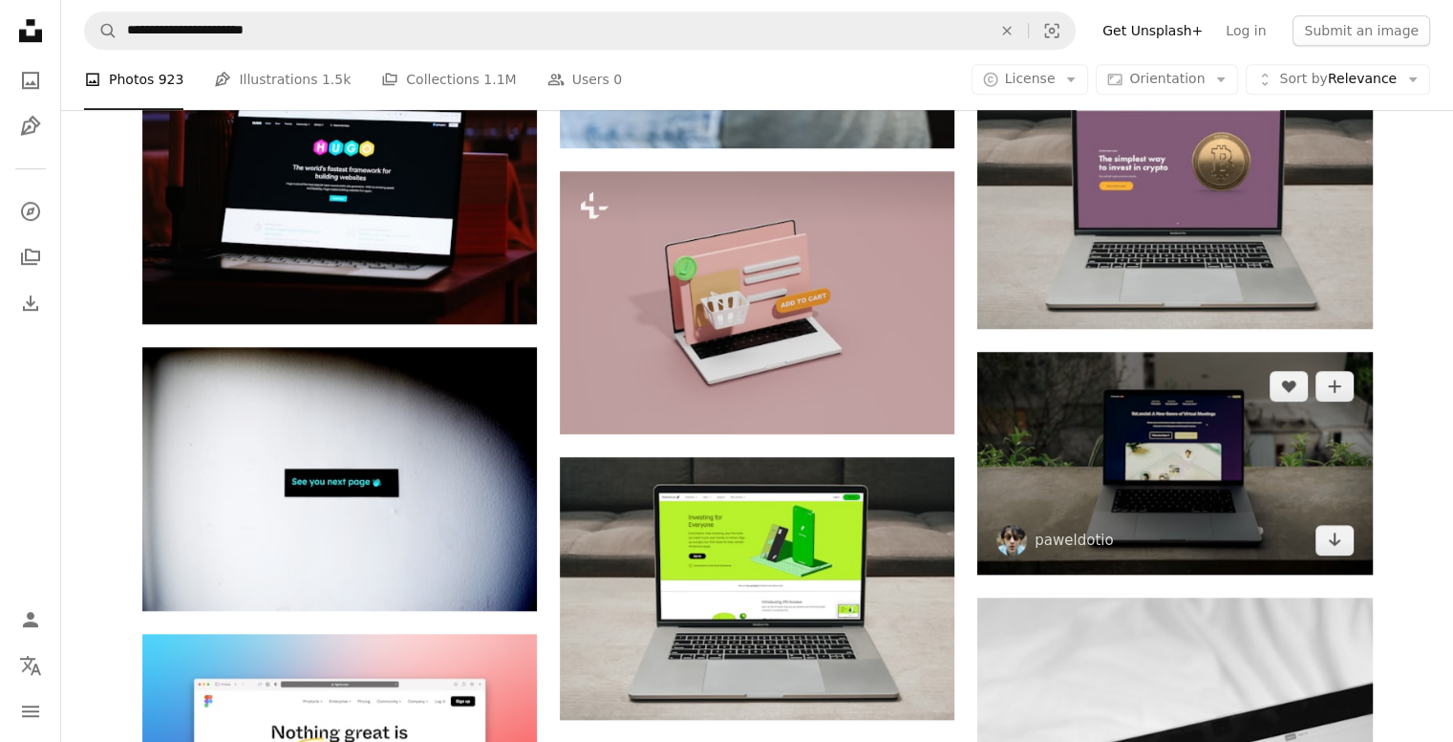
click at [1119, 446] on img at bounding box center [1175, 463] width 395 height 222
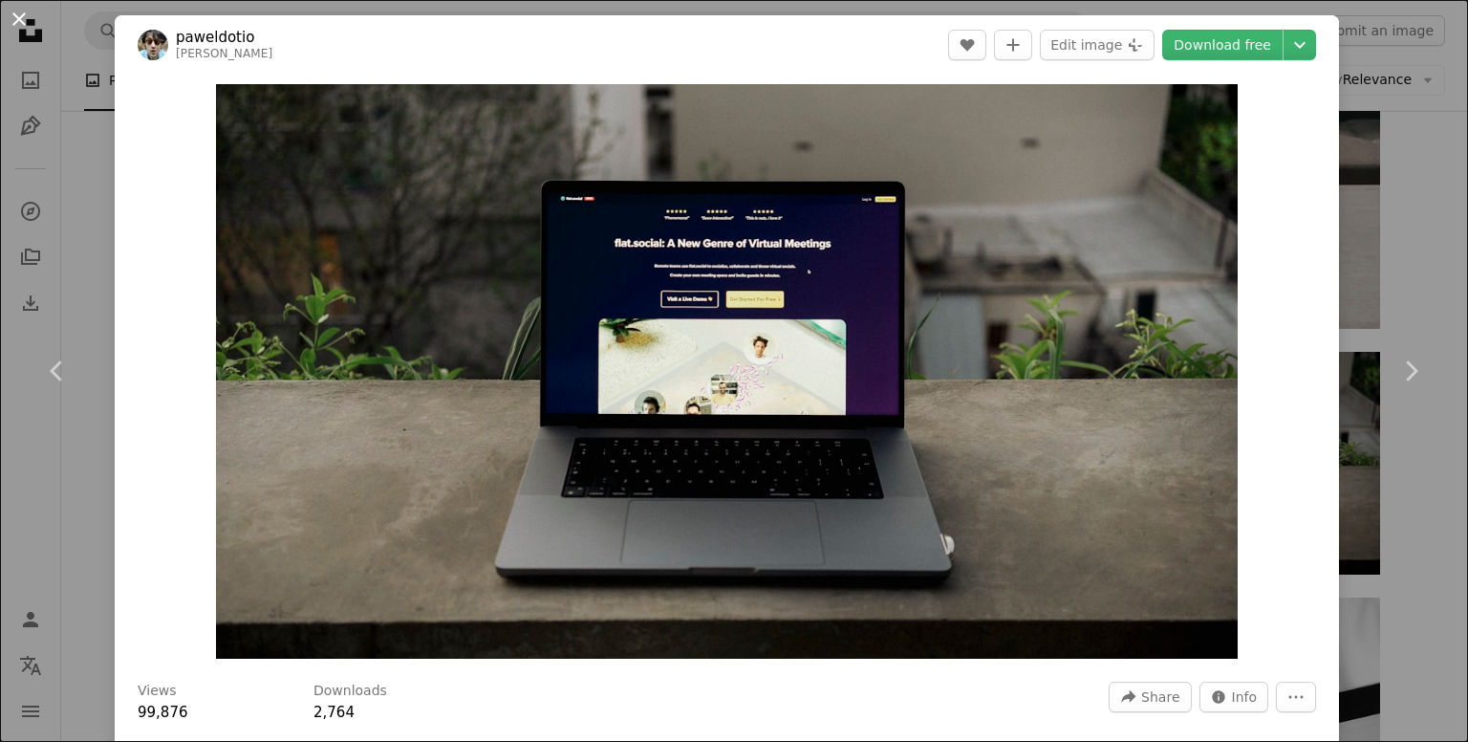
click at [23, 27] on button "An X shape" at bounding box center [19, 19] width 23 height 23
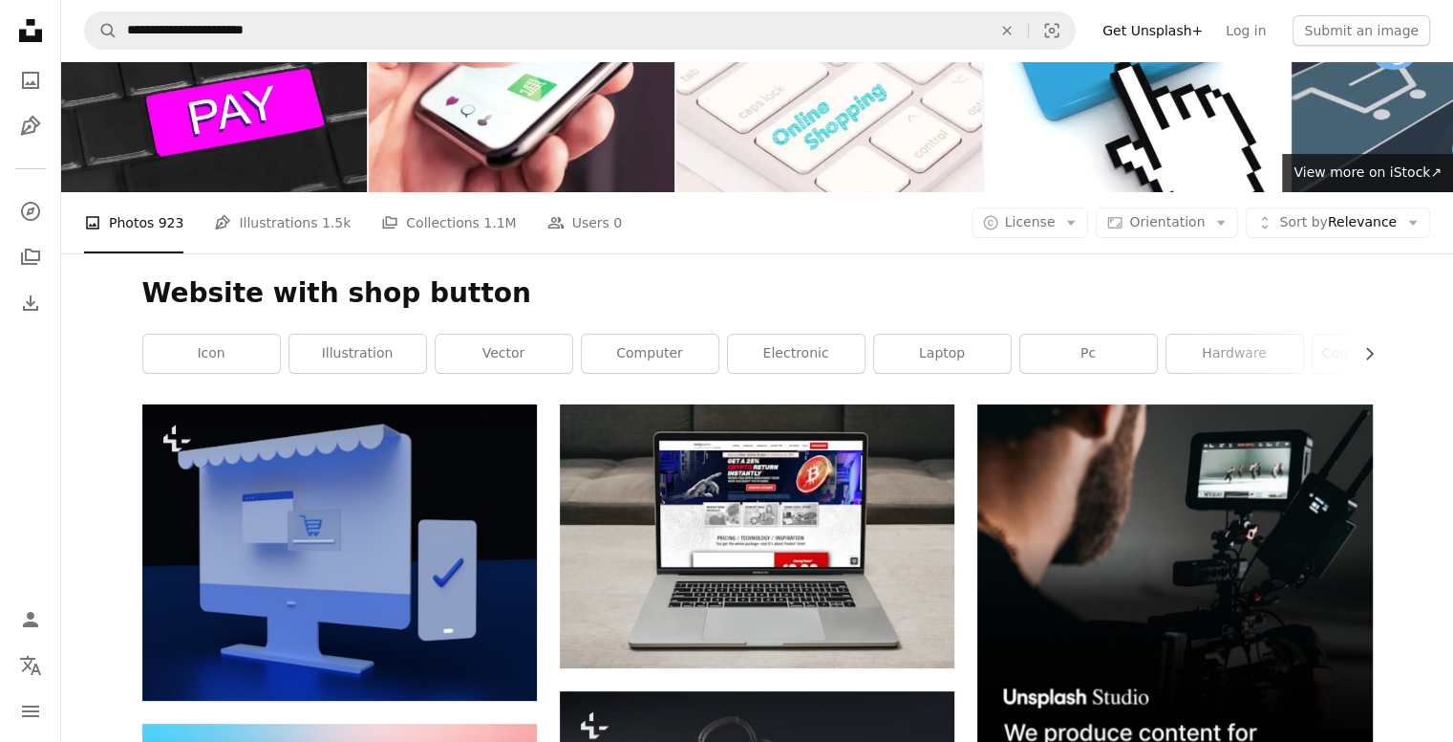
scroll to position [72, 0]
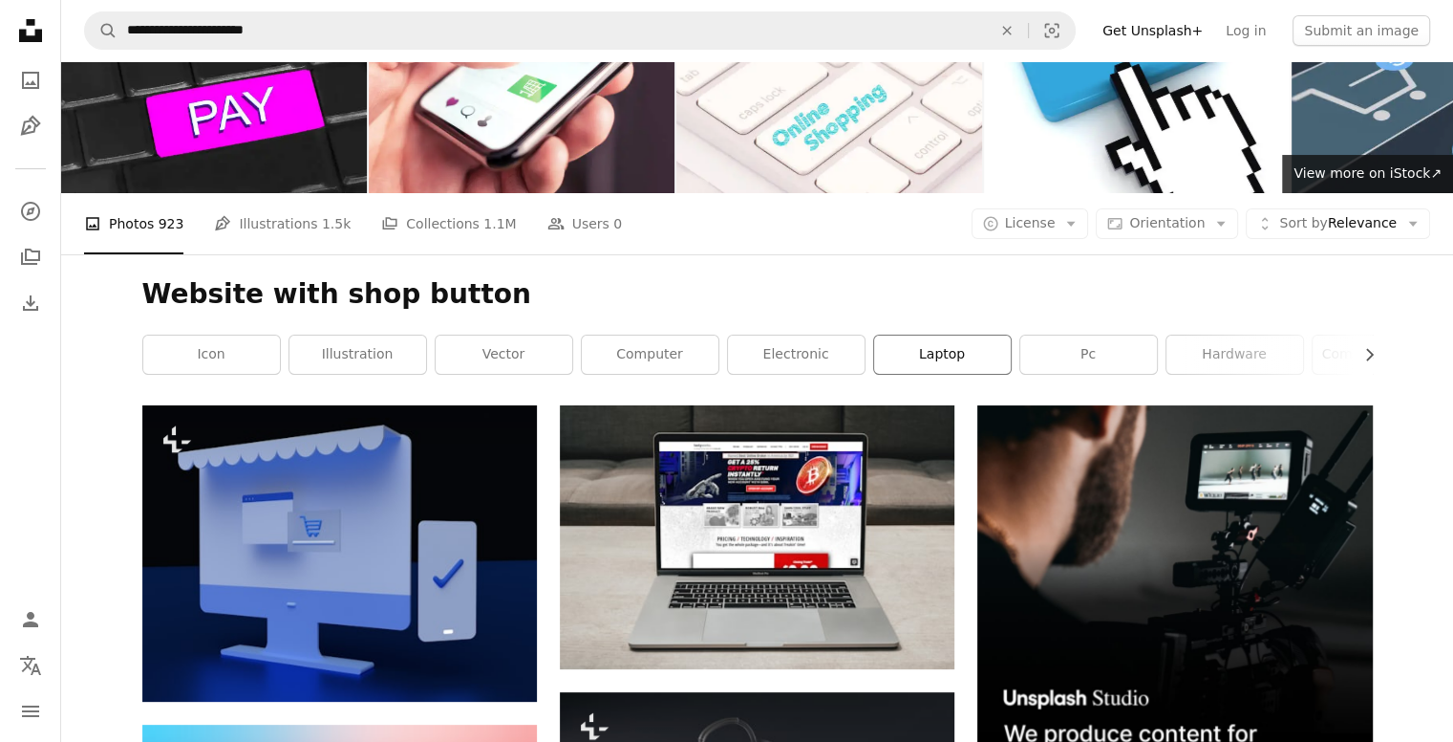
click at [907, 349] on link "laptop" at bounding box center [942, 354] width 137 height 38
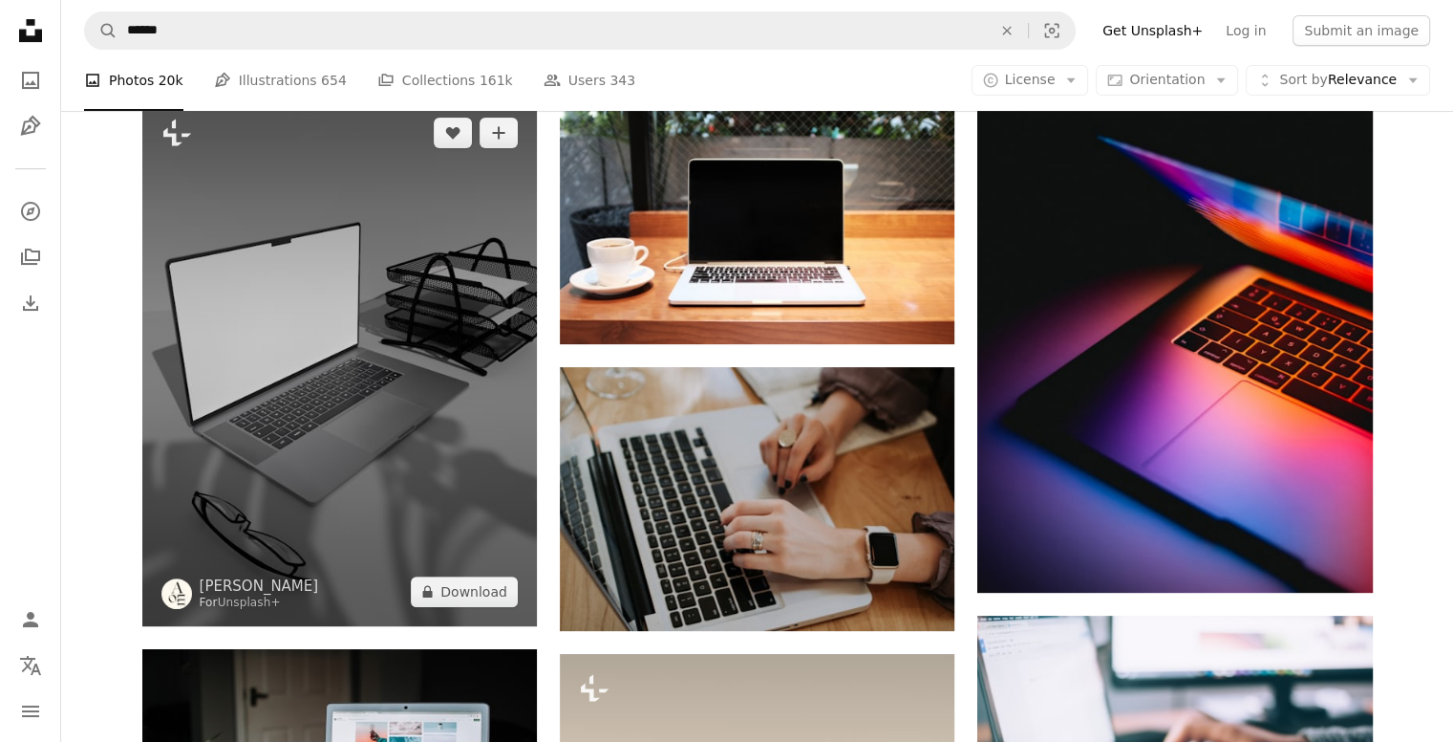
scroll to position [463, 0]
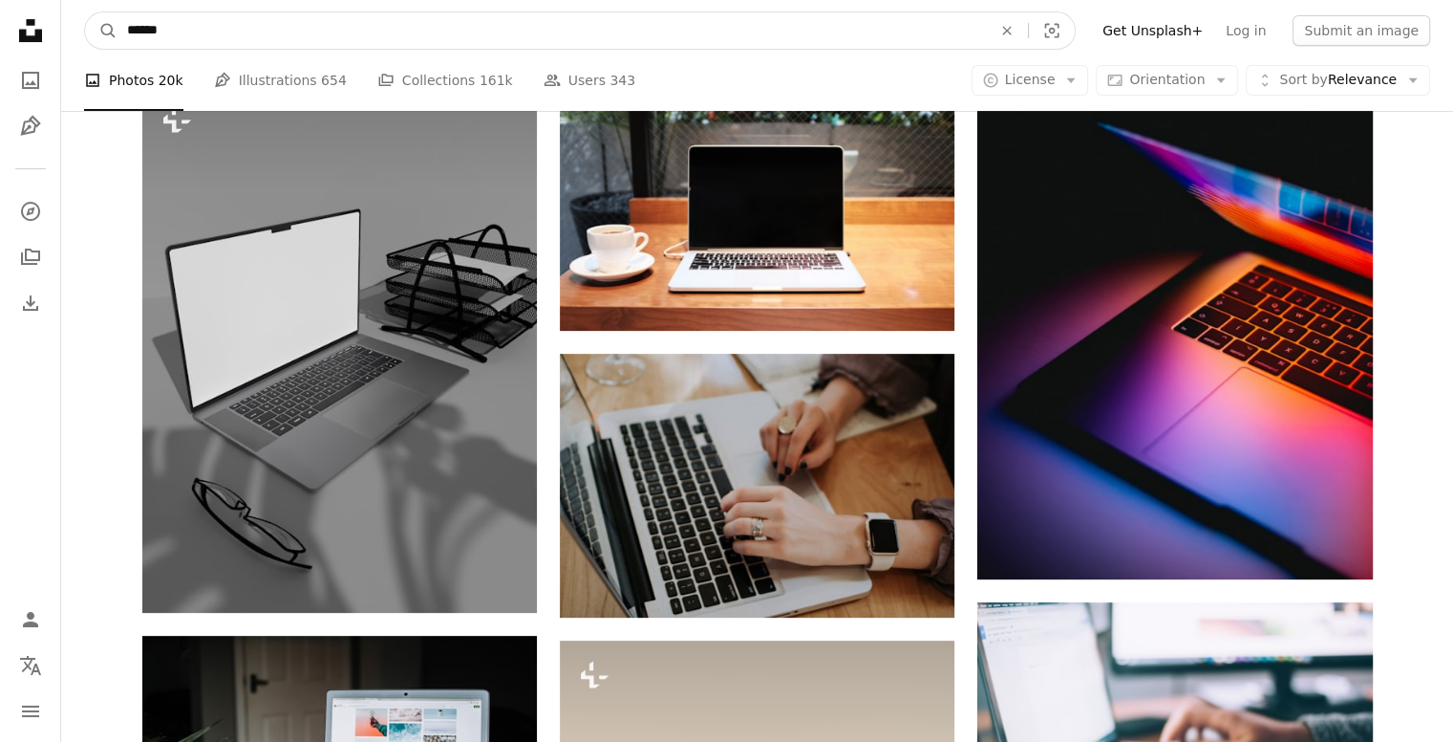
drag, startPoint x: 191, startPoint y: 32, endPoint x: 62, endPoint y: 15, distance: 130.0
click at [62, 15] on nav "A magnifying glass ****** An X shape Visual search Filters Get Unsplash+ Log in…" at bounding box center [757, 30] width 1392 height 61
type input "**********"
click at [85, 12] on button "A magnifying glass" at bounding box center [101, 30] width 32 height 36
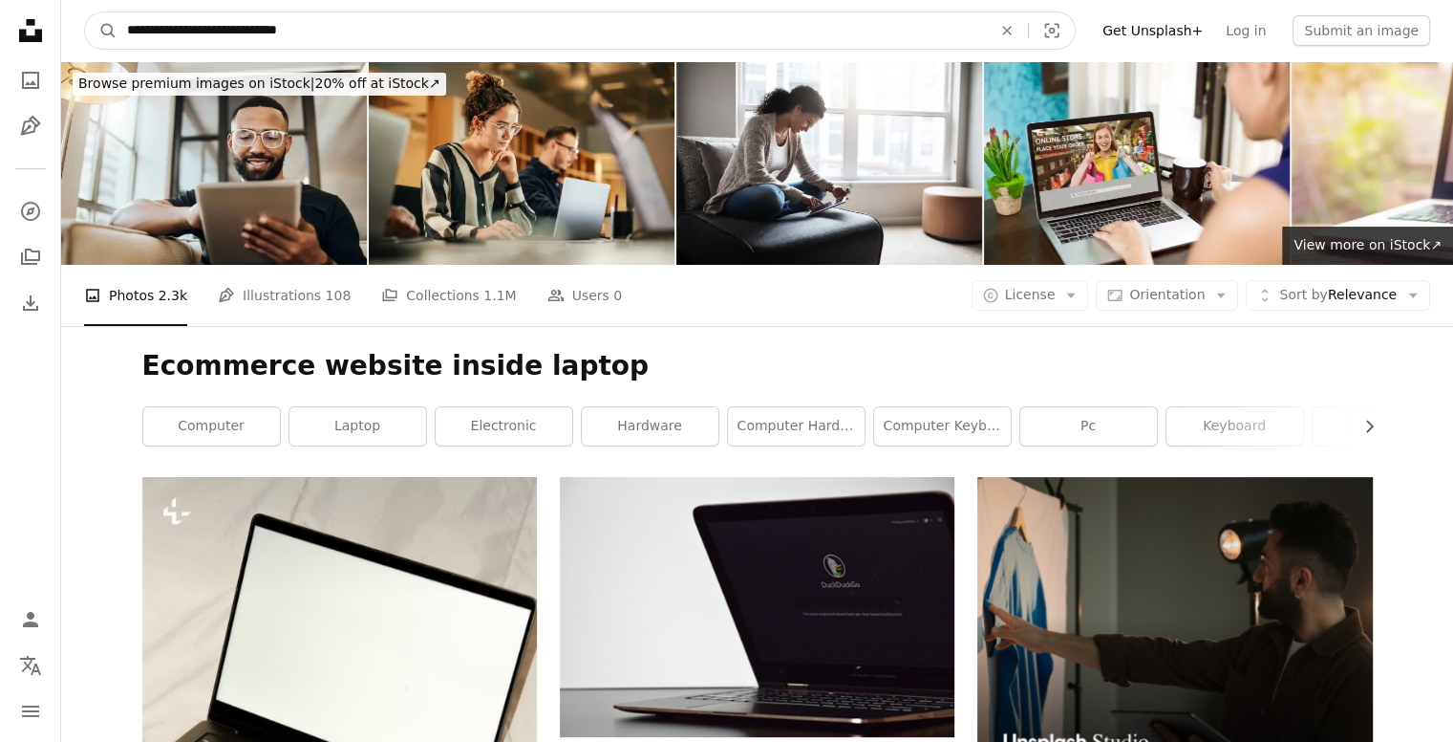
drag, startPoint x: 377, startPoint y: 33, endPoint x: 288, endPoint y: 39, distance: 89.1
click at [288, 39] on input "**********" at bounding box center [552, 30] width 869 height 36
type input "**********"
click at [85, 12] on button "A magnifying glass" at bounding box center [101, 30] width 32 height 36
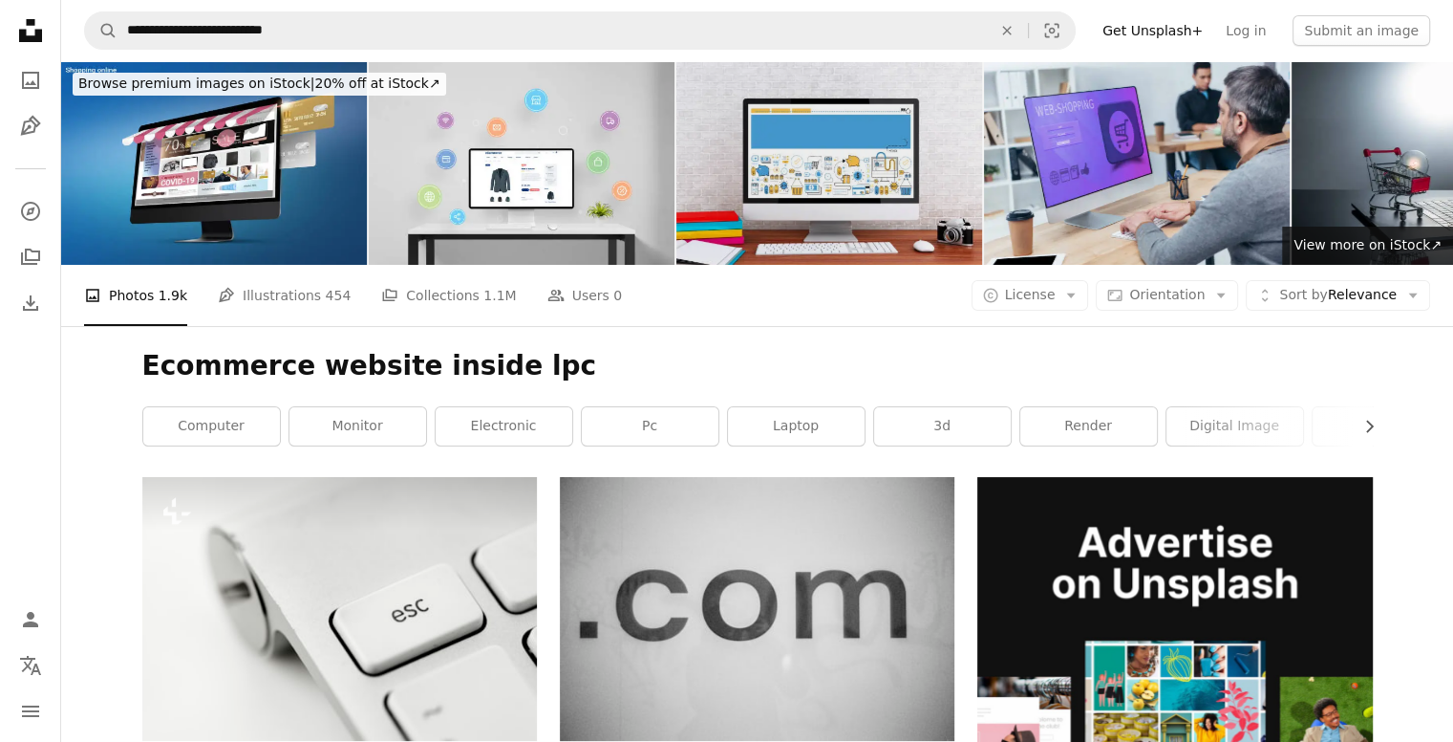
click at [750, 150] on img at bounding box center [830, 163] width 306 height 204
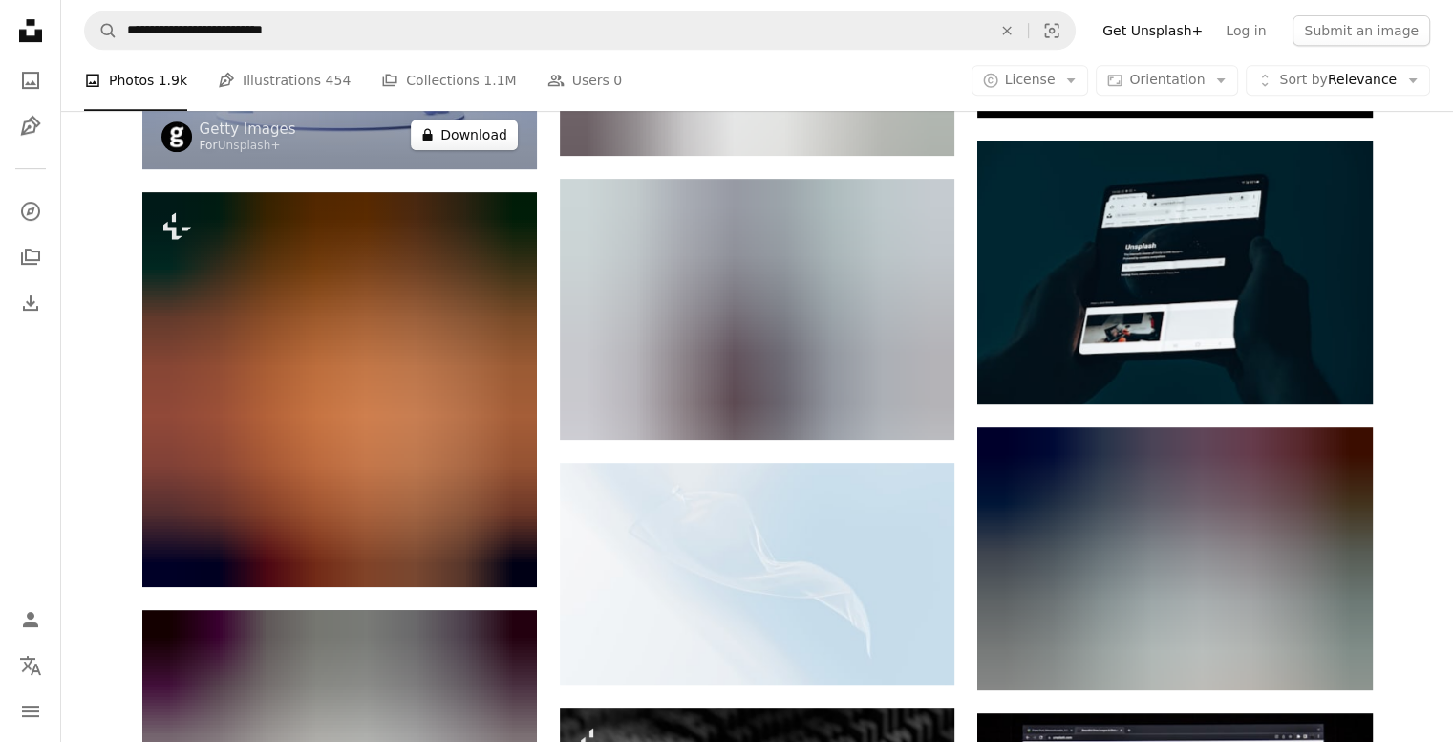
scroll to position [872, 0]
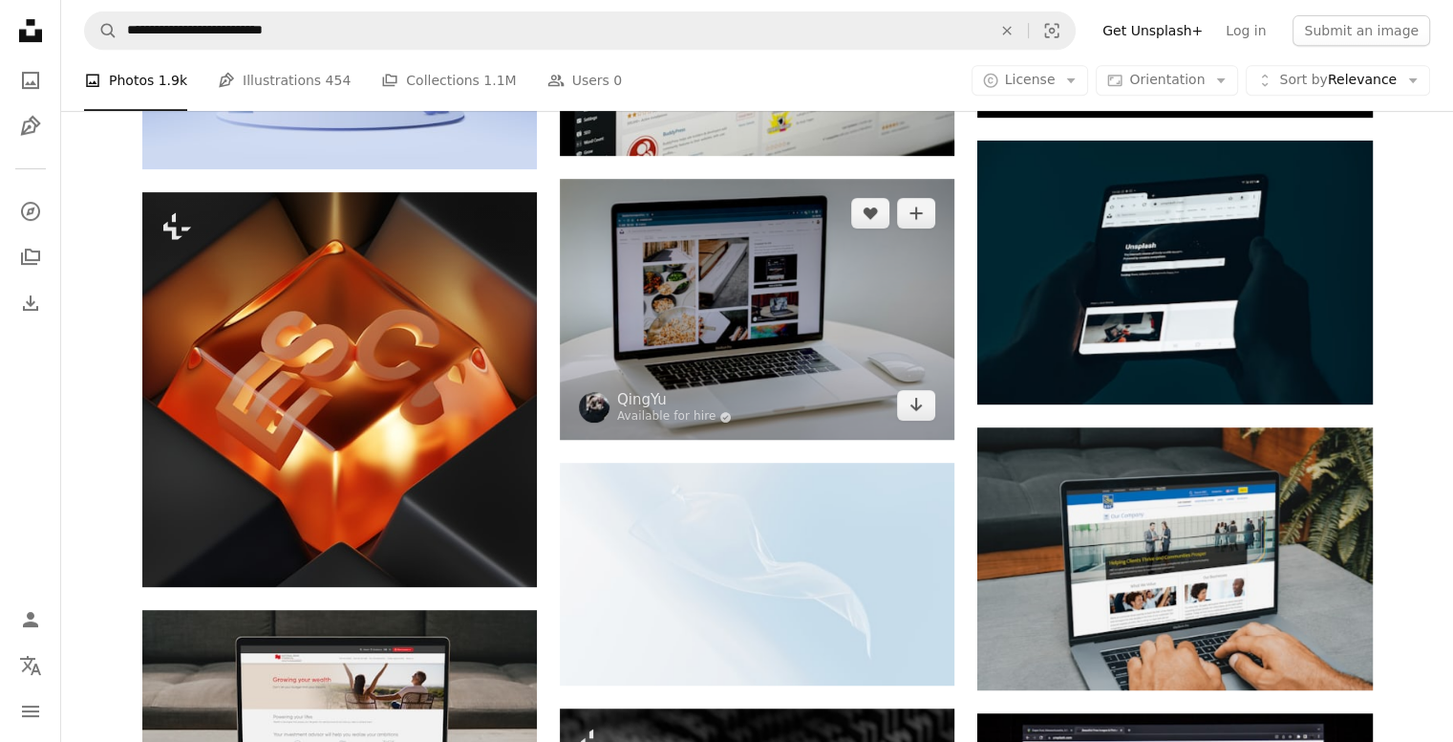
click at [665, 280] on img at bounding box center [757, 309] width 395 height 261
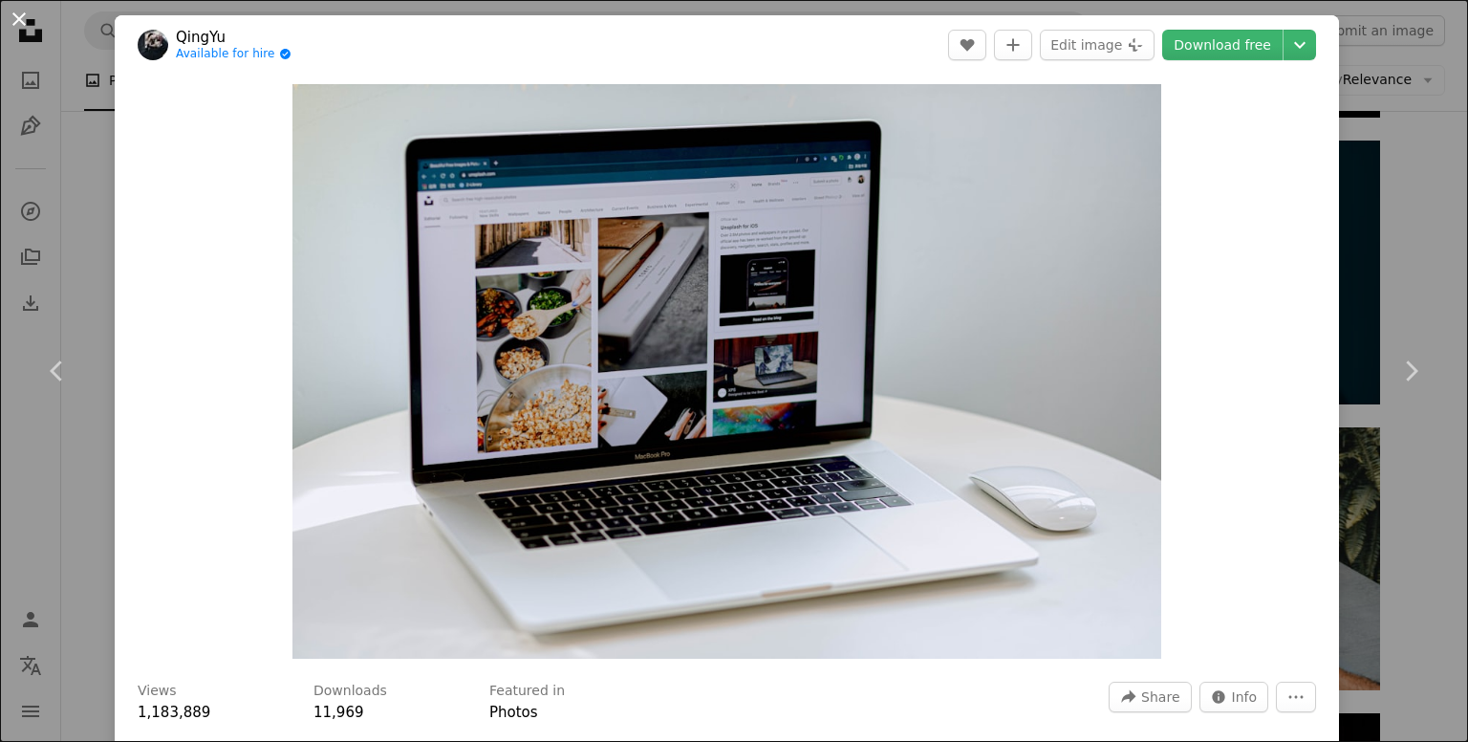
click at [21, 12] on button "An X shape" at bounding box center [19, 19] width 23 height 23
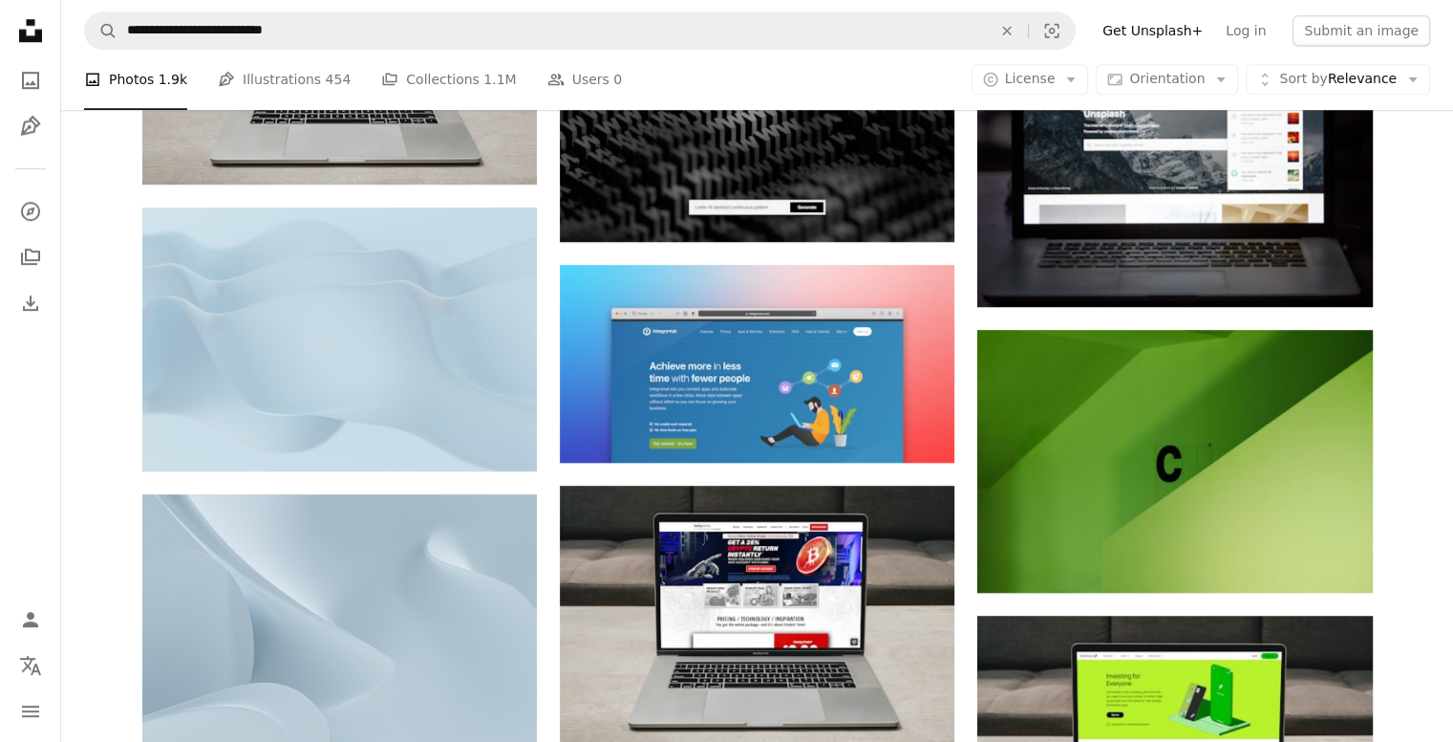
scroll to position [1560, 0]
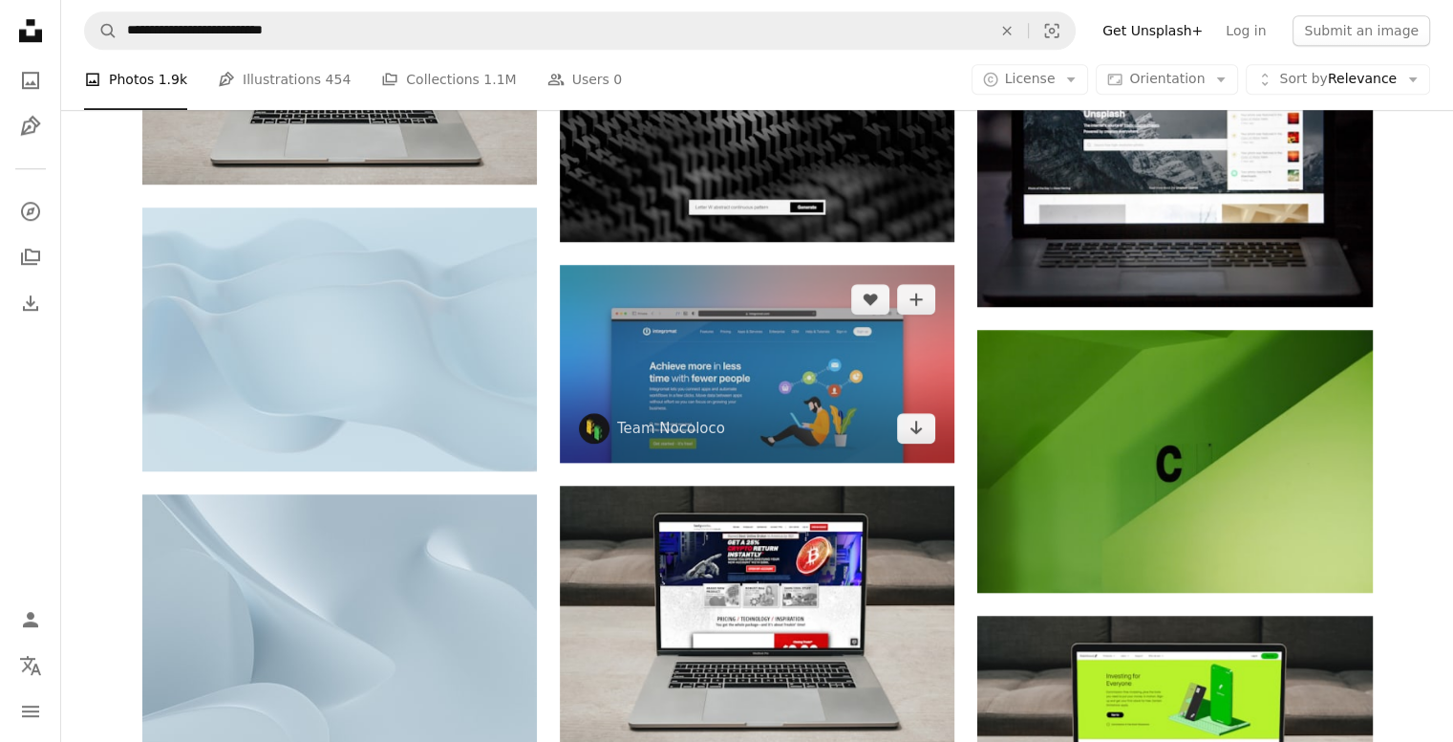
click at [698, 358] on img at bounding box center [757, 364] width 395 height 198
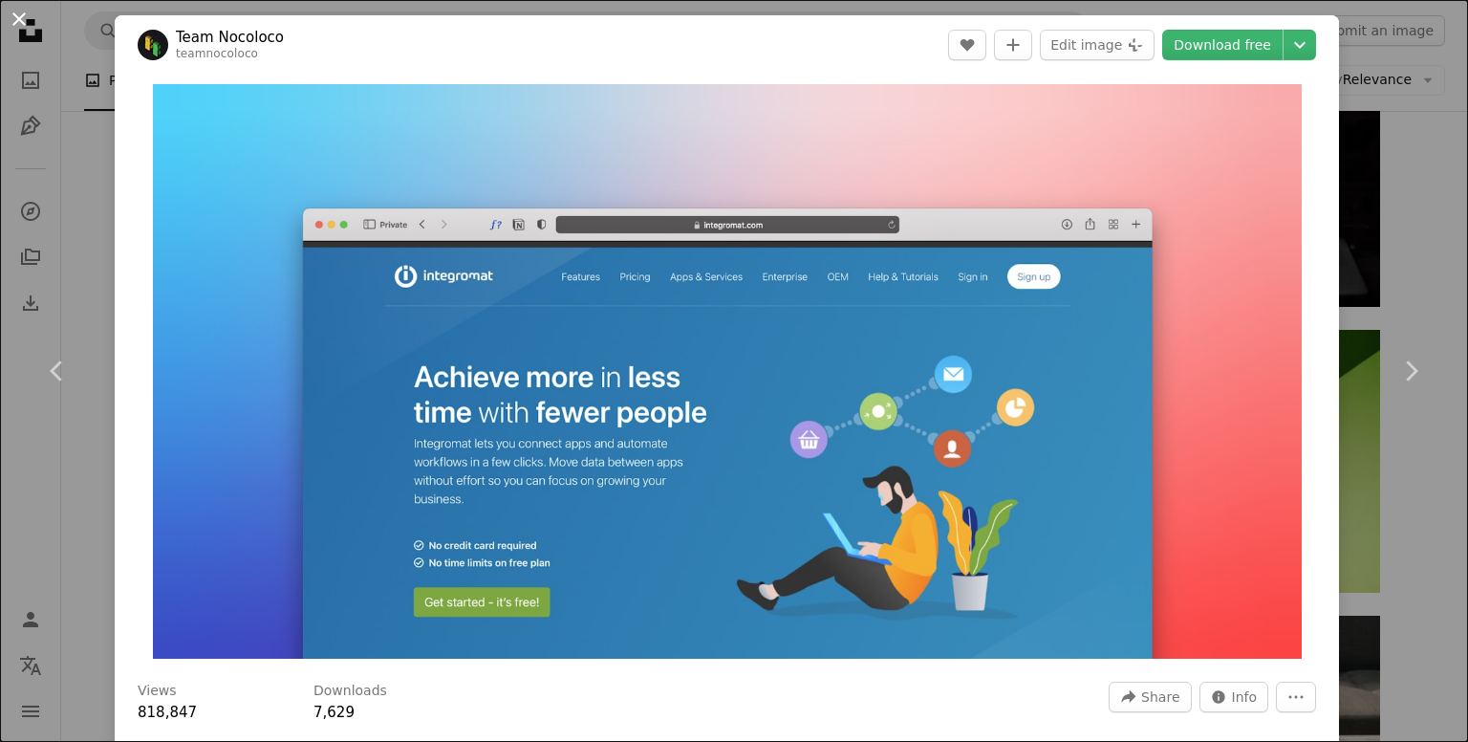
click at [19, 20] on button "An X shape" at bounding box center [19, 19] width 23 height 23
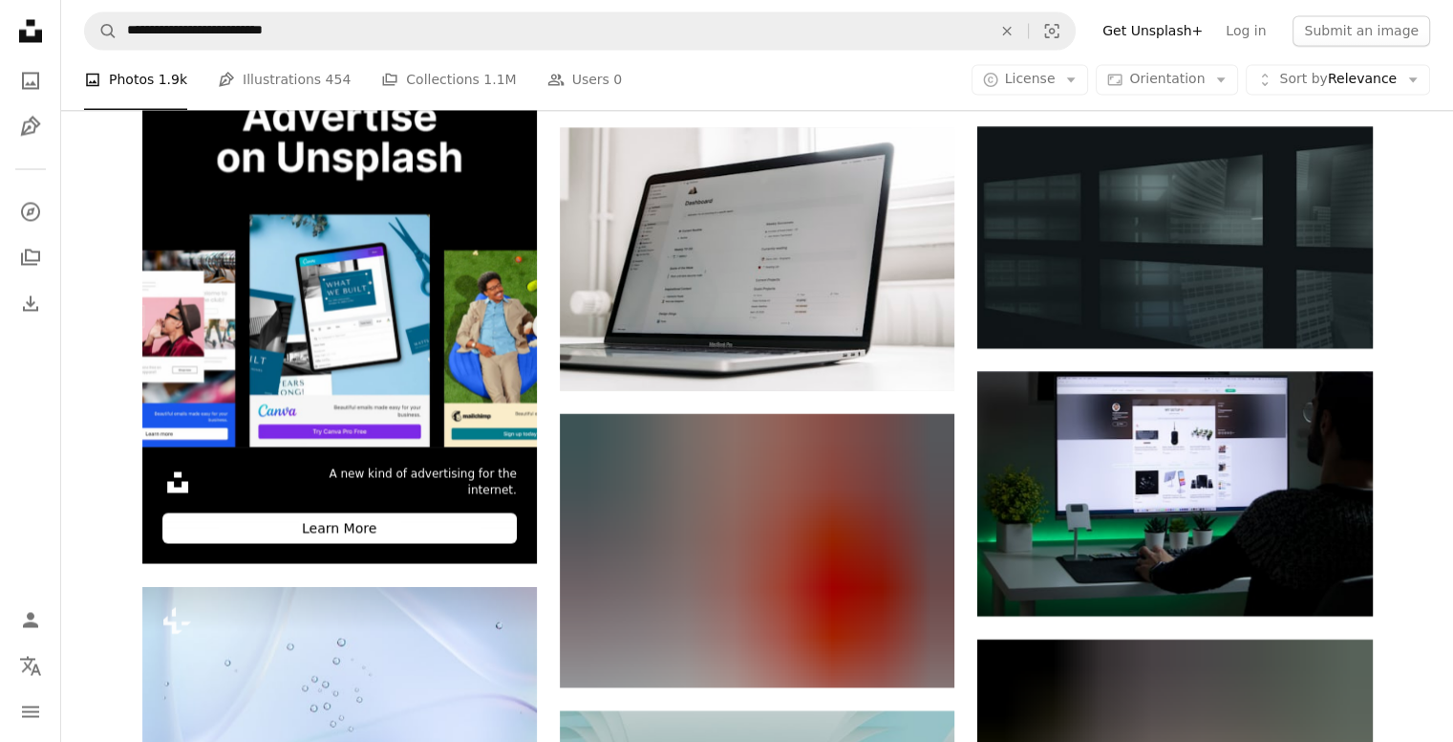
scroll to position [3469, 0]
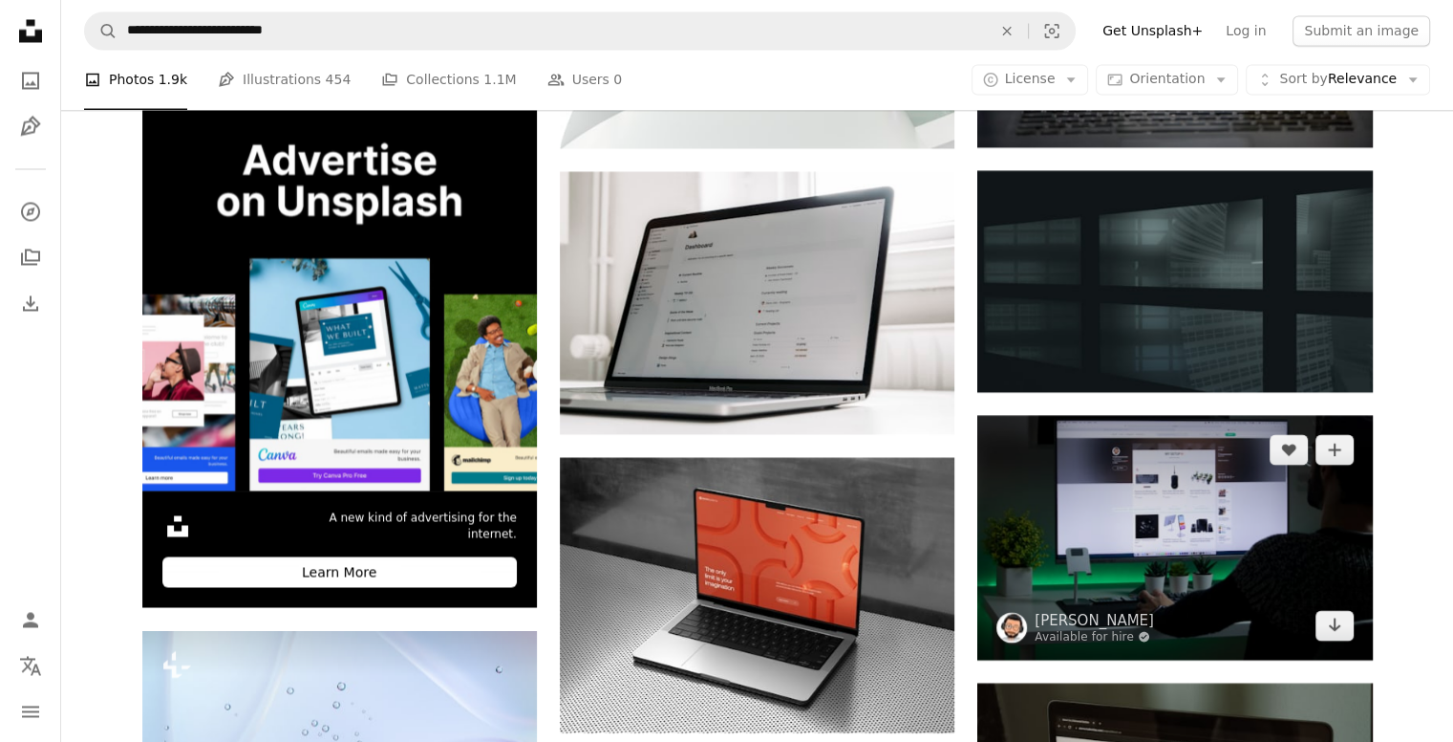
click at [1062, 574] on img at bounding box center [1175, 537] width 395 height 244
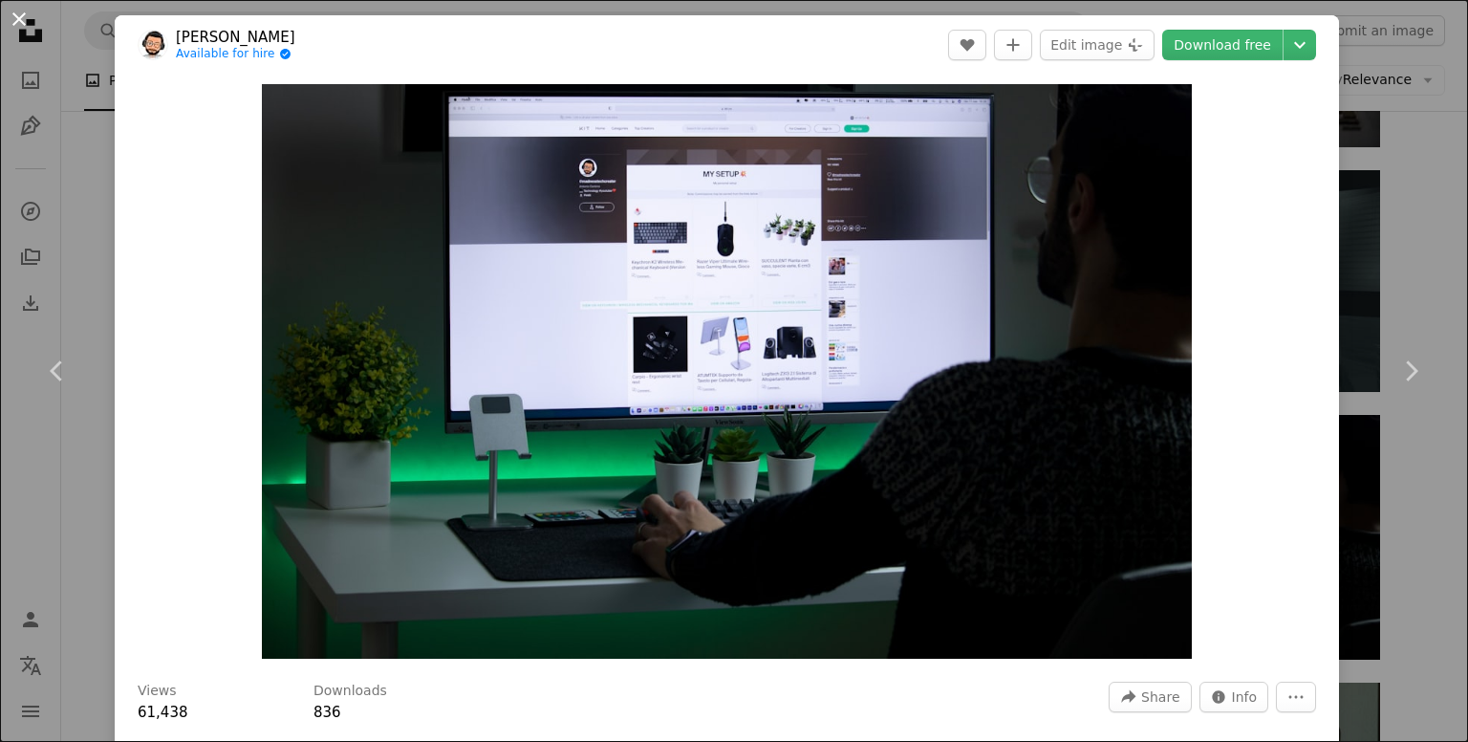
click at [19, 24] on button "An X shape" at bounding box center [19, 19] width 23 height 23
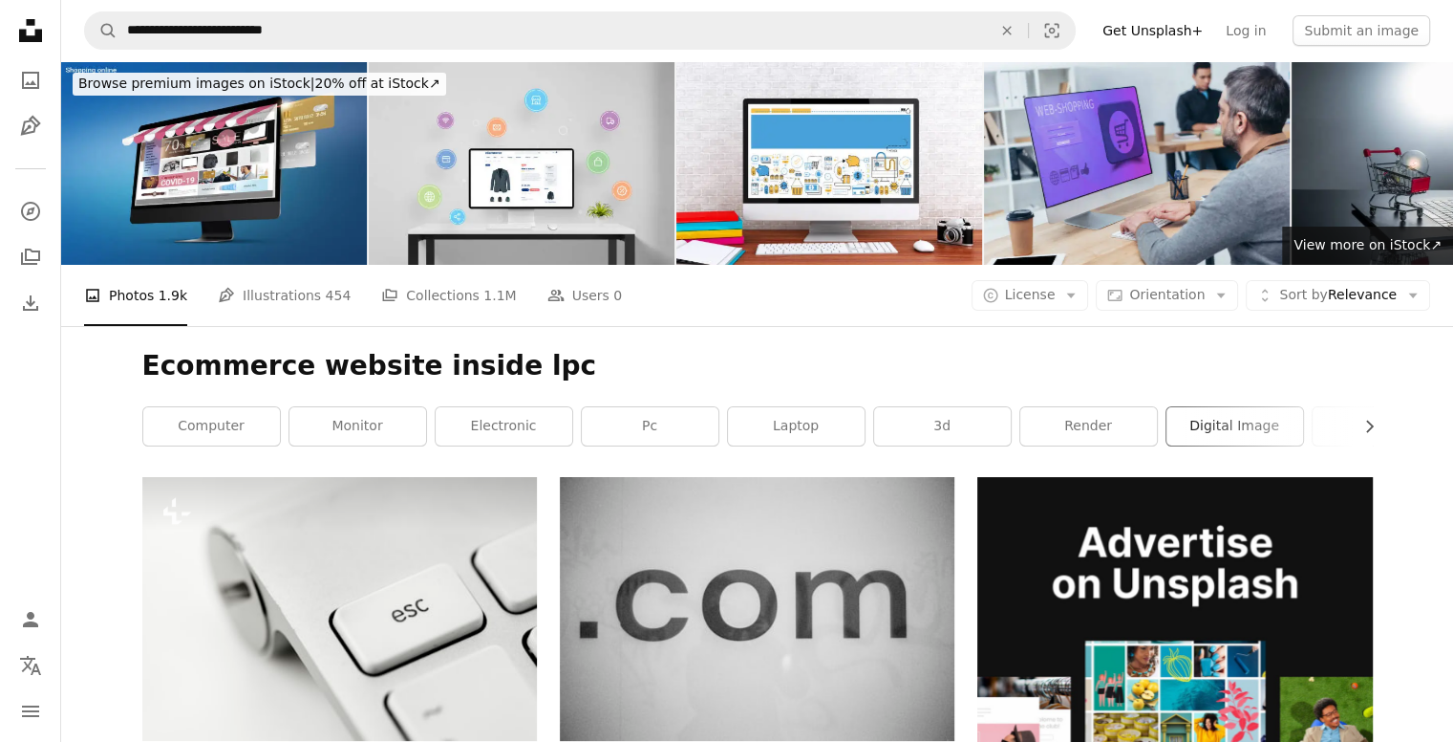
click at [1196, 414] on link "digital image" at bounding box center [1235, 426] width 137 height 38
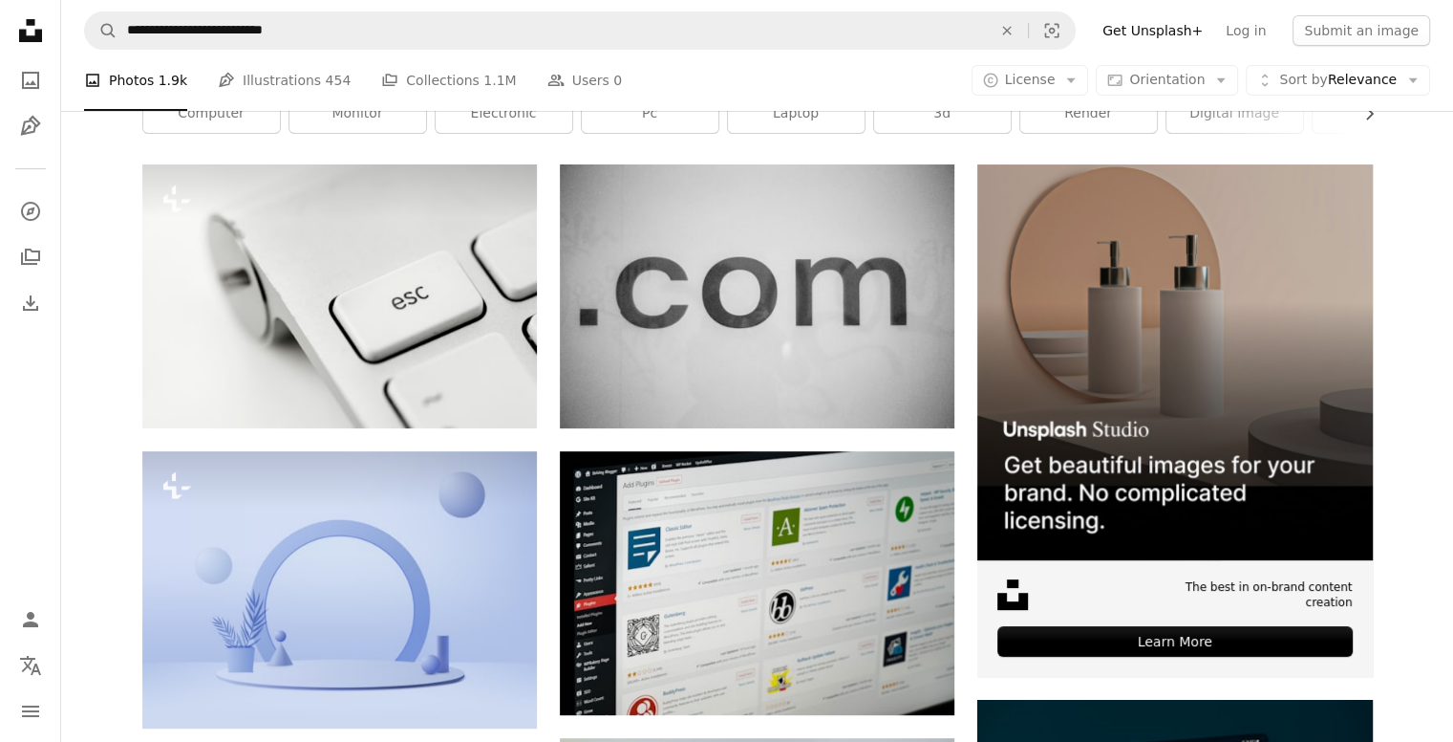
scroll to position [313, 0]
